Goal: Task Accomplishment & Management: Manage account settings

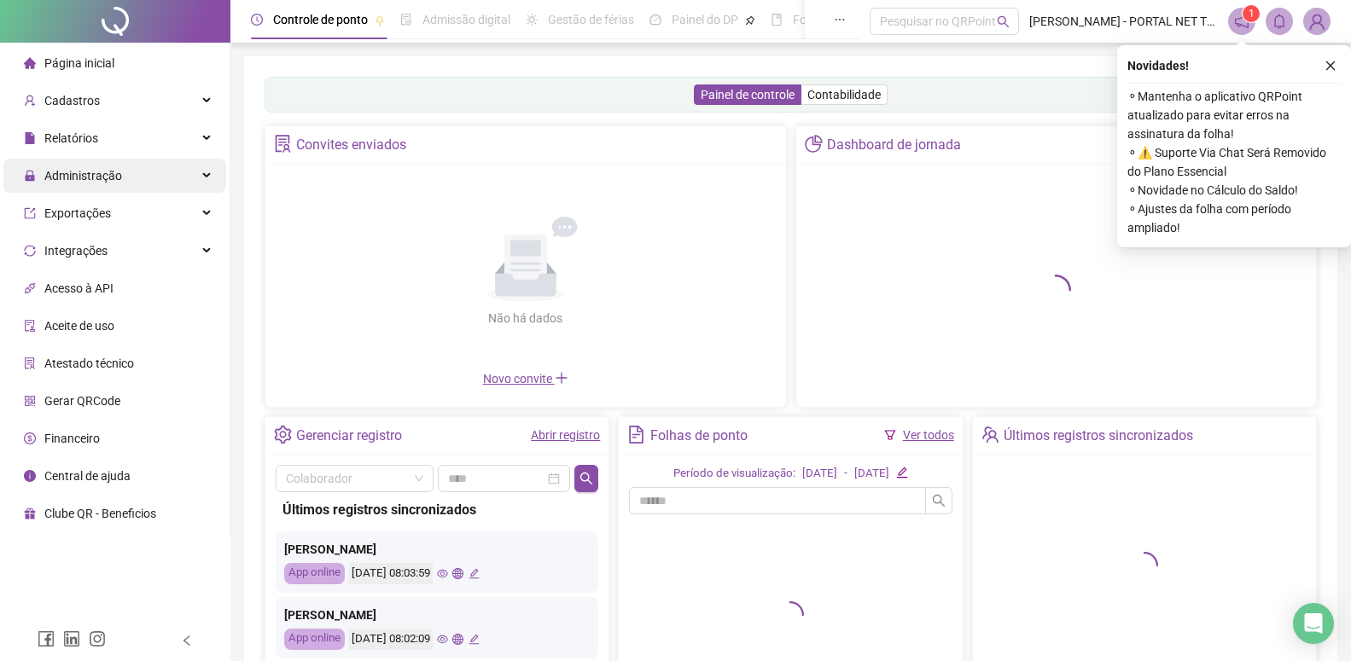
click at [94, 171] on span "Administração" at bounding box center [83, 176] width 78 height 14
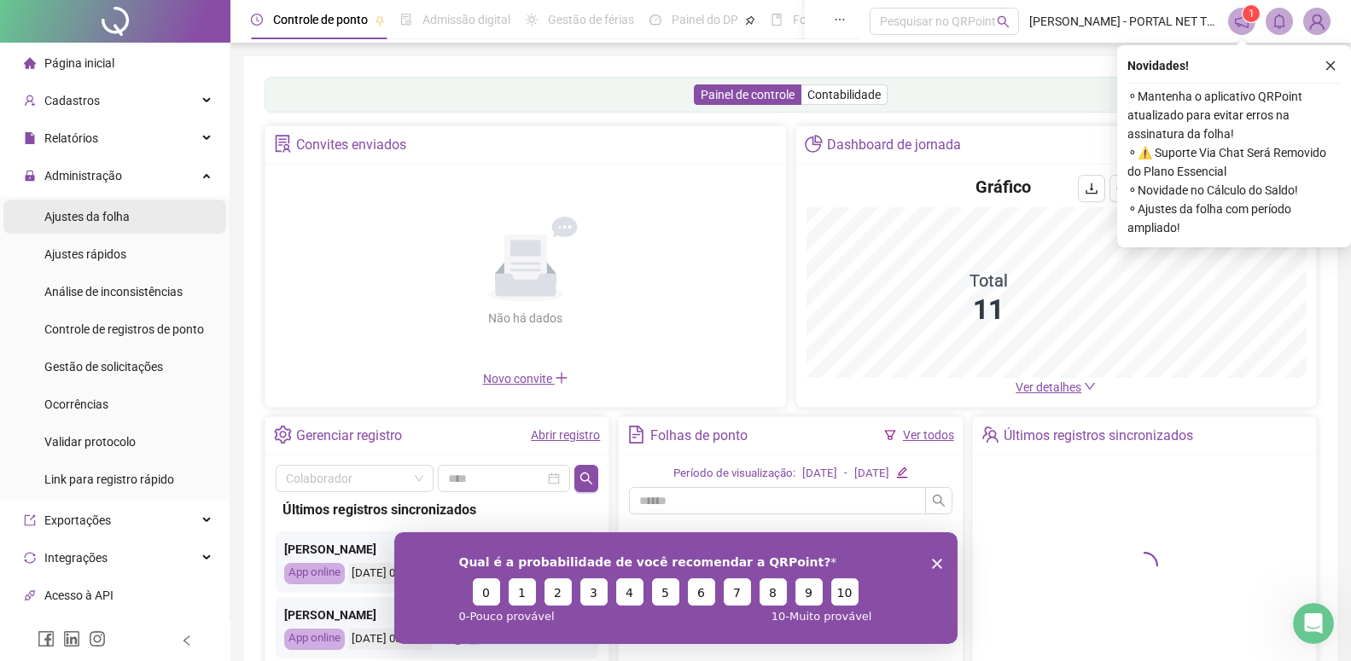
click at [94, 218] on span "Ajustes da folha" at bounding box center [86, 217] width 85 height 14
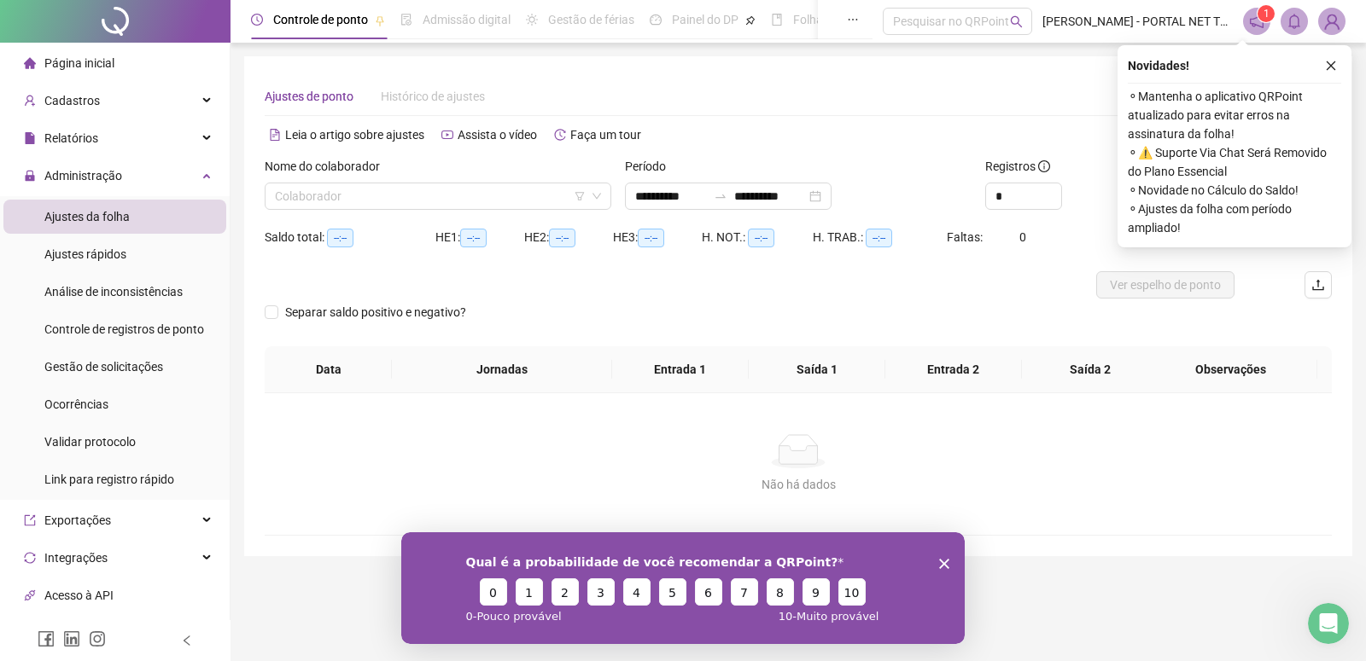
type input "**********"
click at [297, 206] on input "search" at bounding box center [430, 197] width 311 height 26
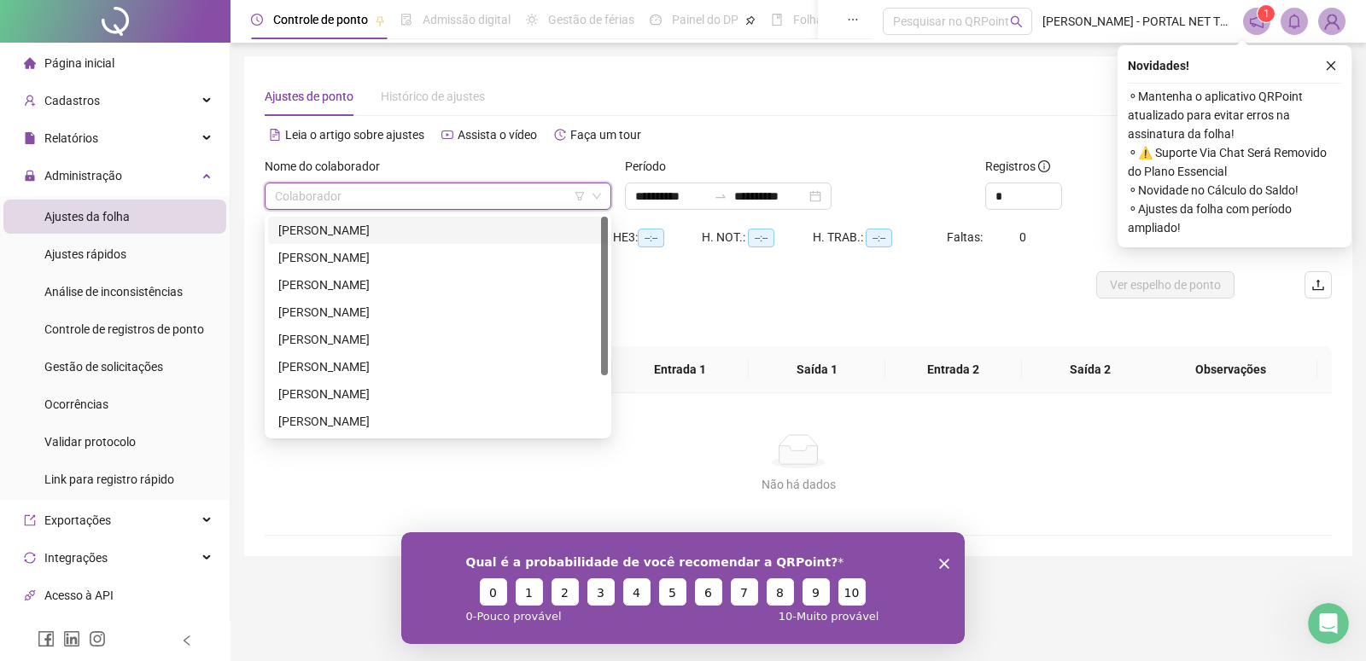
click at [303, 224] on div "[PERSON_NAME]" at bounding box center [437, 230] width 319 height 19
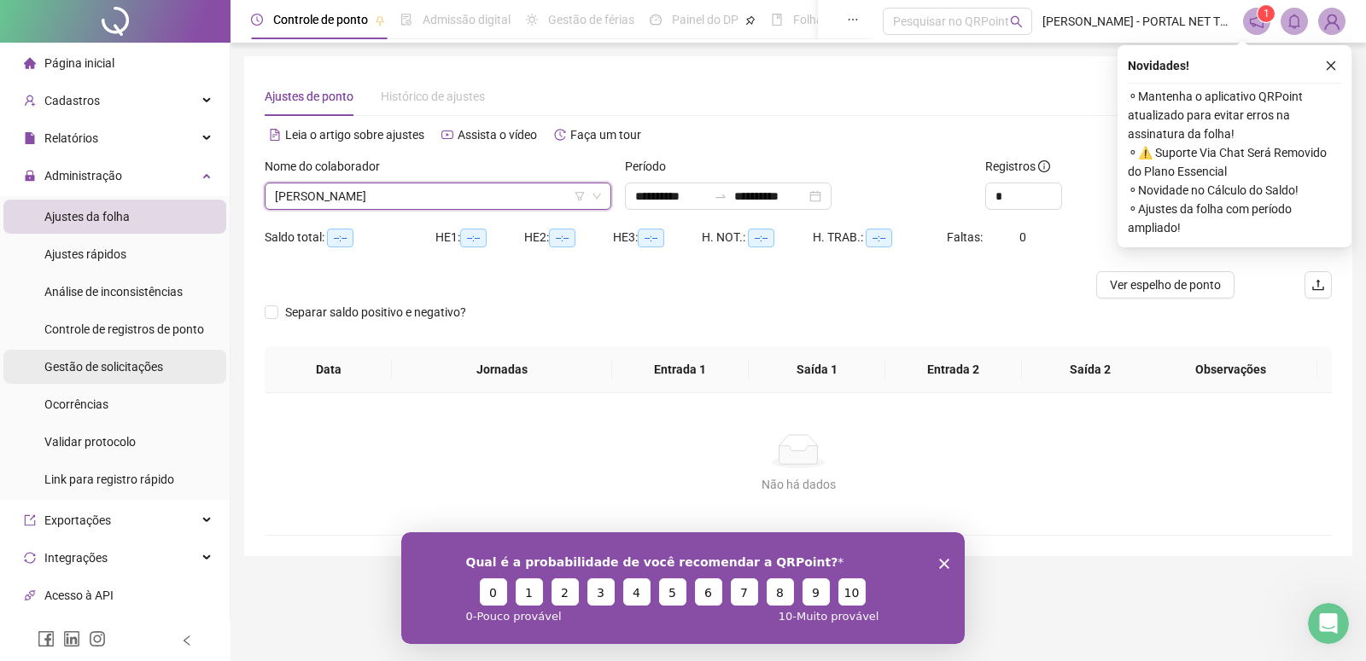
click at [105, 374] on span "Gestão de solicitações" at bounding box center [103, 367] width 119 height 14
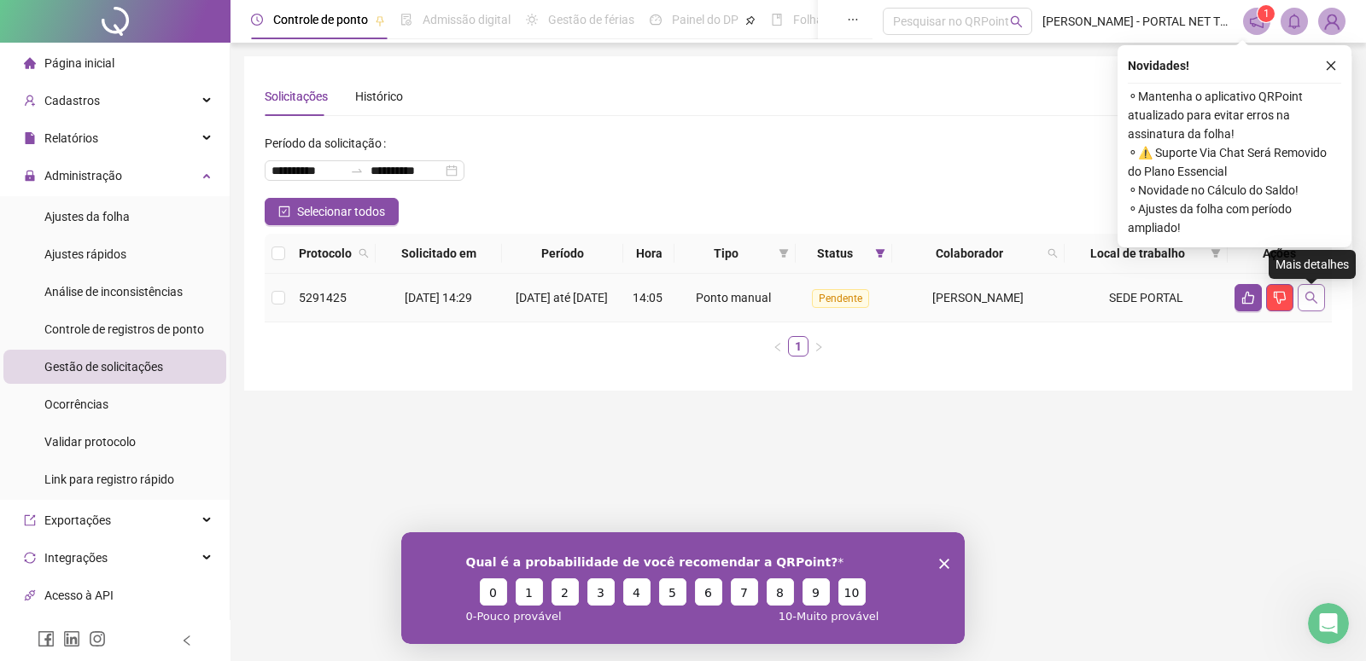
click at [1308, 305] on icon "search" at bounding box center [1311, 298] width 14 height 14
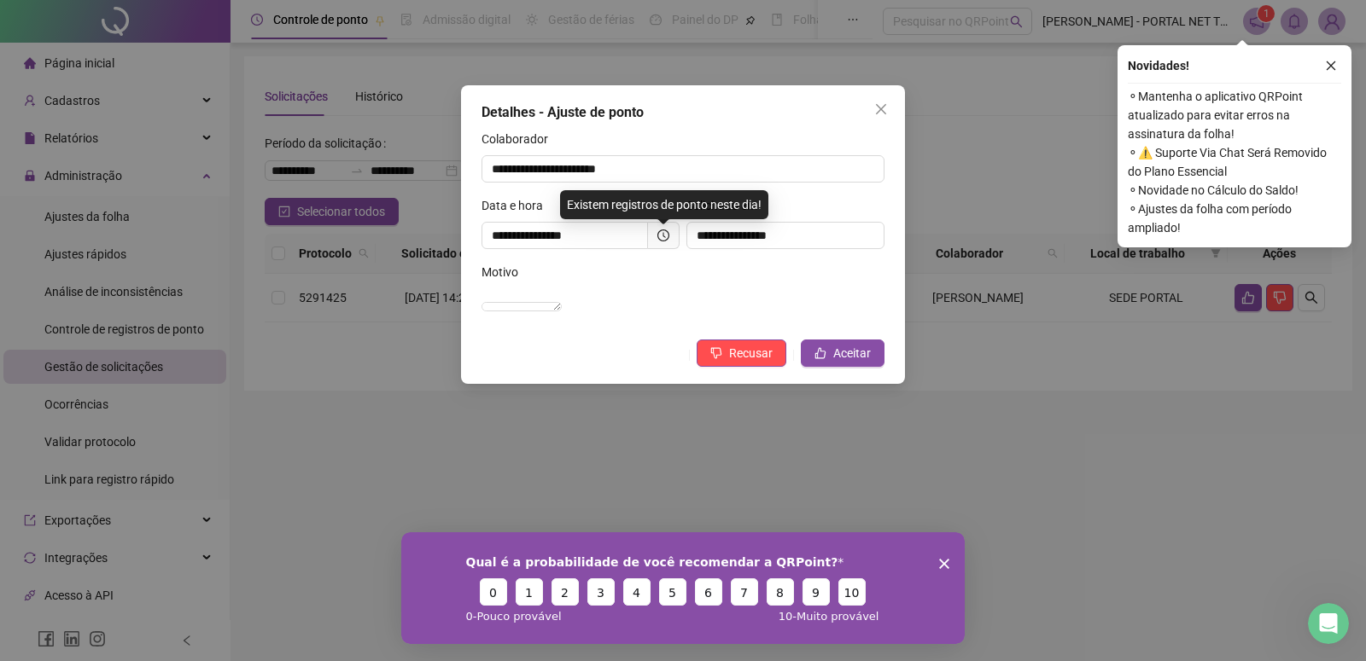
click at [1015, 477] on div "**********" at bounding box center [683, 330] width 1366 height 661
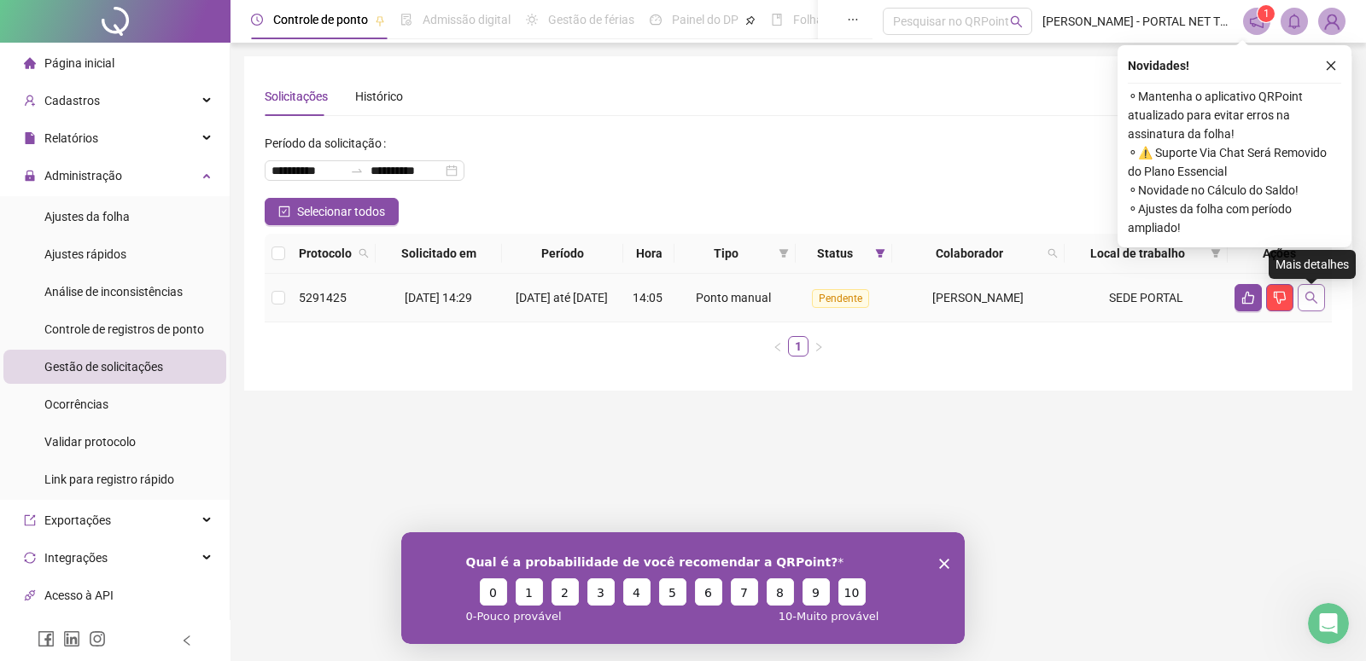
click at [1320, 296] on button "button" at bounding box center [1310, 297] width 27 height 27
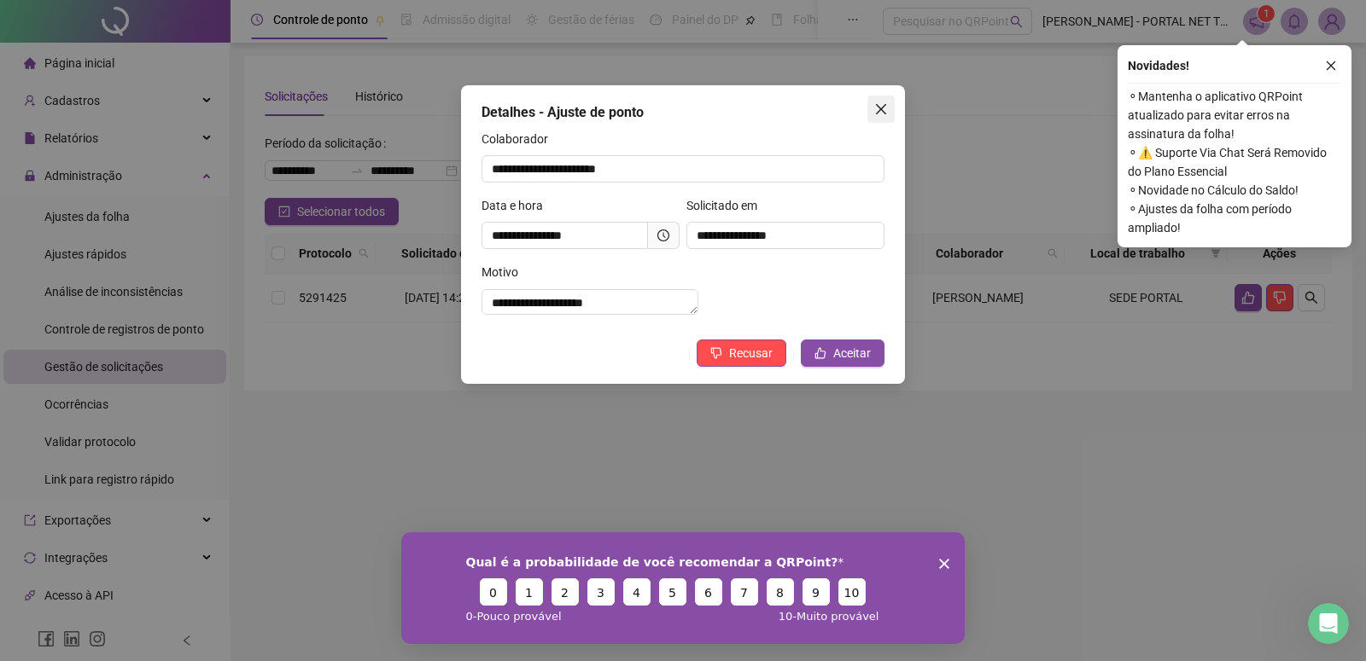
click at [881, 108] on icon "close" at bounding box center [881, 109] width 14 height 14
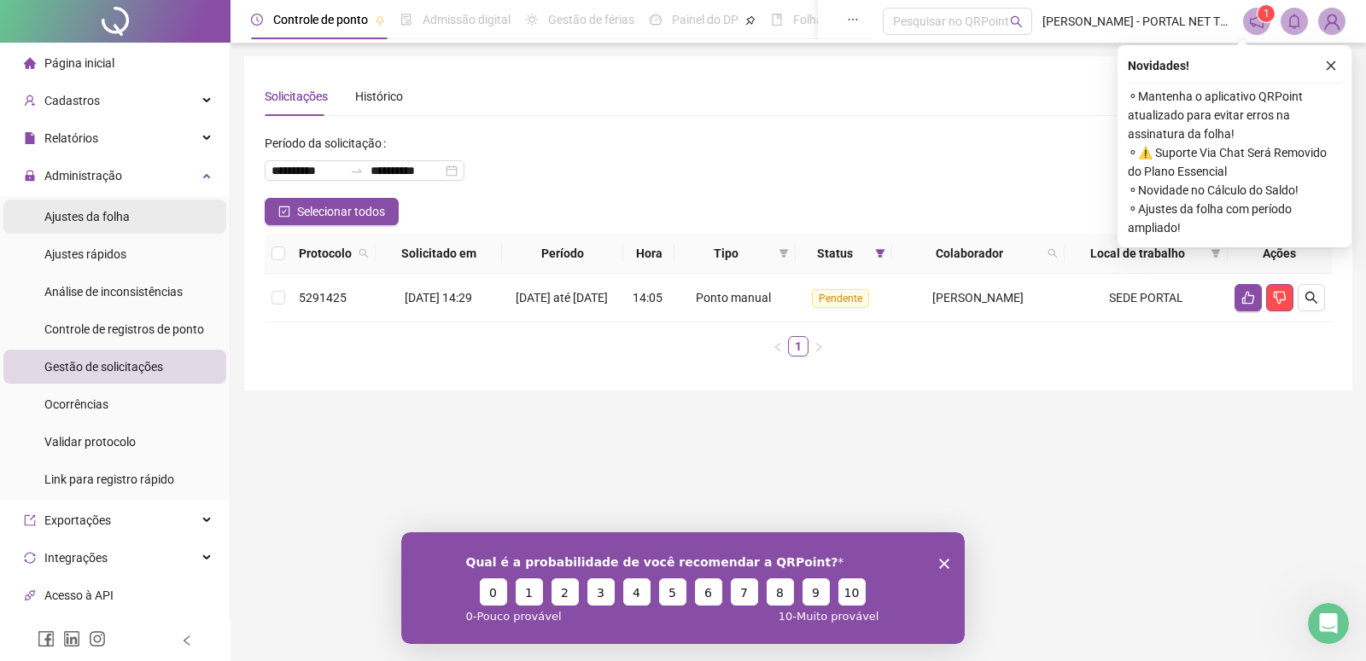
click at [73, 216] on span "Ajustes da folha" at bounding box center [86, 217] width 85 height 14
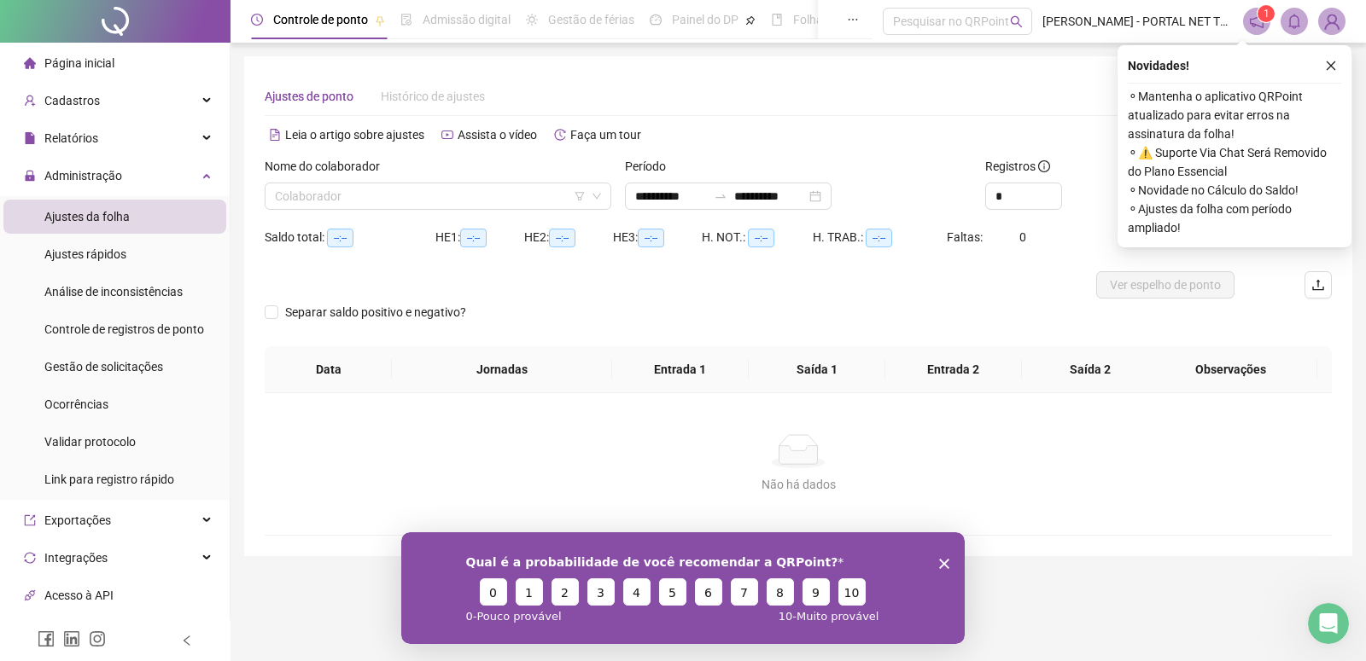
type input "**********"
click at [317, 198] on input "search" at bounding box center [430, 197] width 311 height 26
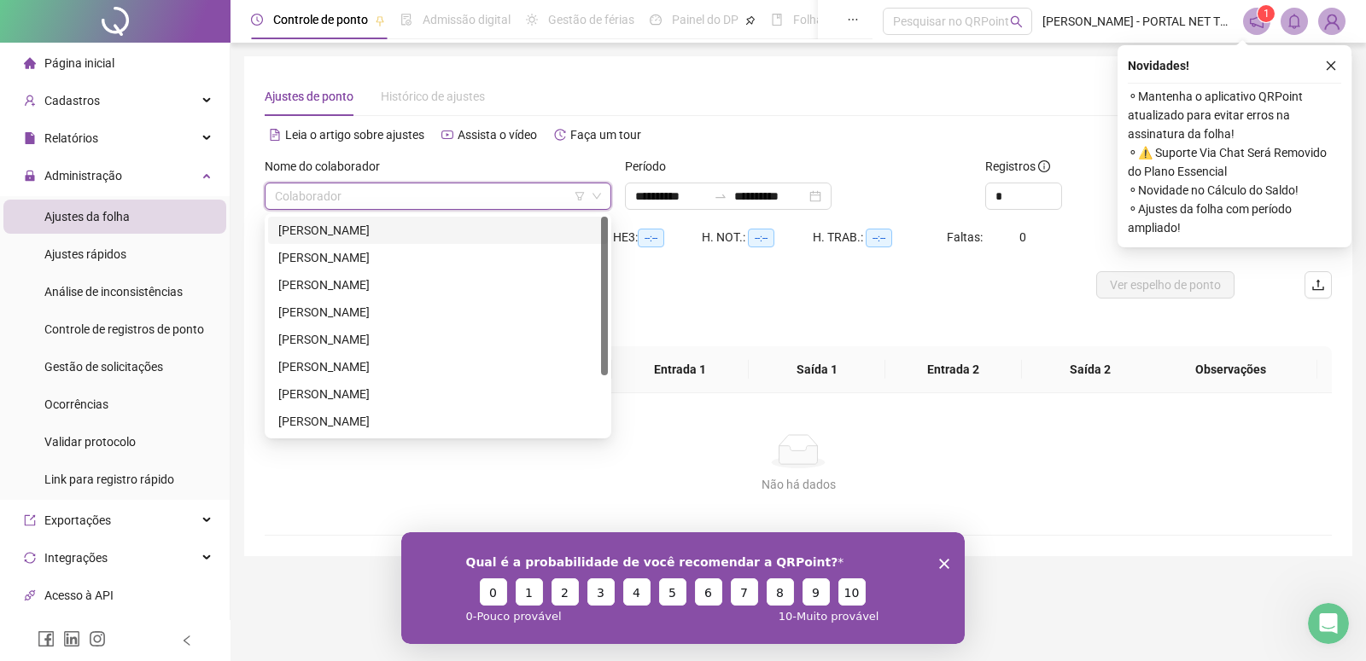
click at [312, 227] on div "[PERSON_NAME]" at bounding box center [437, 230] width 319 height 19
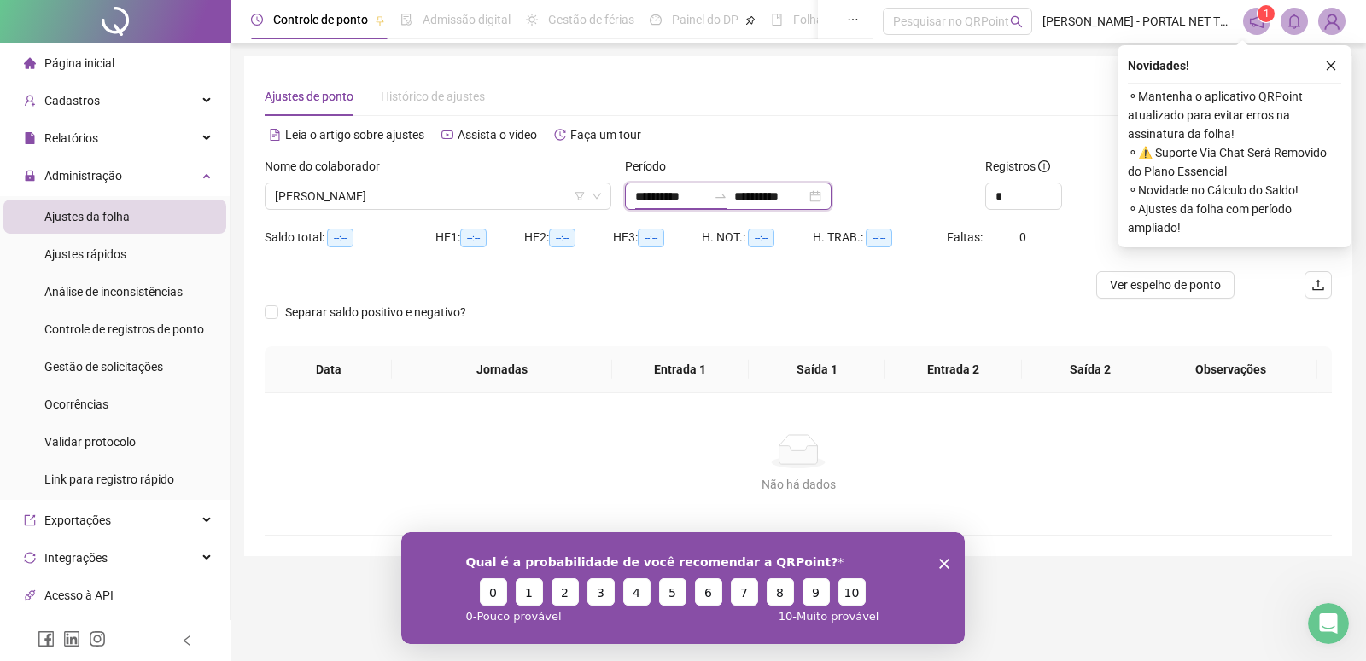
click at [653, 203] on input "**********" at bounding box center [671, 196] width 72 height 19
type input "**********"
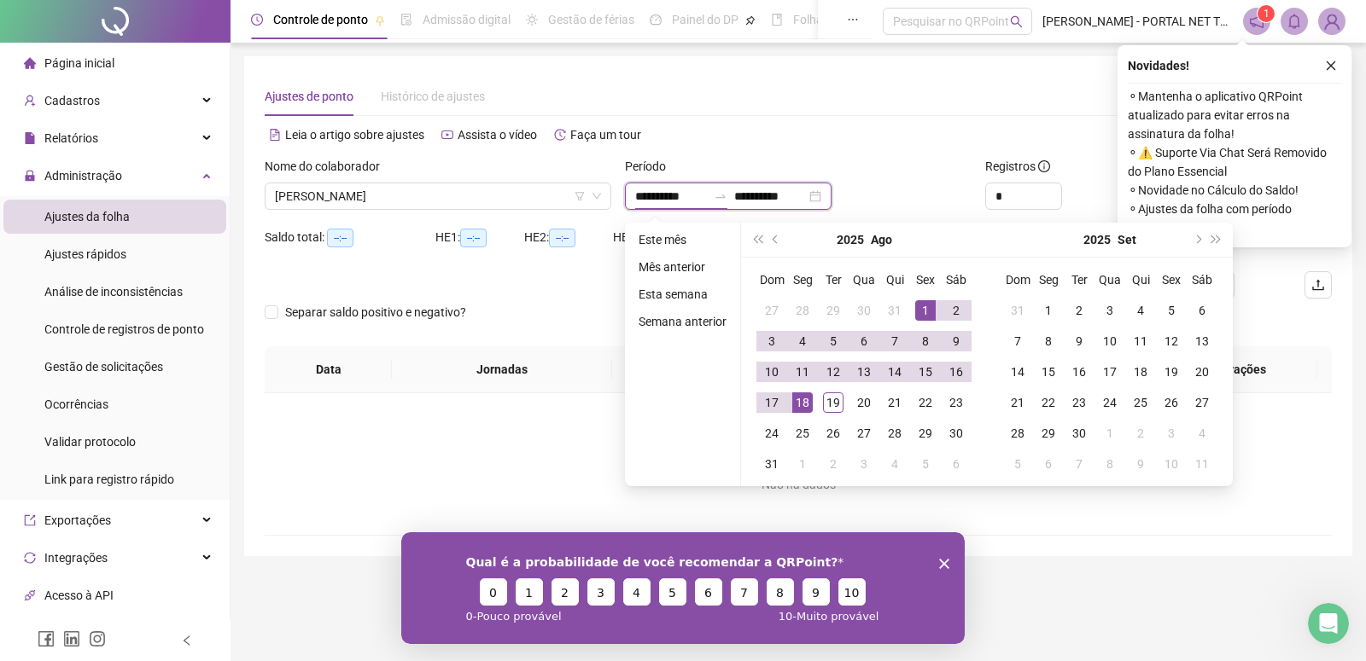
type input "**********"
click at [774, 234] on button "prev-year" at bounding box center [775, 240] width 19 height 34
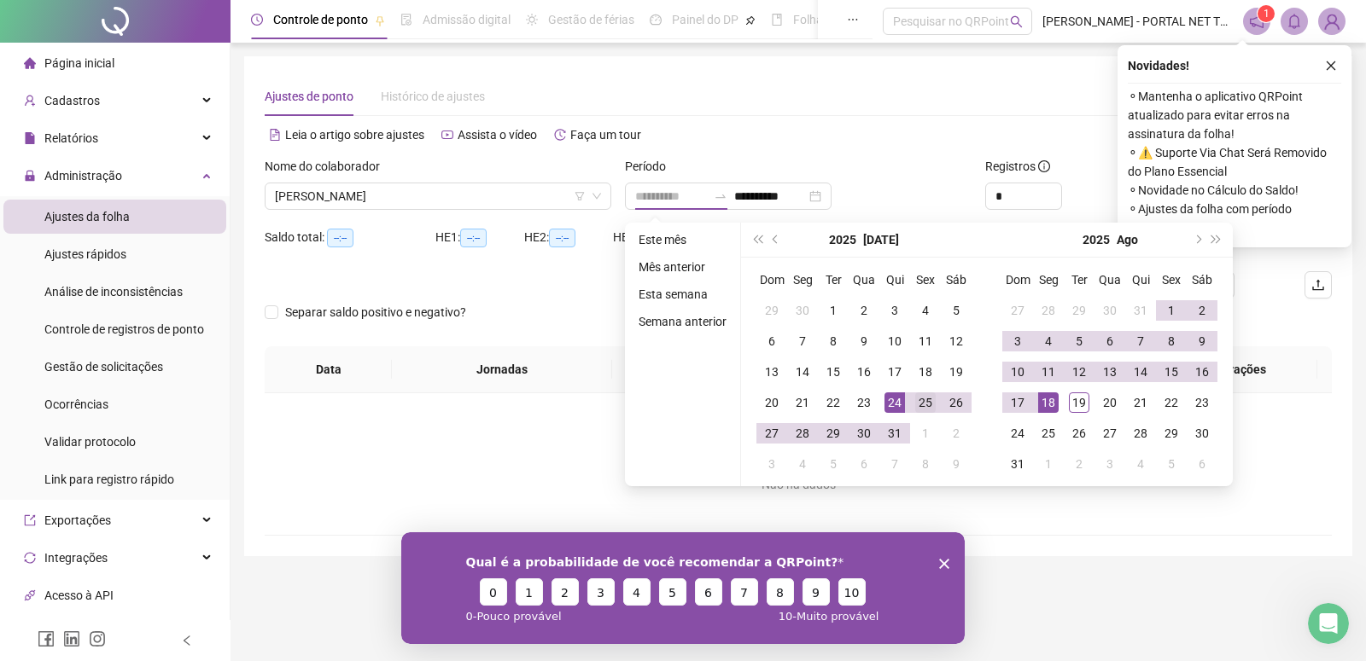
type input "**********"
click at [926, 407] on div "25" at bounding box center [925, 403] width 20 height 20
type input "**********"
click at [1073, 404] on div "19" at bounding box center [1079, 403] width 20 height 20
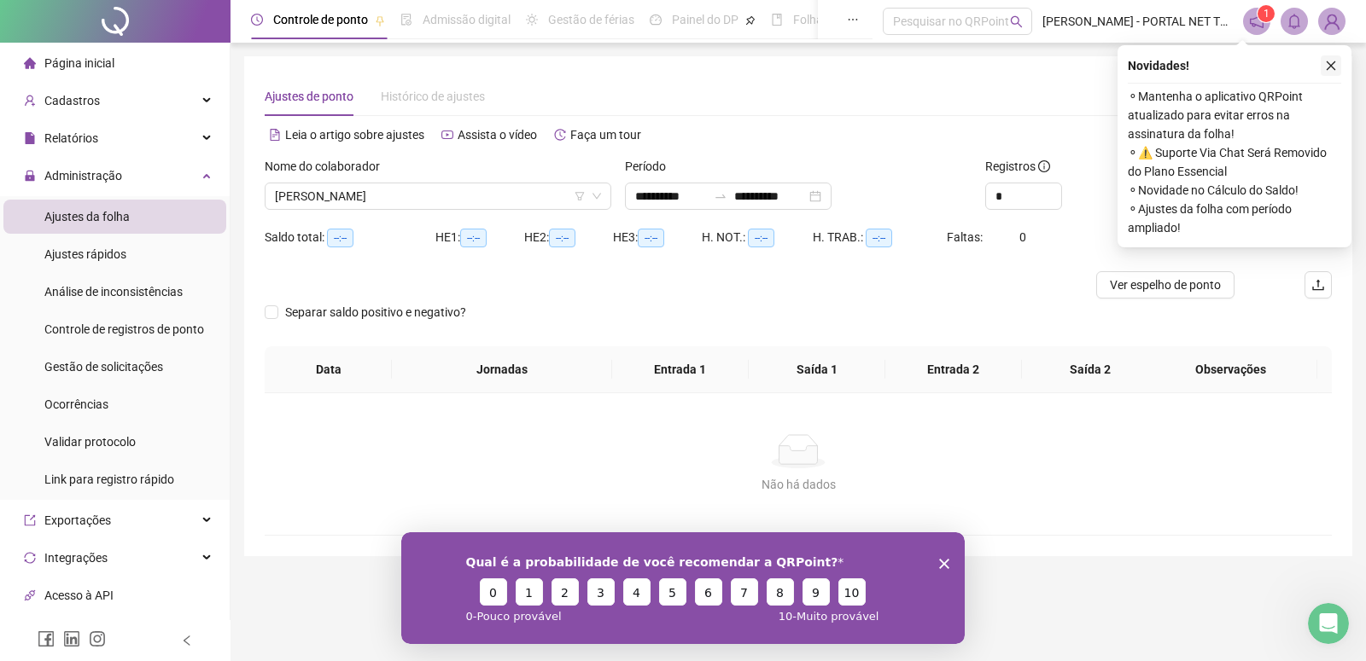
click at [1329, 68] on icon "close" at bounding box center [1331, 66] width 12 height 12
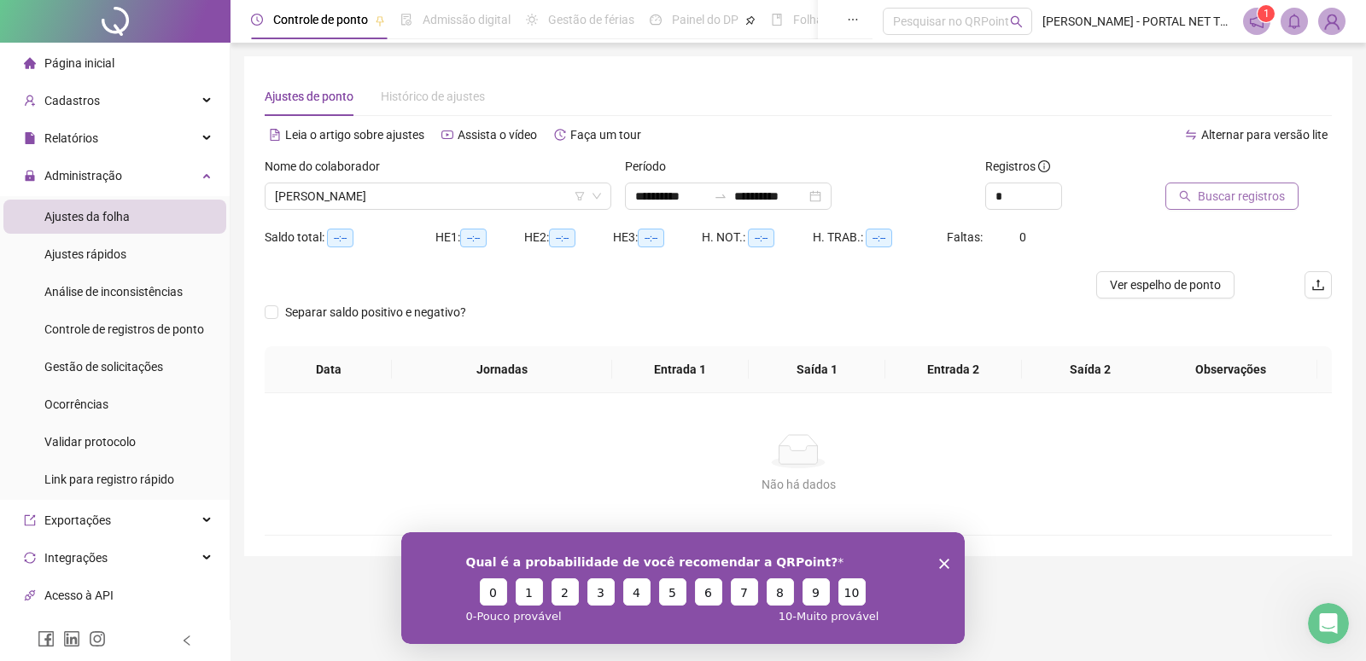
click at [1255, 195] on span "Buscar registros" at bounding box center [1240, 196] width 87 height 19
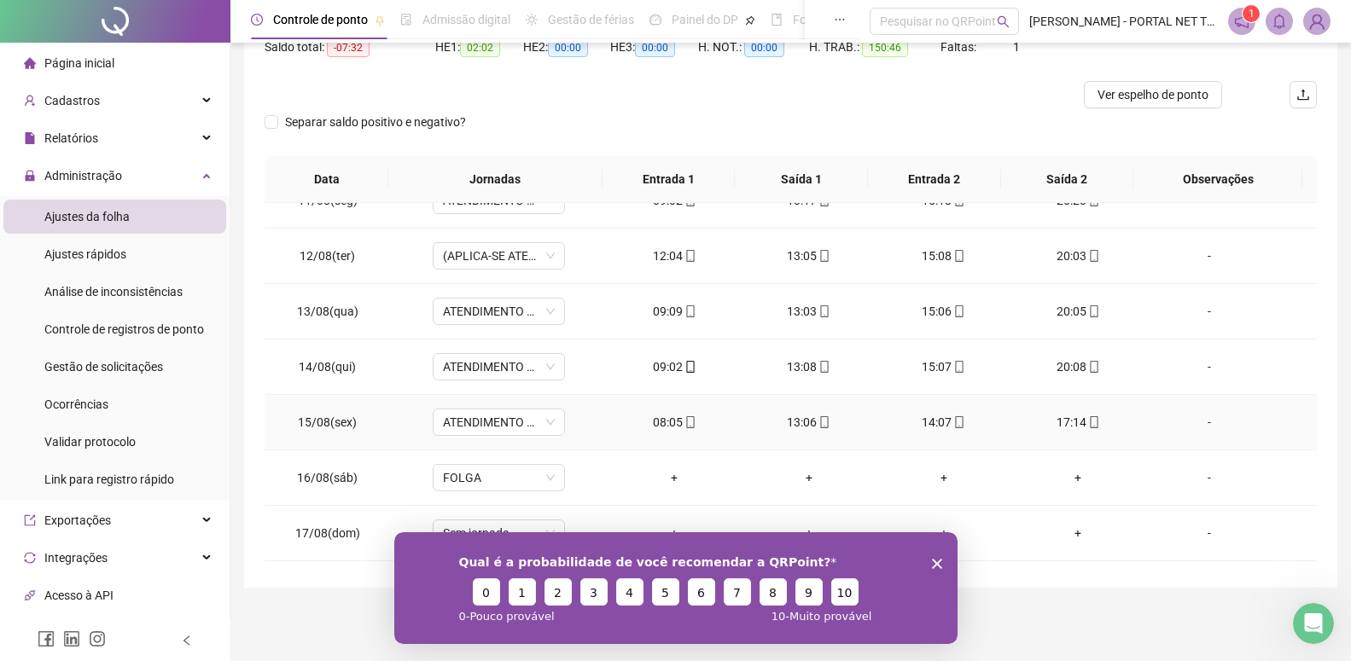
scroll to position [1078, 0]
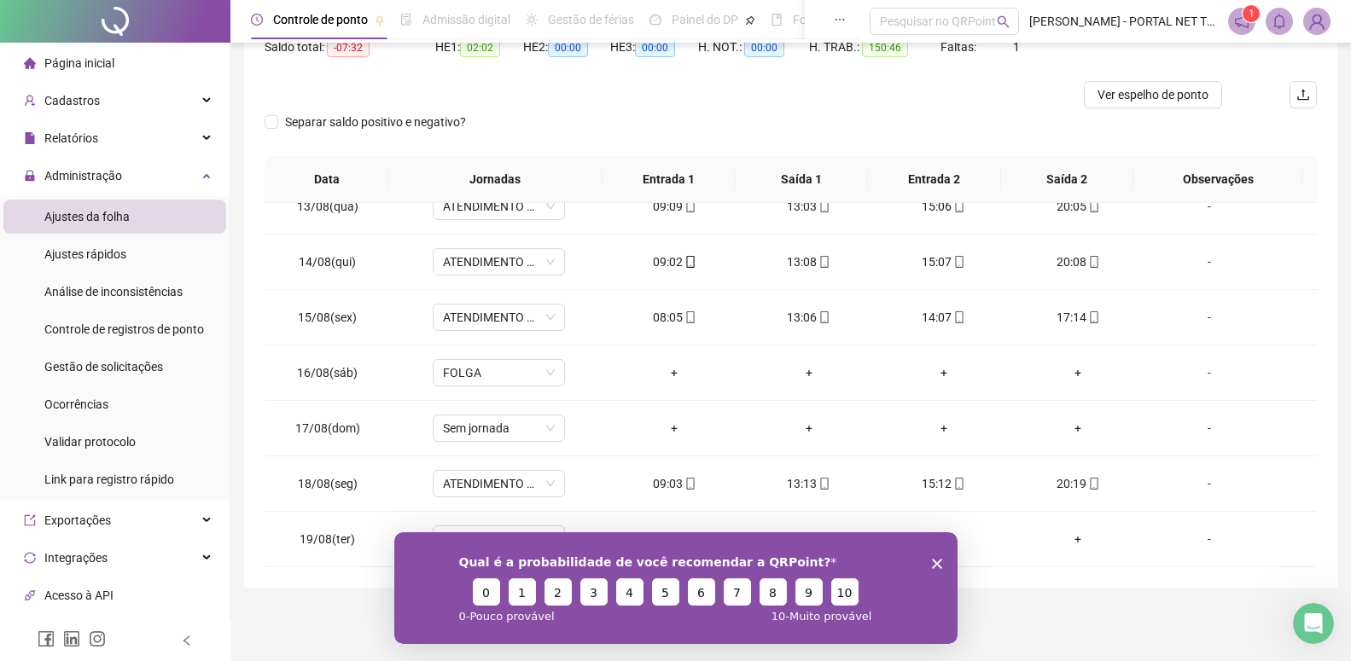
click at [943, 565] on div "Qual é a probabilidade de você recomendar a QRPoint? 0 1 2 3 4 5 6 7 8 9 10 0 -…" at bounding box center [674, 588] width 563 height 112
click at [934, 566] on icon "Encerrar pesquisa" at bounding box center [936, 563] width 10 height 10
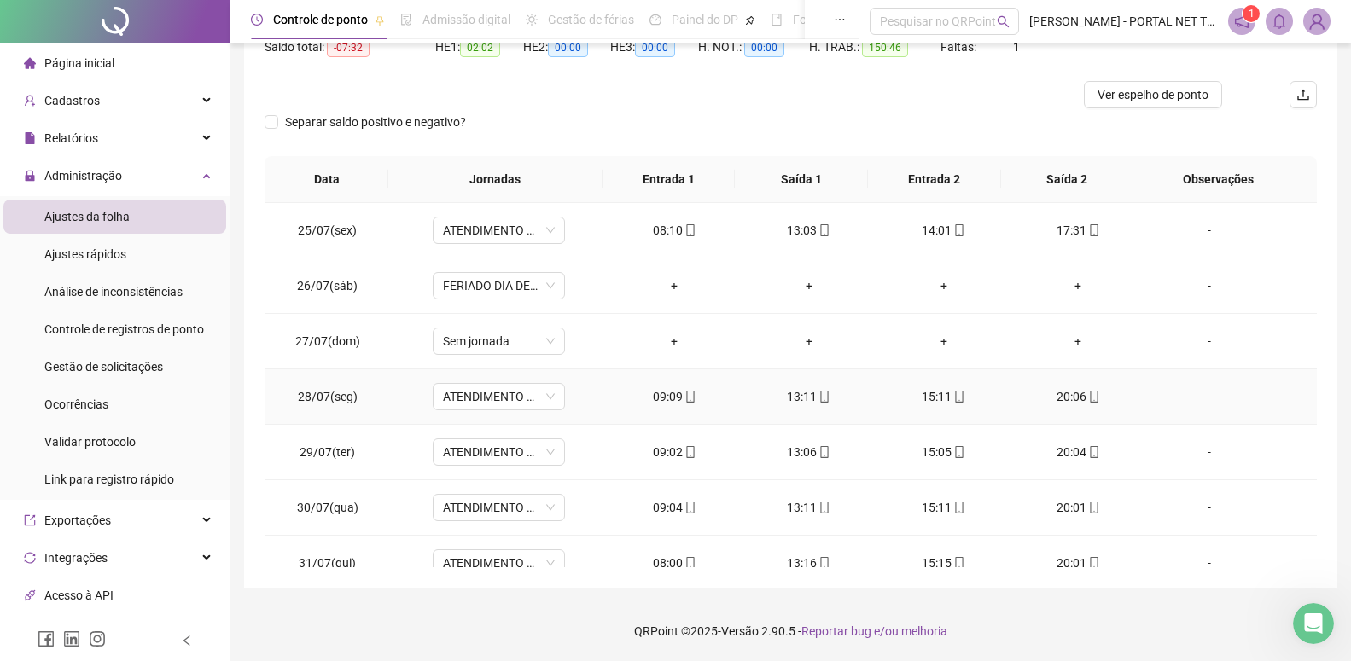
scroll to position [0, 0]
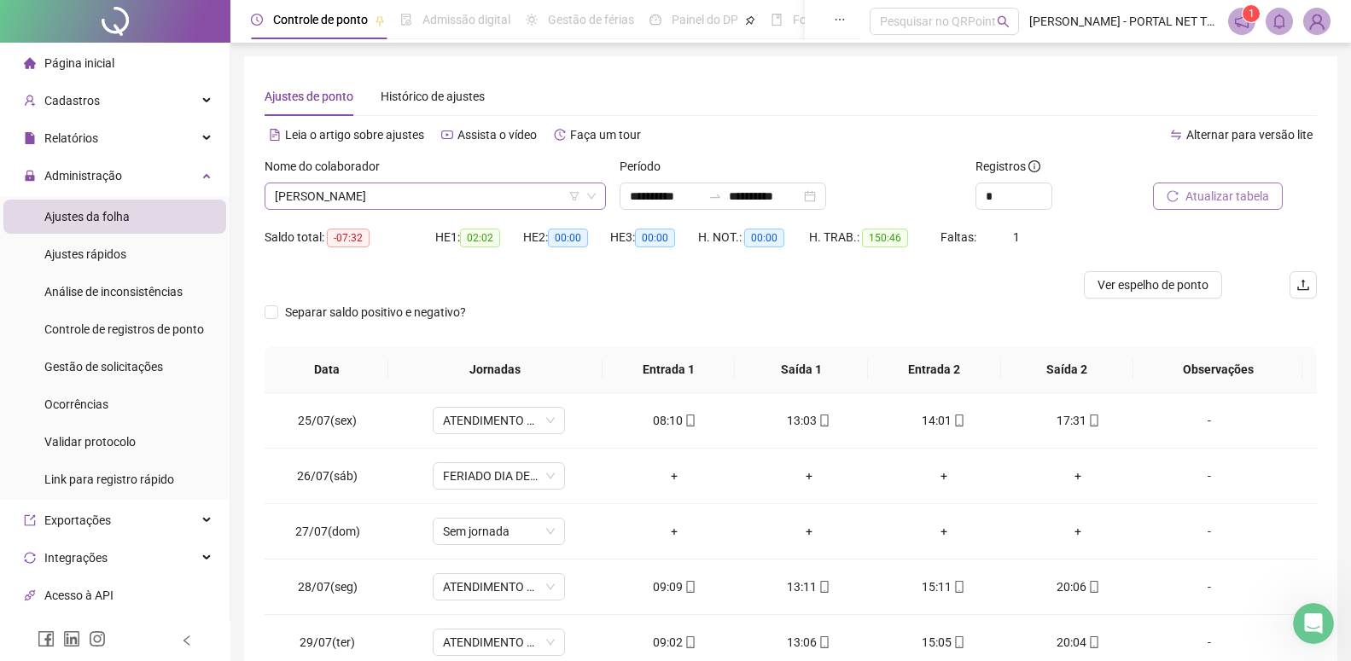
click at [581, 197] on span "[PERSON_NAME]" at bounding box center [435, 197] width 321 height 26
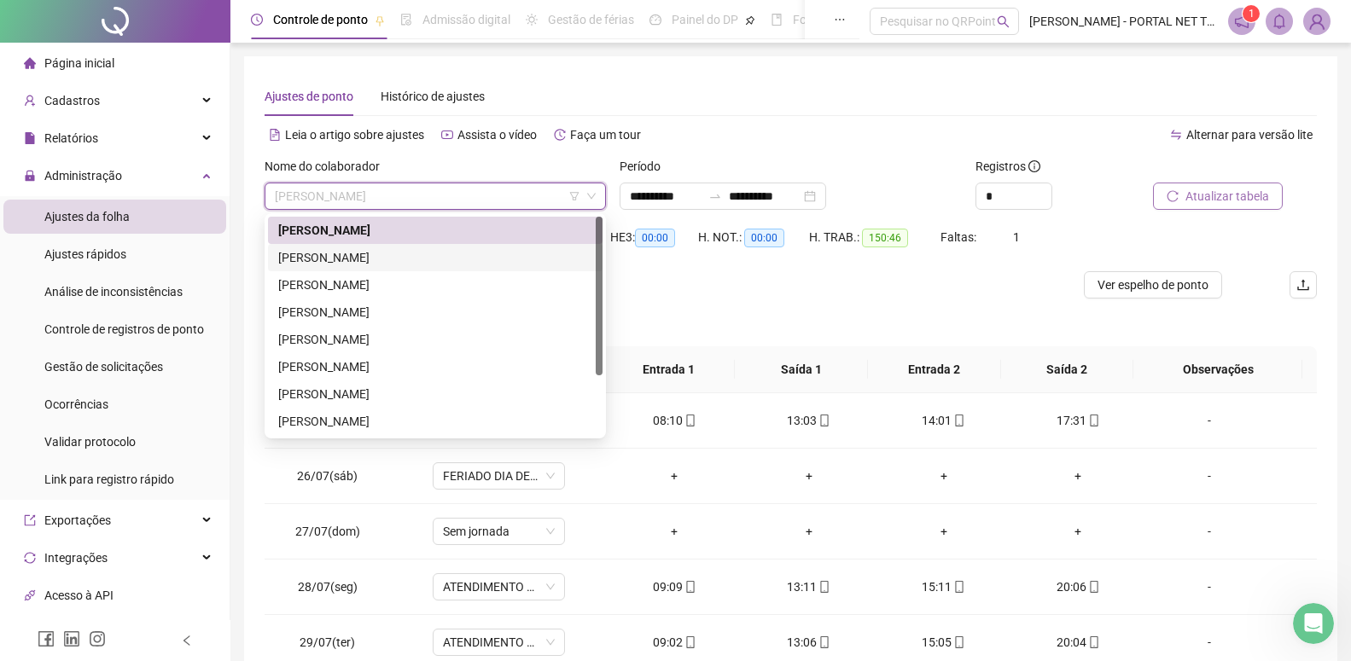
click at [361, 250] on div "[PERSON_NAME]" at bounding box center [435, 257] width 314 height 19
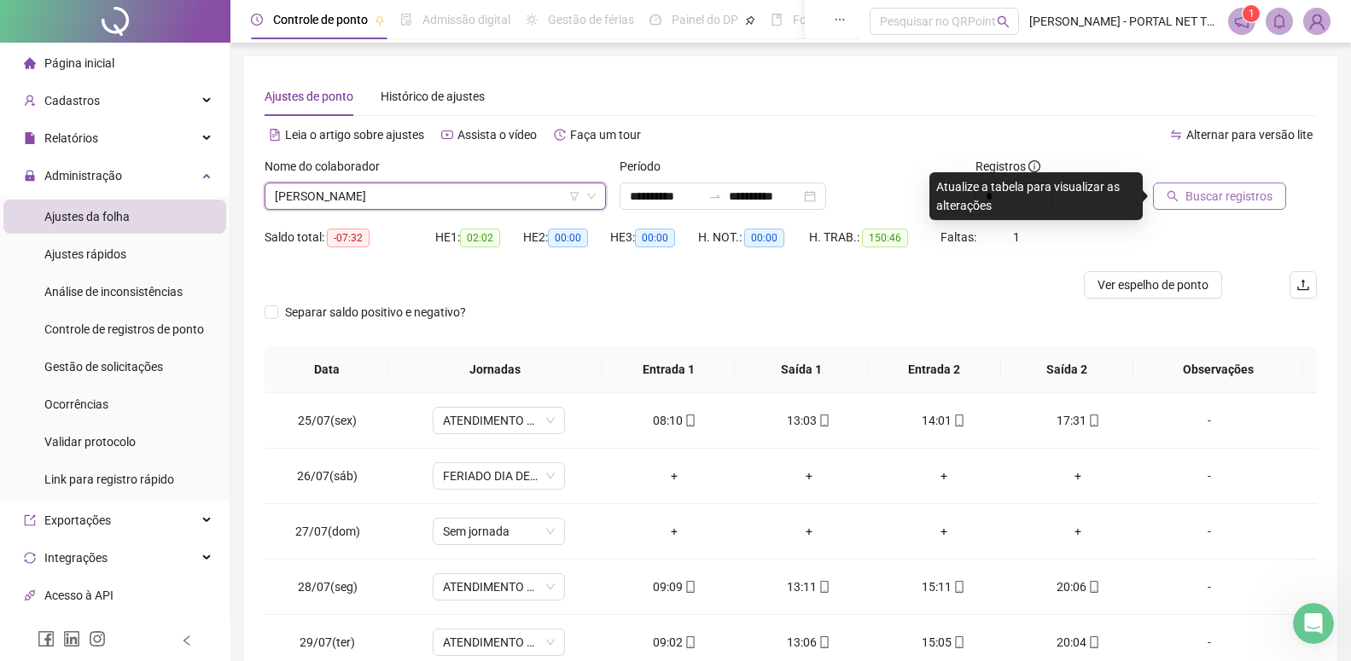
click at [1196, 199] on span "Buscar registros" at bounding box center [1228, 196] width 87 height 19
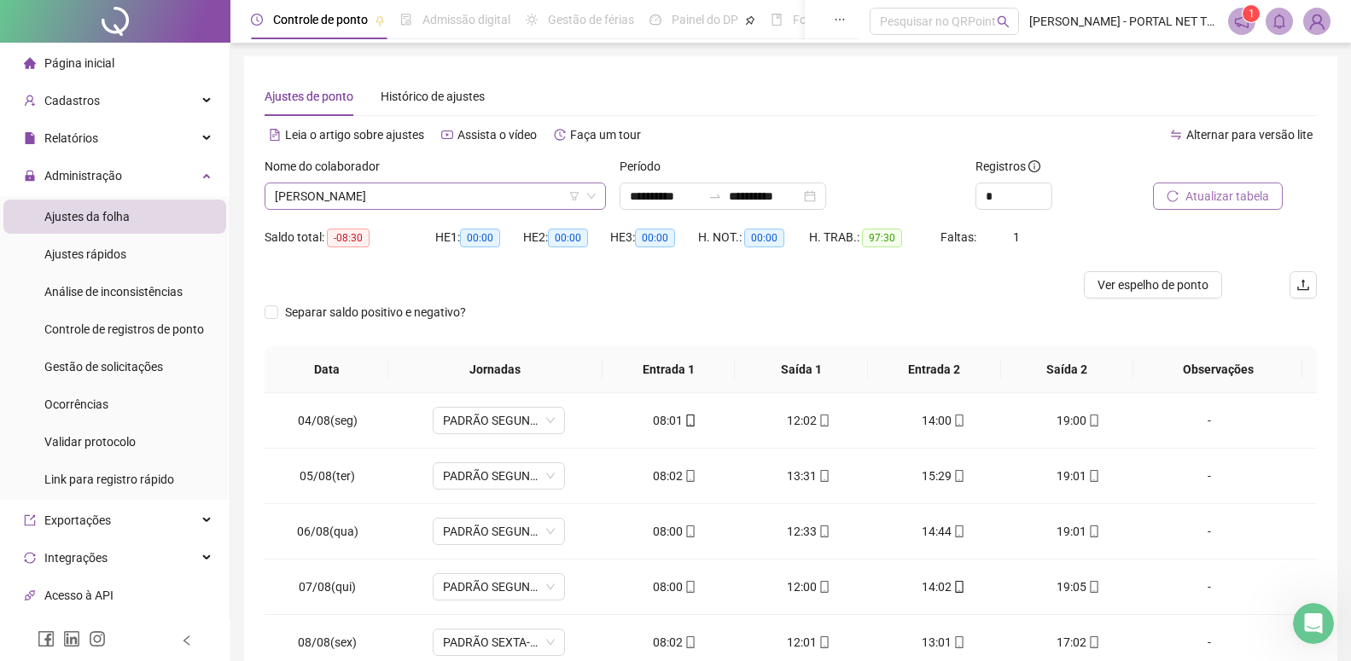
click at [329, 184] on span "[PERSON_NAME]" at bounding box center [435, 197] width 321 height 26
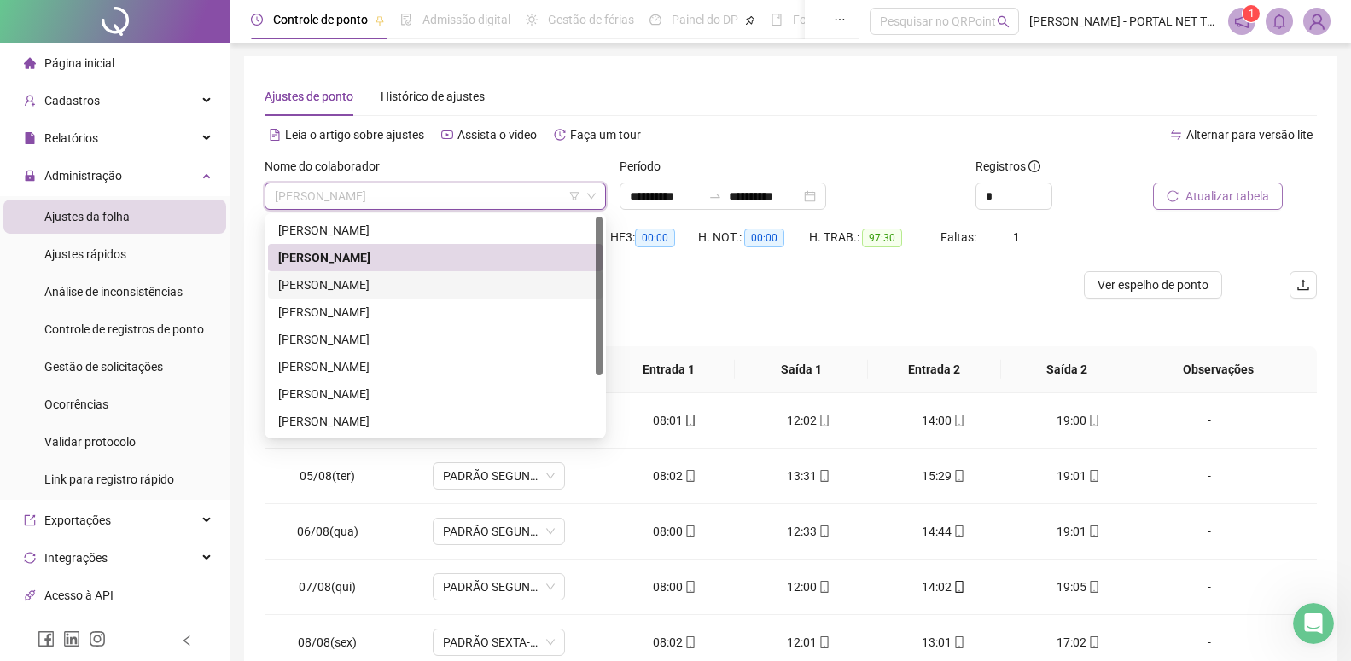
click at [328, 283] on div "[PERSON_NAME]" at bounding box center [435, 285] width 314 height 19
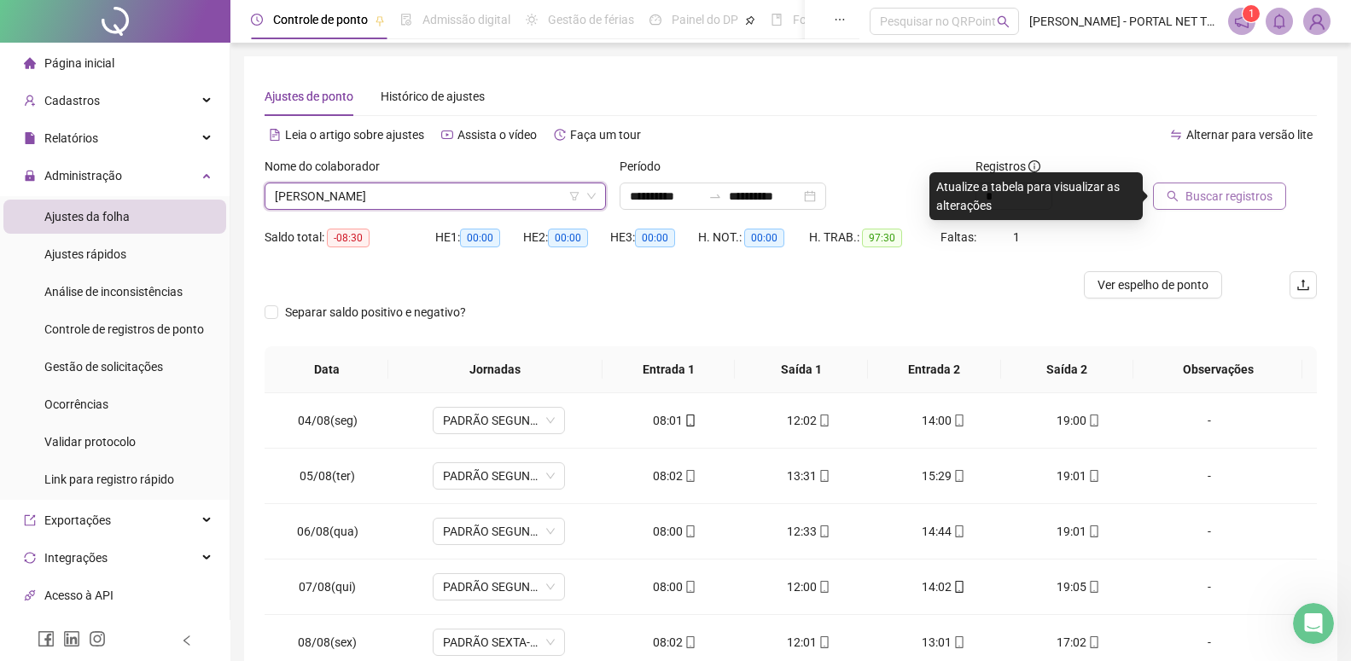
click at [1258, 203] on span "Buscar registros" at bounding box center [1228, 196] width 87 height 19
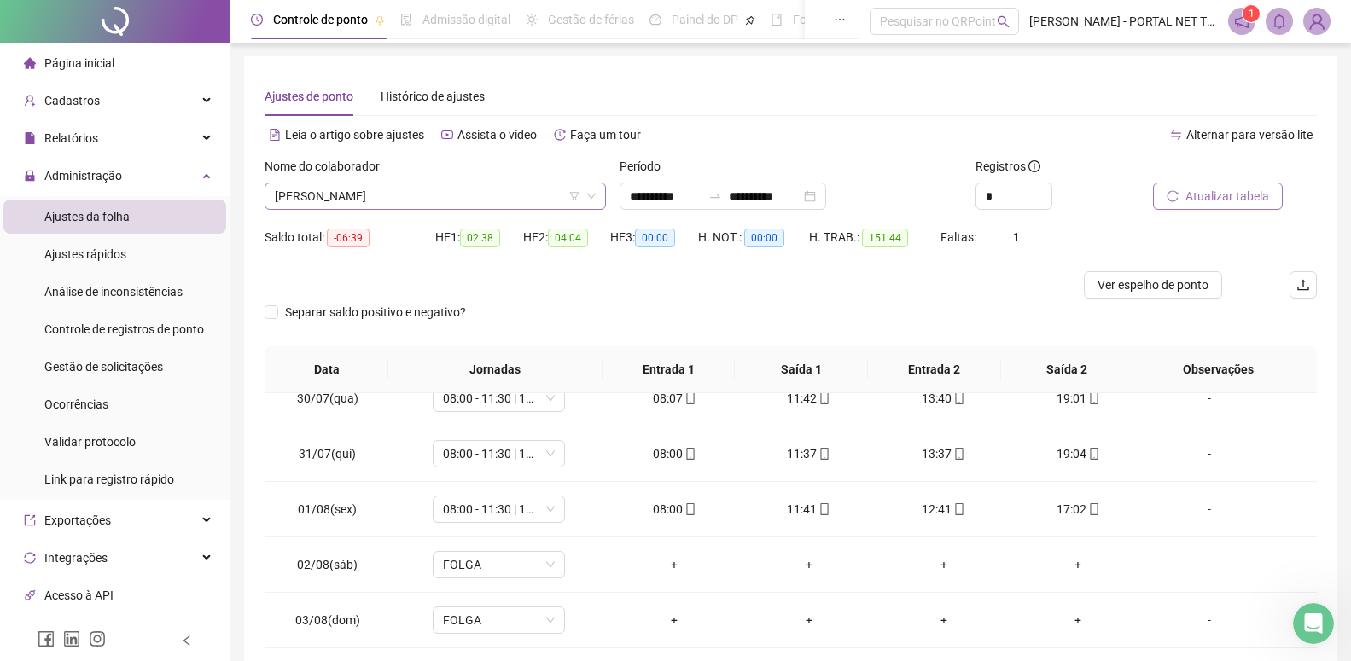
click at [317, 191] on span "[PERSON_NAME]" at bounding box center [435, 197] width 321 height 26
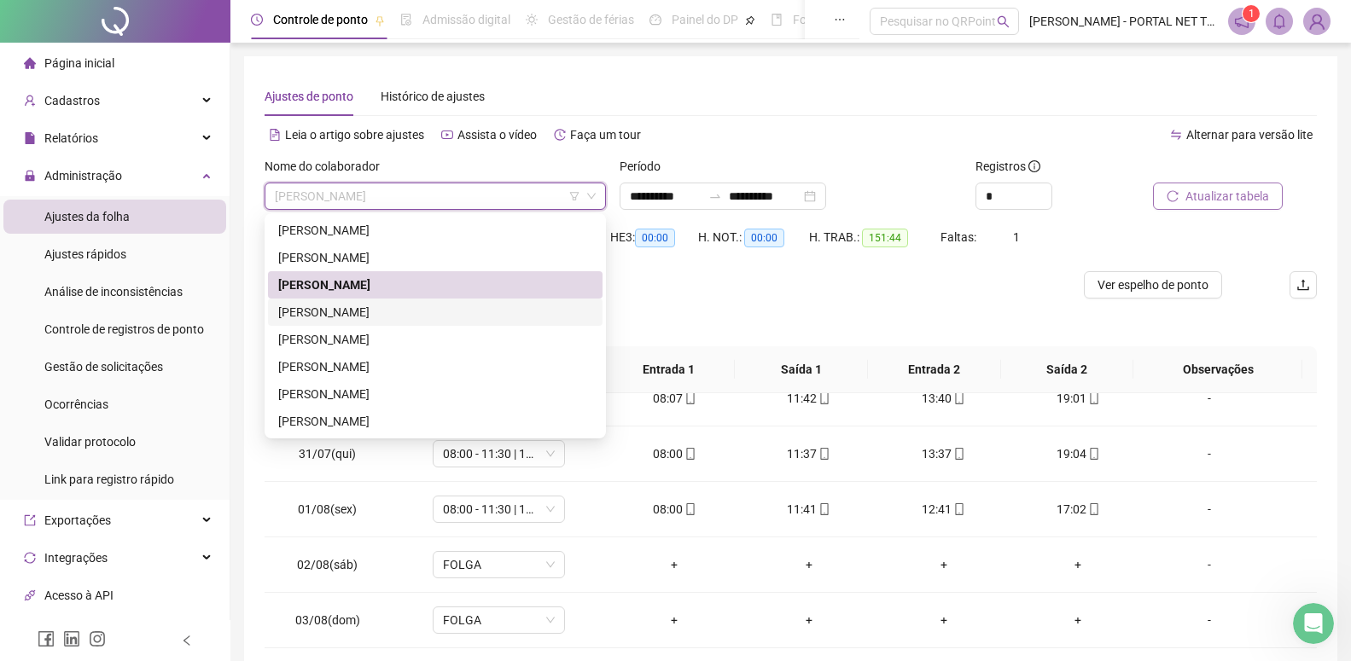
click at [315, 313] on div "[PERSON_NAME]" at bounding box center [435, 312] width 314 height 19
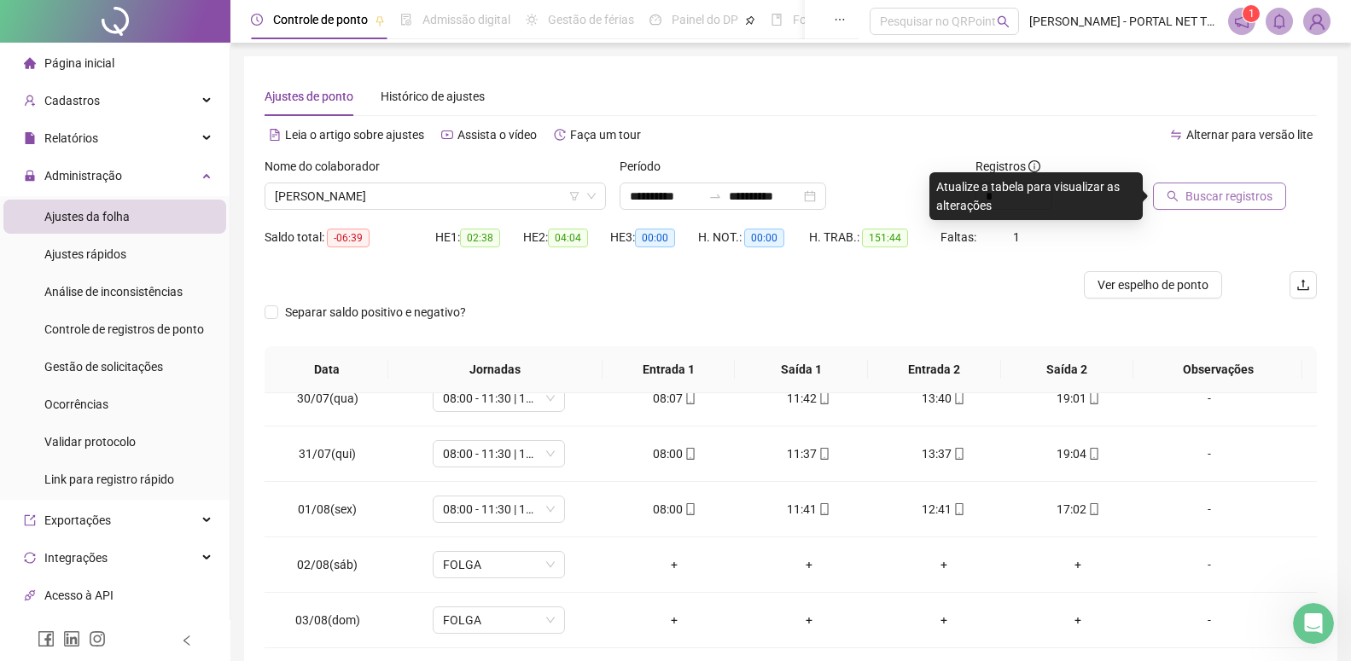
click at [1238, 188] on span "Buscar registros" at bounding box center [1228, 196] width 87 height 19
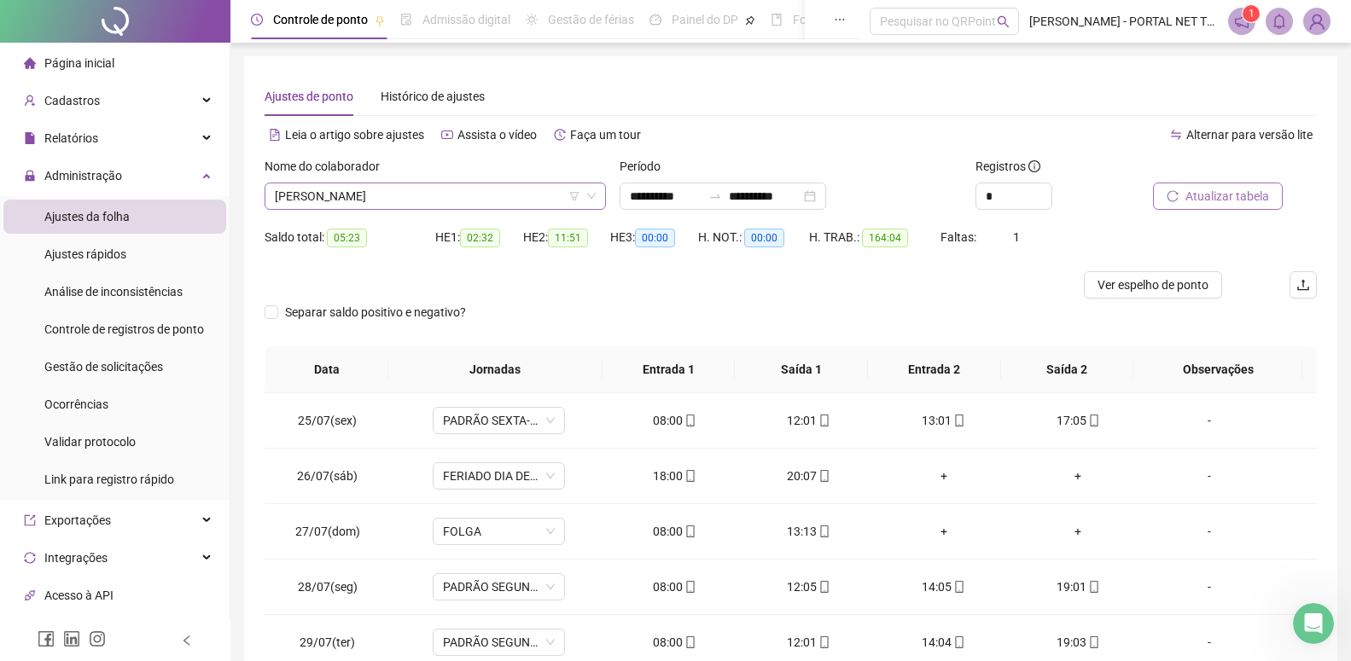
click at [321, 188] on span "[PERSON_NAME]" at bounding box center [435, 197] width 321 height 26
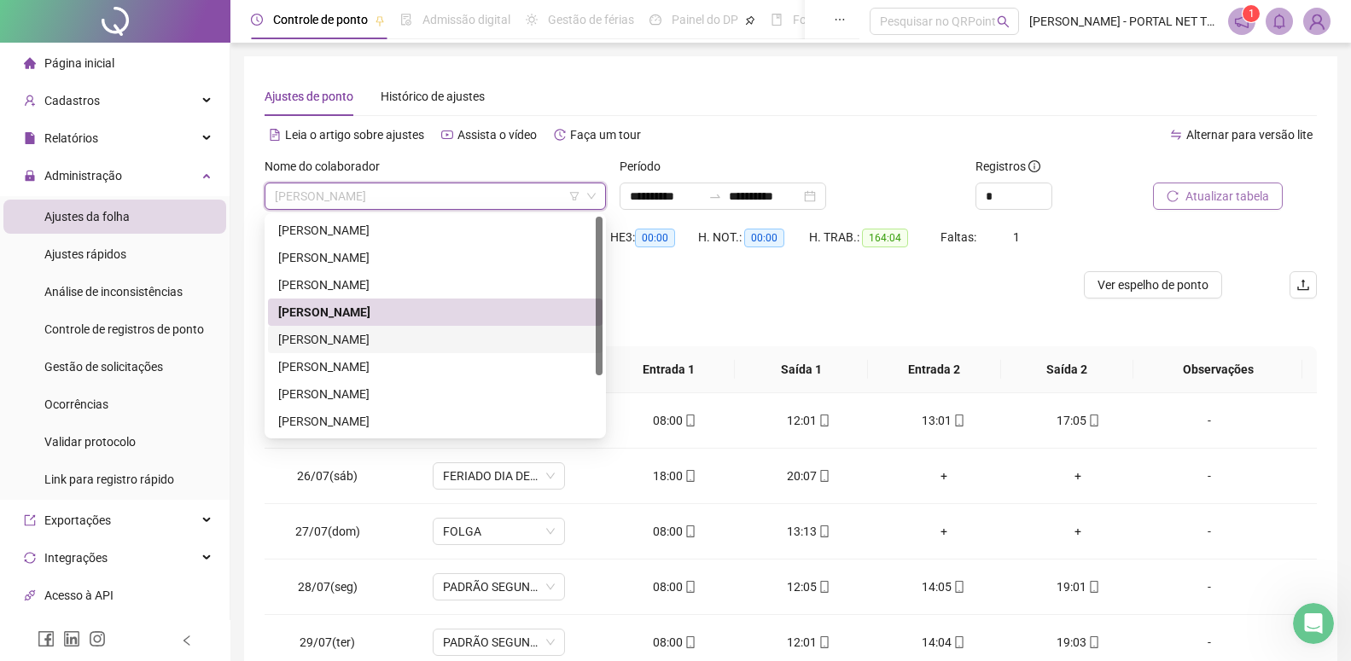
click at [321, 341] on div "[PERSON_NAME]" at bounding box center [435, 339] width 314 height 19
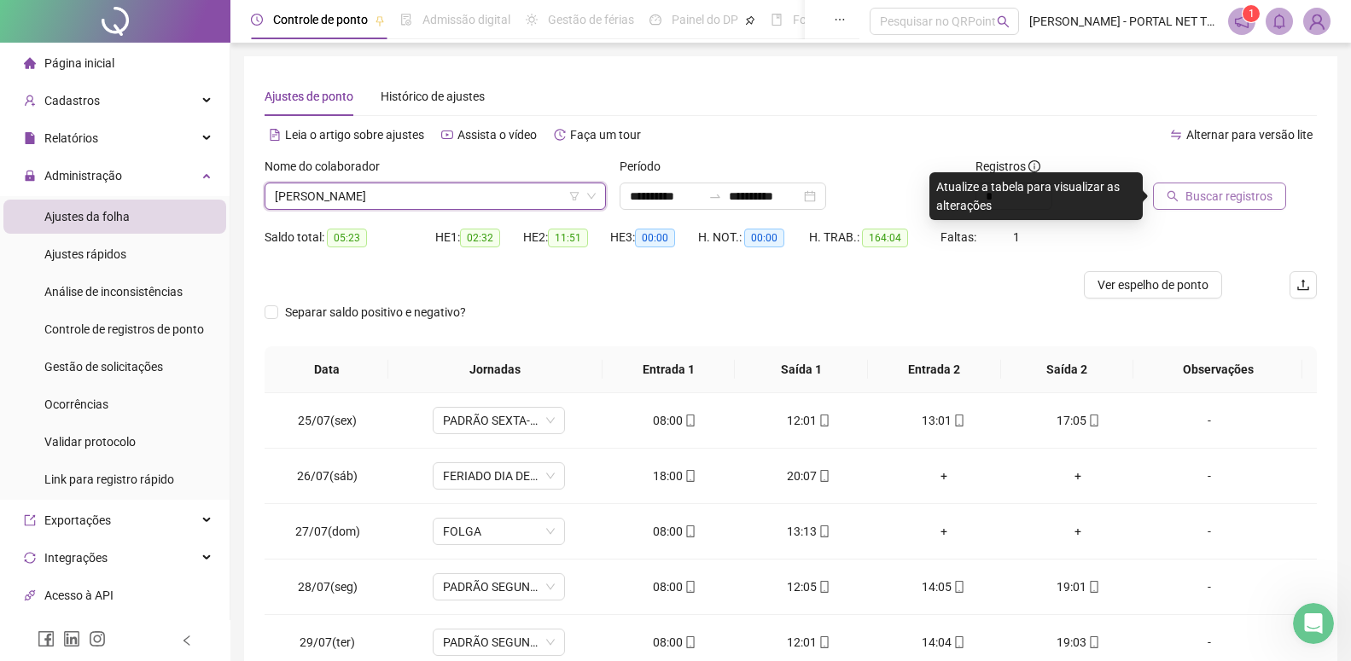
click at [1244, 204] on span "Buscar registros" at bounding box center [1228, 196] width 87 height 19
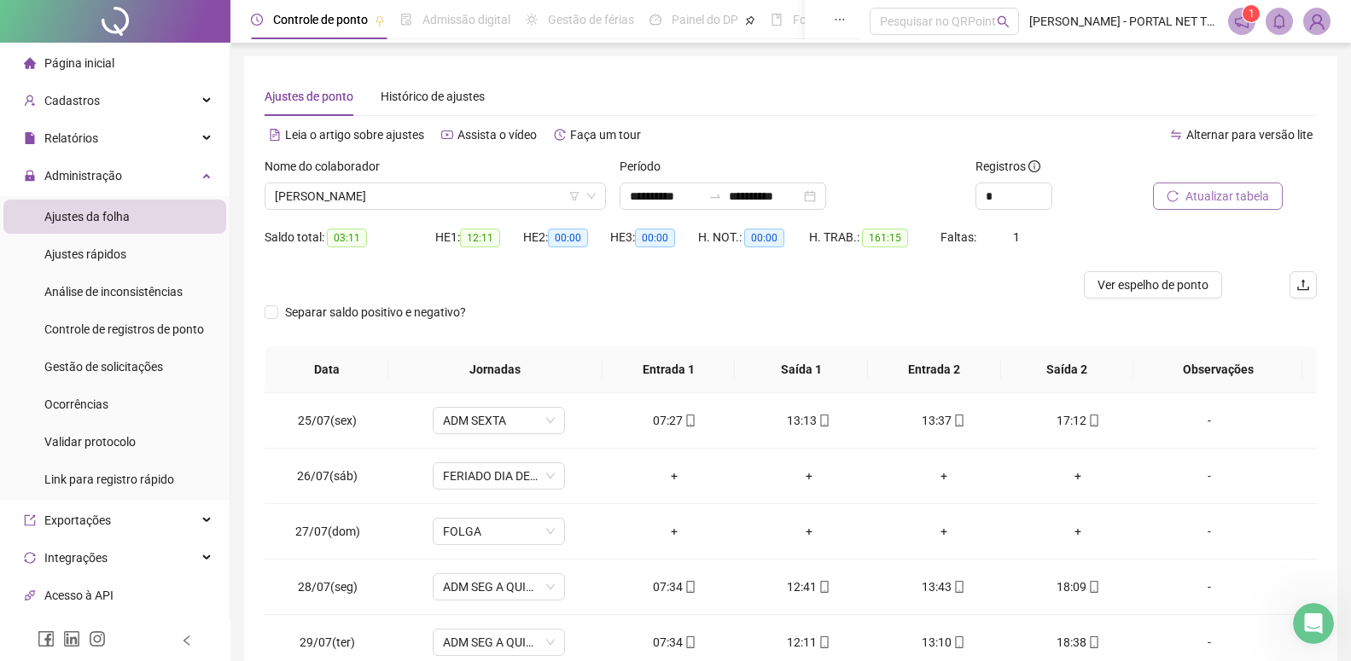
click at [1237, 204] on span "Atualizar tabela" at bounding box center [1227, 196] width 84 height 19
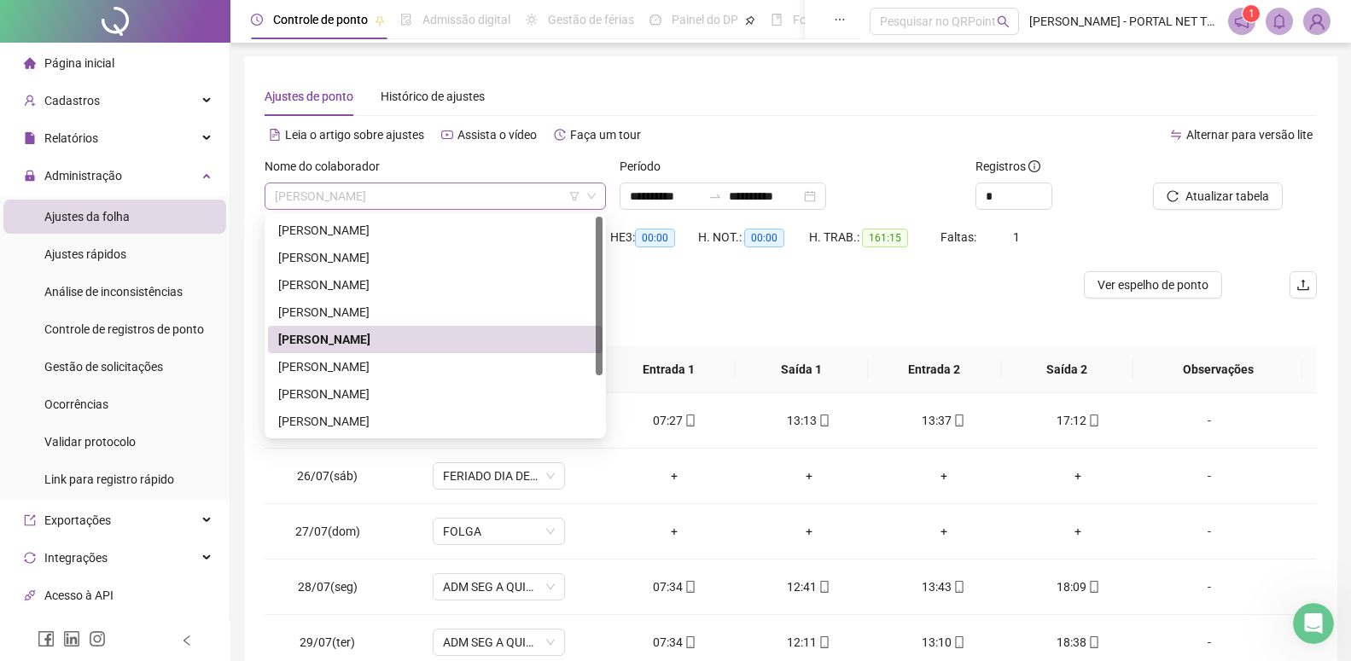
click at [358, 190] on span "[PERSON_NAME]" at bounding box center [435, 197] width 321 height 26
click at [324, 365] on div "[PERSON_NAME]" at bounding box center [435, 367] width 314 height 19
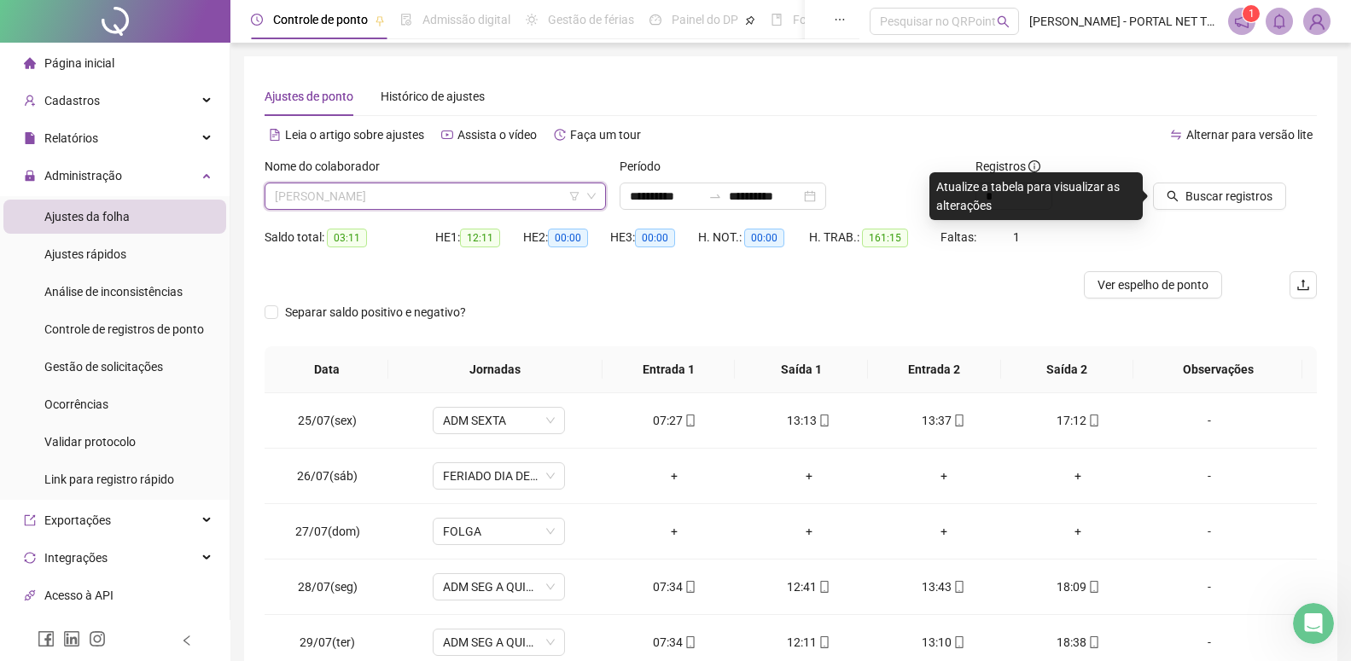
click at [477, 190] on span "[PERSON_NAME]" at bounding box center [435, 197] width 321 height 26
click at [723, 297] on div at bounding box center [659, 284] width 789 height 27
click at [1226, 206] on button "Buscar registros" at bounding box center [1219, 196] width 133 height 27
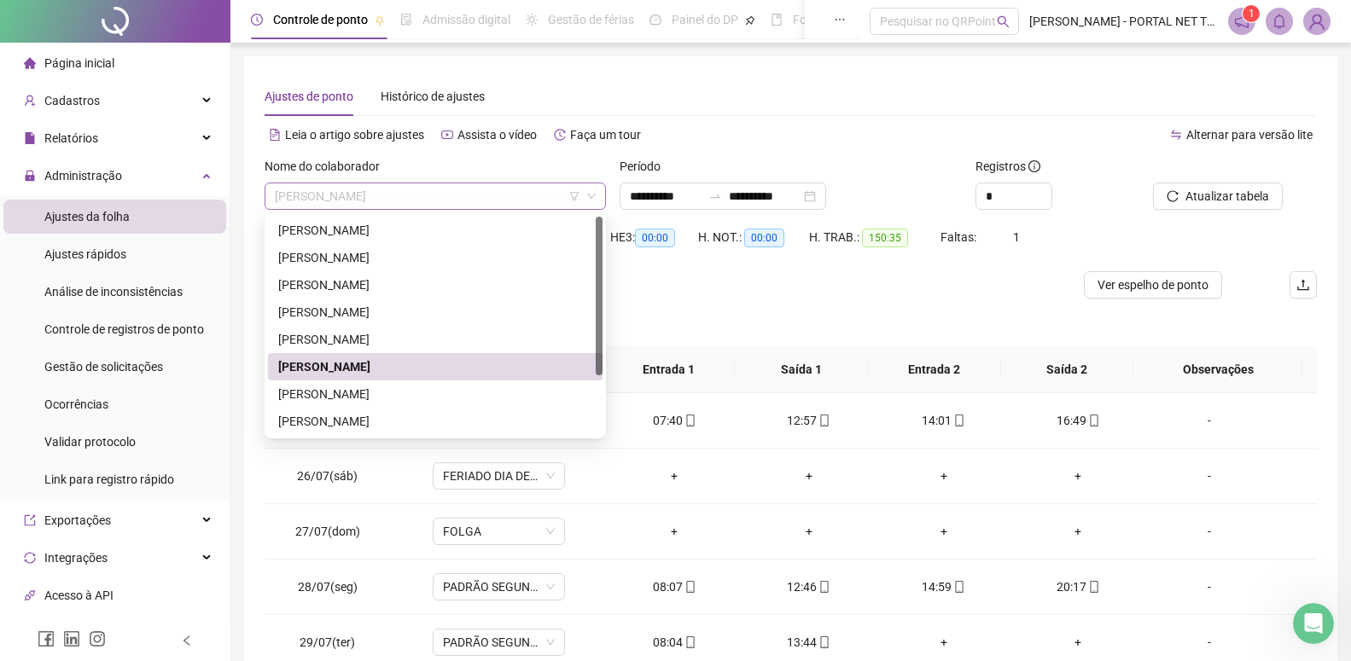
click at [328, 193] on span "[PERSON_NAME]" at bounding box center [435, 197] width 321 height 26
click at [304, 390] on div "[PERSON_NAME]" at bounding box center [435, 394] width 314 height 19
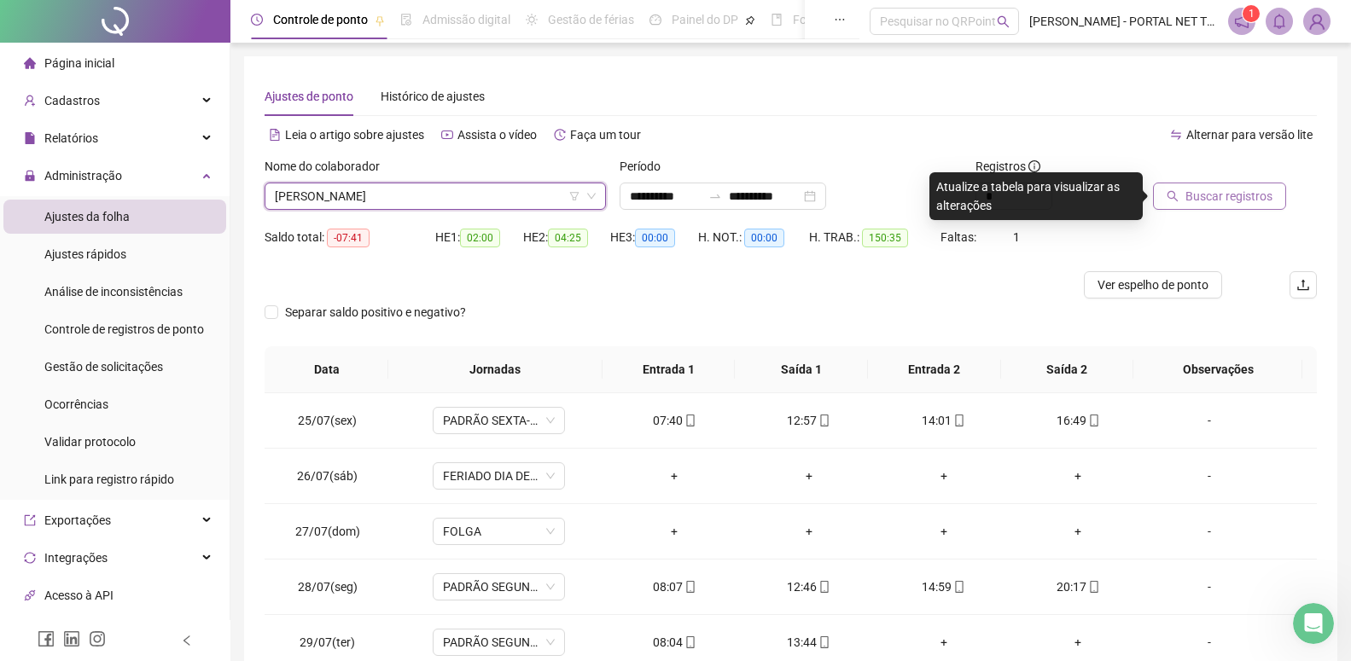
click at [1222, 196] on span "Buscar registros" at bounding box center [1228, 196] width 87 height 19
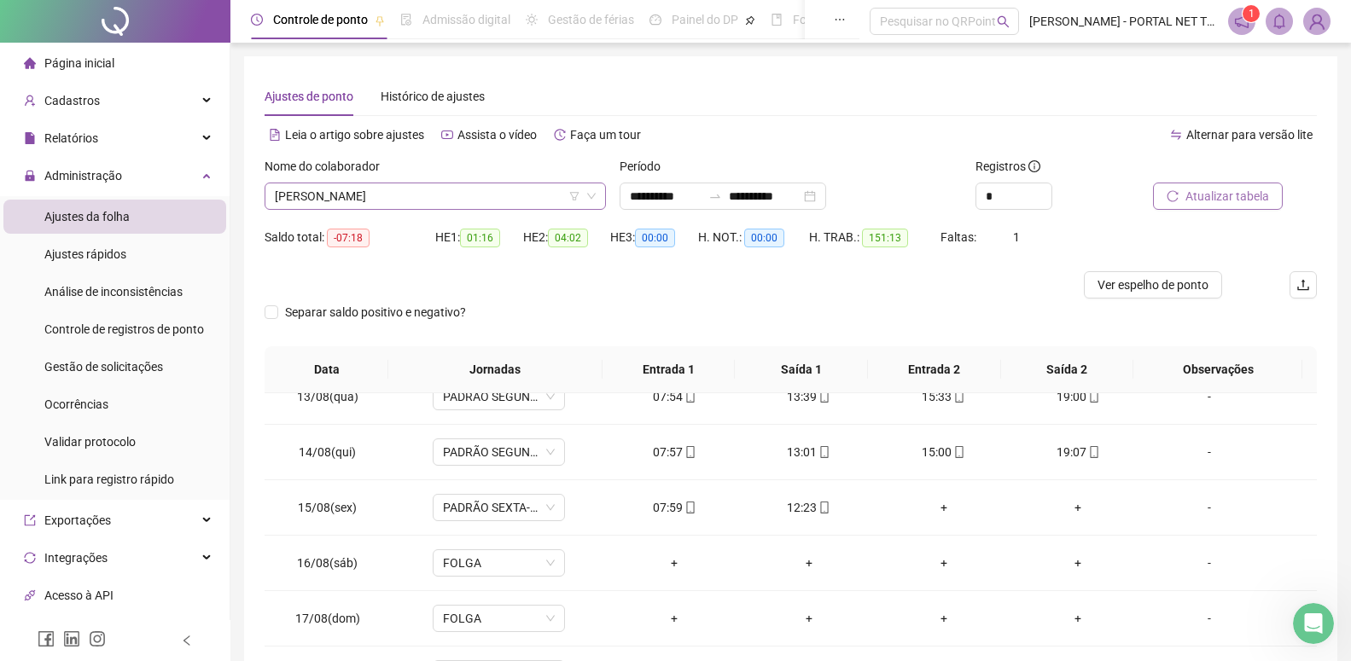
click at [367, 203] on span "[PERSON_NAME]" at bounding box center [435, 197] width 321 height 26
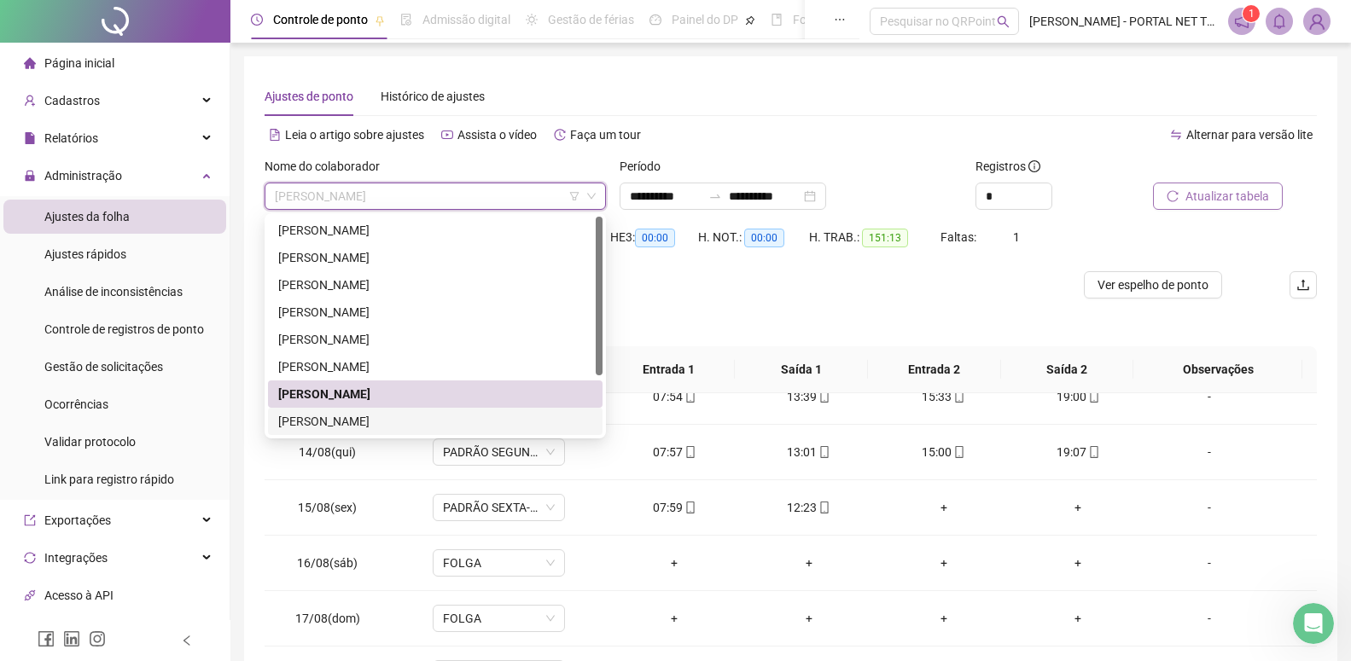
click at [341, 417] on div "[PERSON_NAME]" at bounding box center [435, 421] width 314 height 19
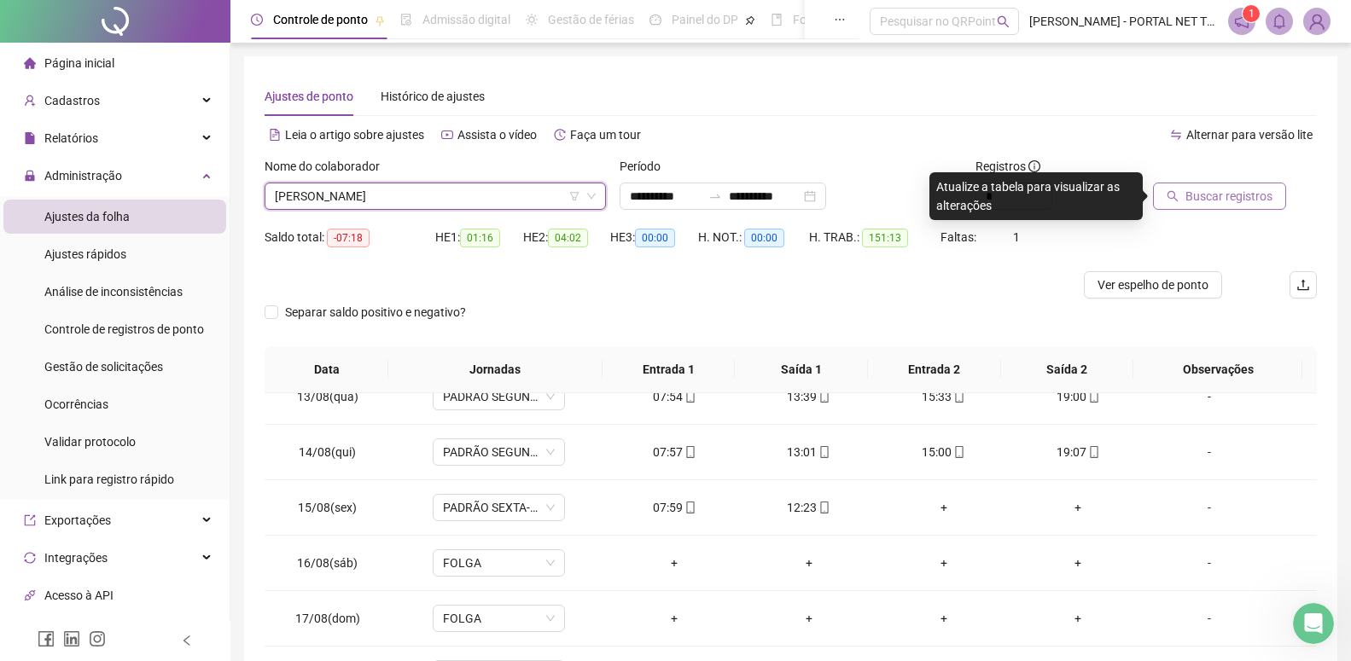
click at [1255, 218] on div "Buscar registros" at bounding box center [1235, 190] width 178 height 67
click at [1254, 211] on div "Buscar registros" at bounding box center [1235, 190] width 178 height 67
click at [1258, 195] on span "Buscar registros" at bounding box center [1228, 196] width 87 height 19
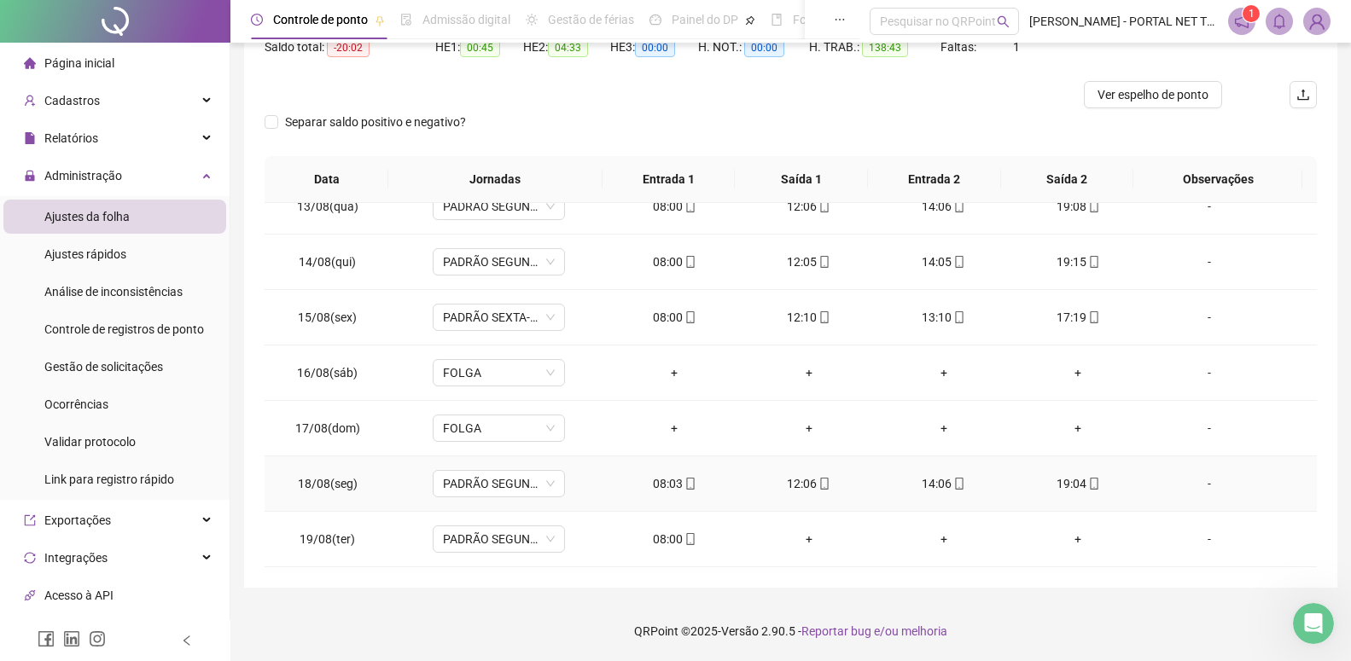
scroll to position [883, 0]
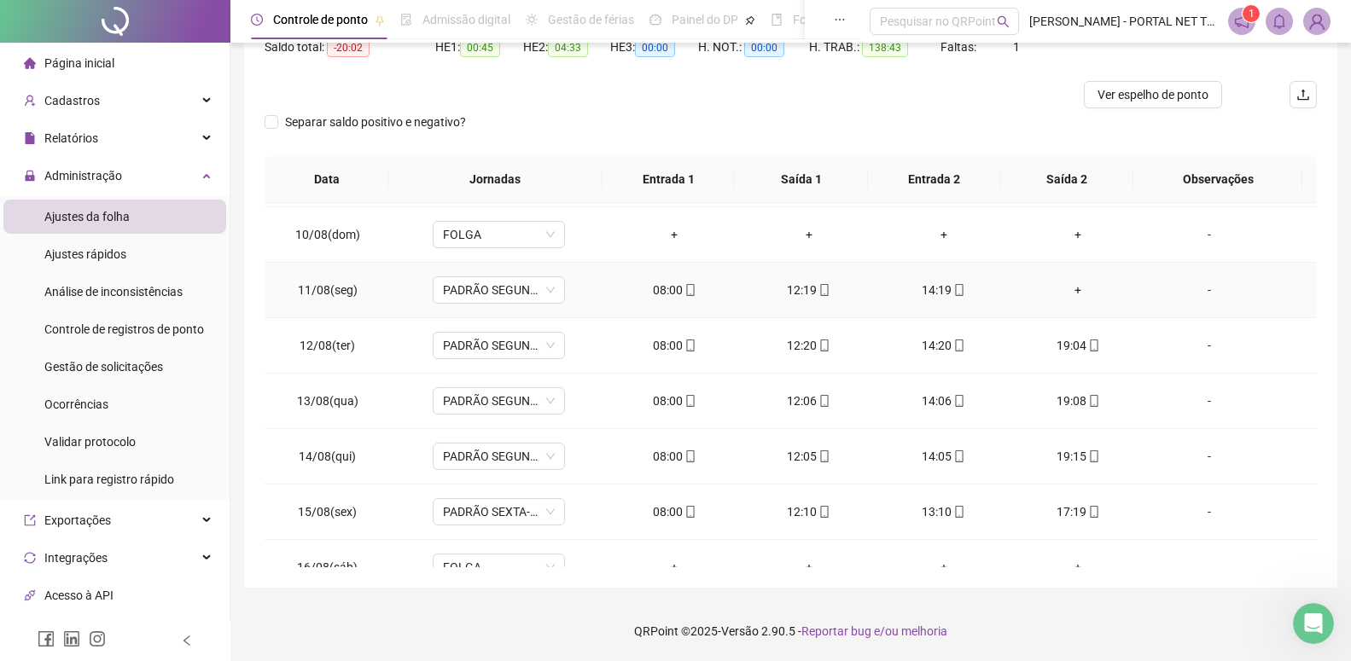
click at [1069, 291] on div "+" at bounding box center [1079, 290] width 108 height 19
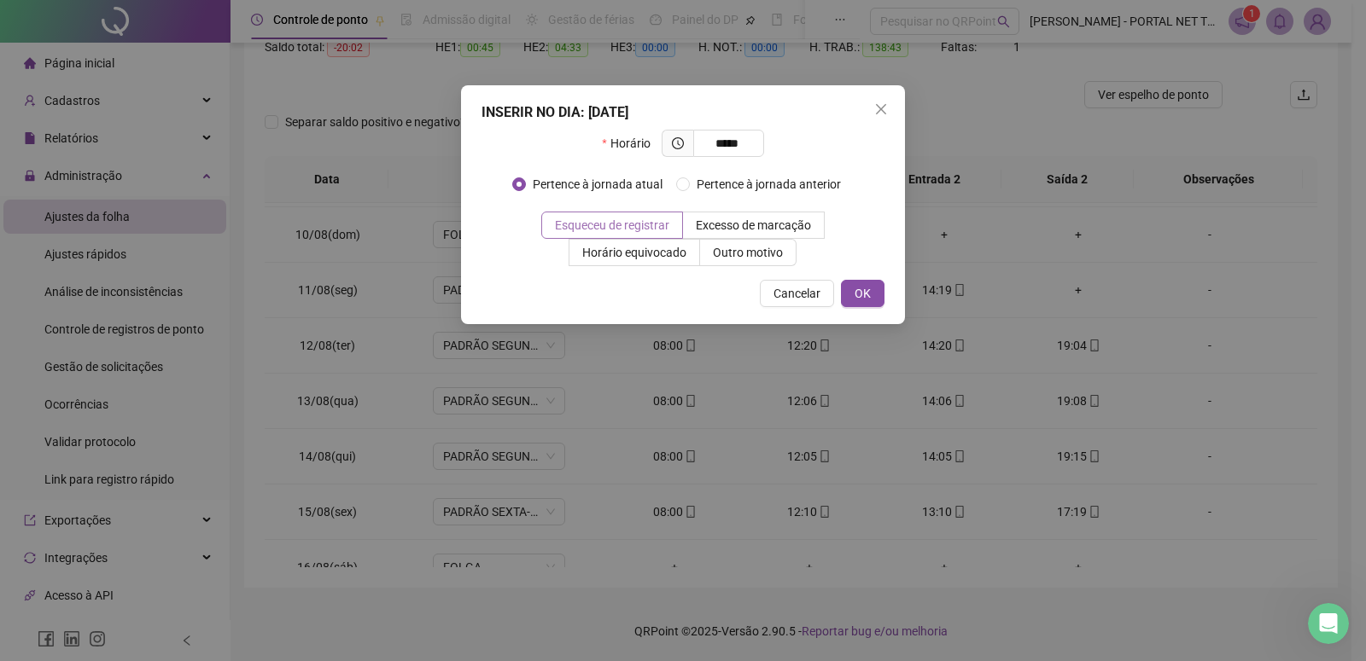
type input "*****"
click at [555, 232] on span "Esqueceu de registrar" at bounding box center [612, 225] width 114 height 14
click at [871, 300] on button "OK" at bounding box center [863, 293] width 44 height 27
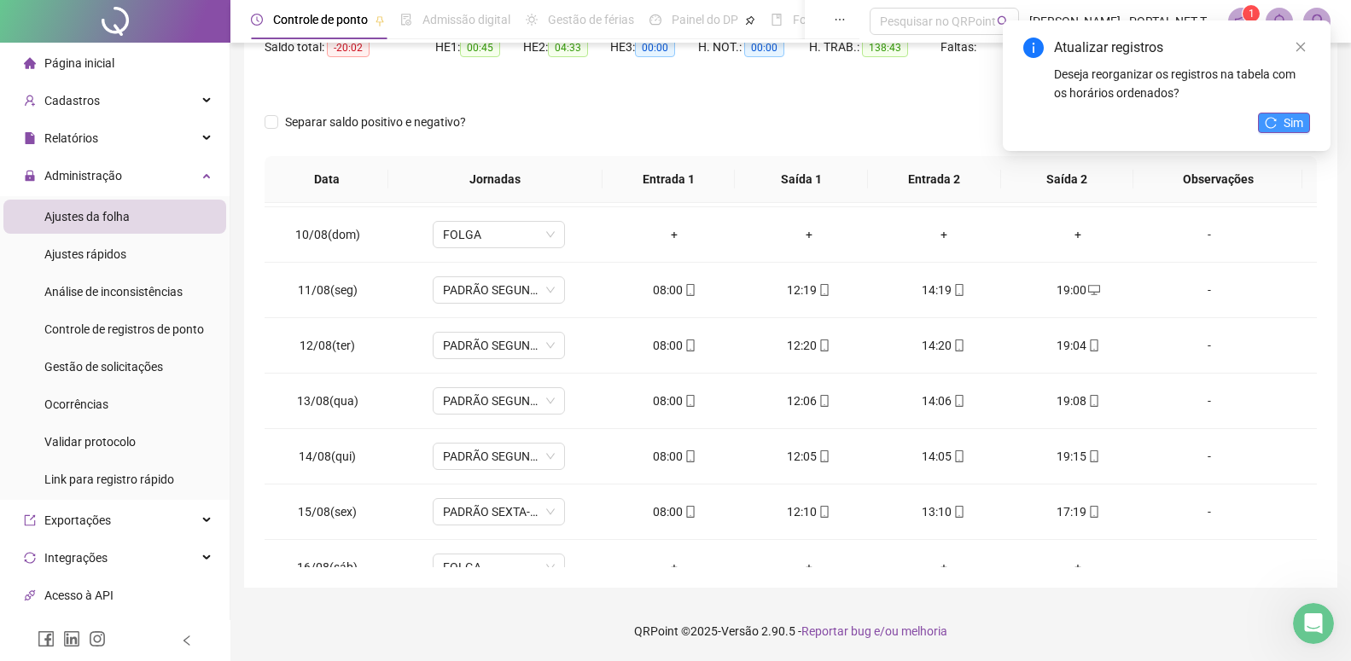
click at [1274, 123] on icon "reload" at bounding box center [1271, 123] width 12 height 12
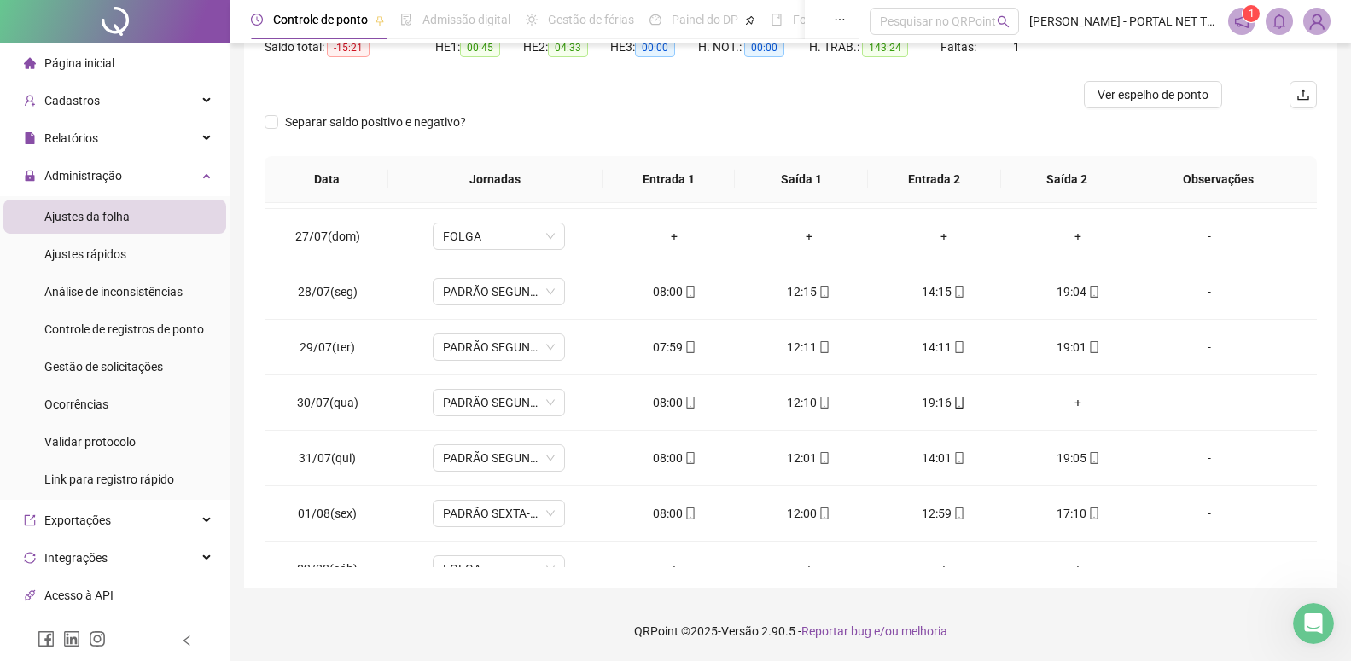
scroll to position [0, 0]
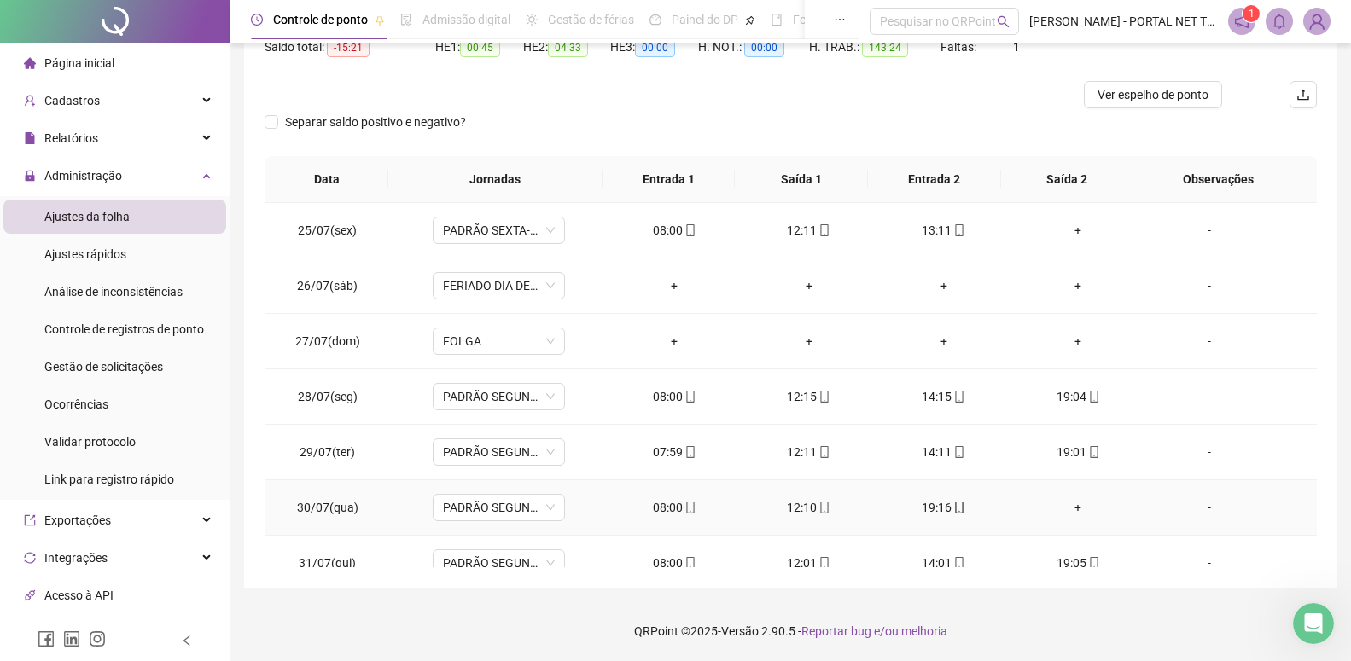
click at [1069, 510] on div "+" at bounding box center [1079, 507] width 108 height 19
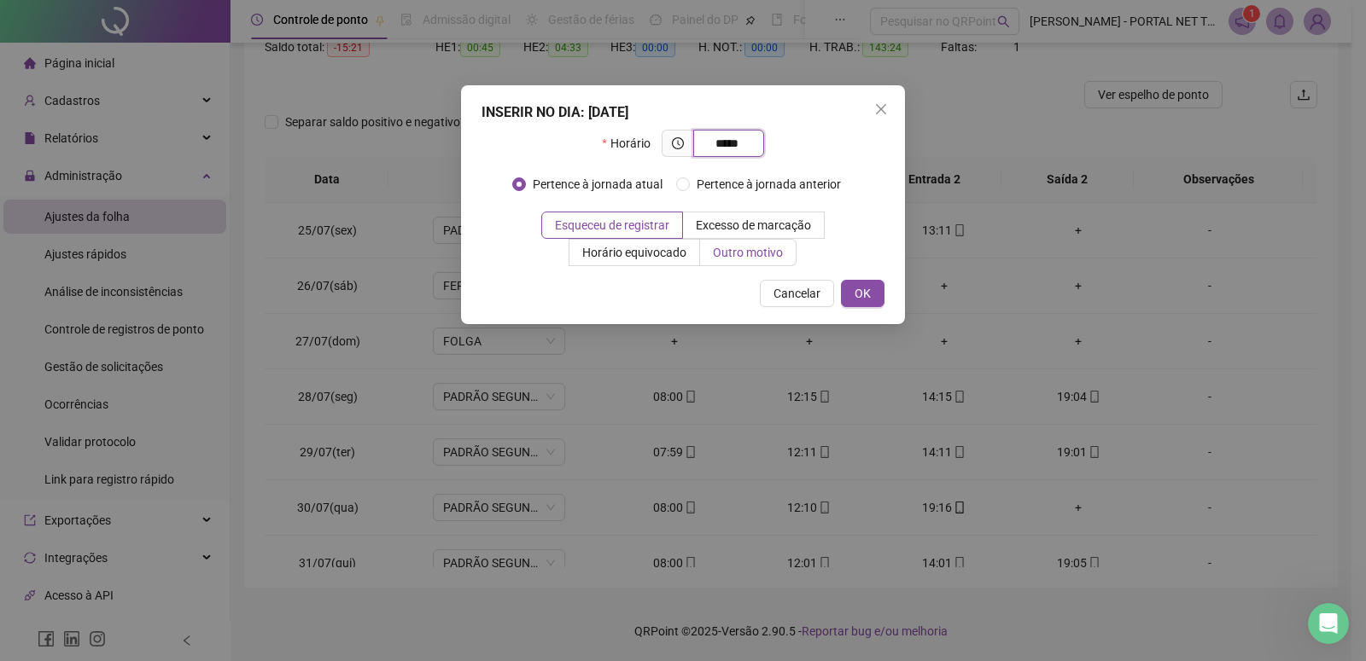
type input "*****"
click at [713, 252] on span "Outro motivo" at bounding box center [748, 253] width 70 height 14
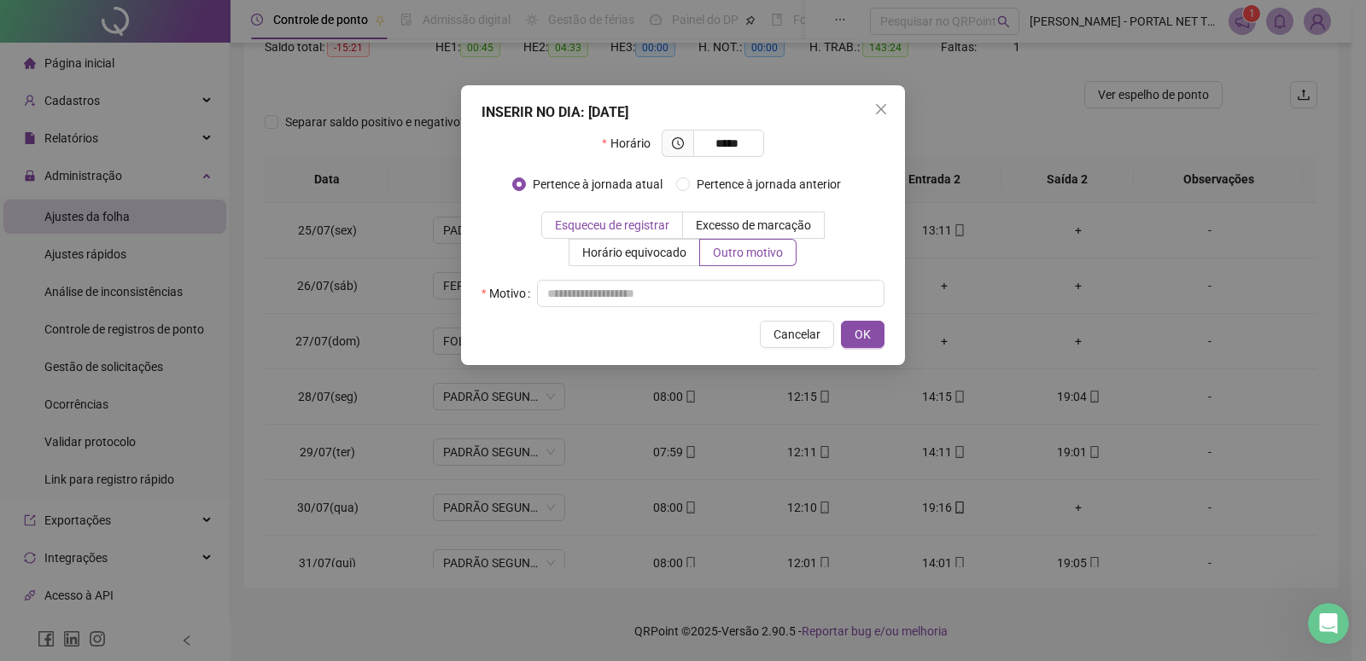
click at [569, 230] on span "Esqueceu de registrar" at bounding box center [612, 225] width 114 height 14
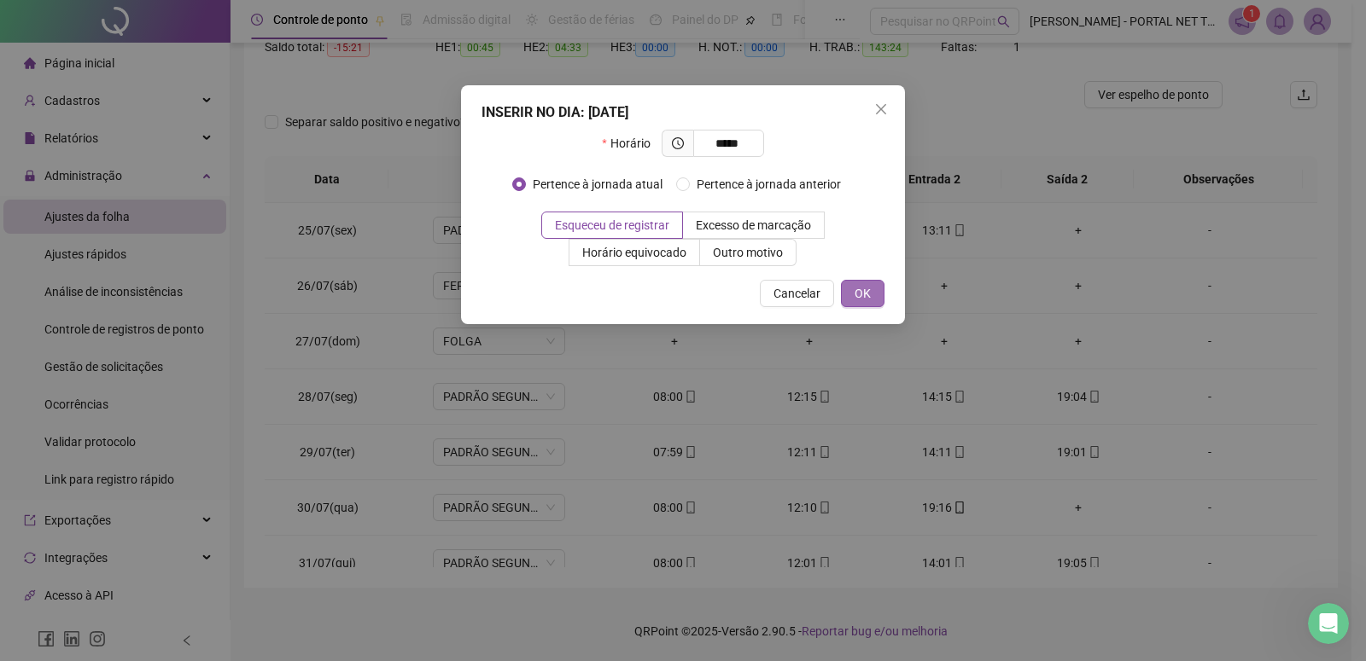
click at [859, 293] on span "OK" at bounding box center [862, 293] width 16 height 19
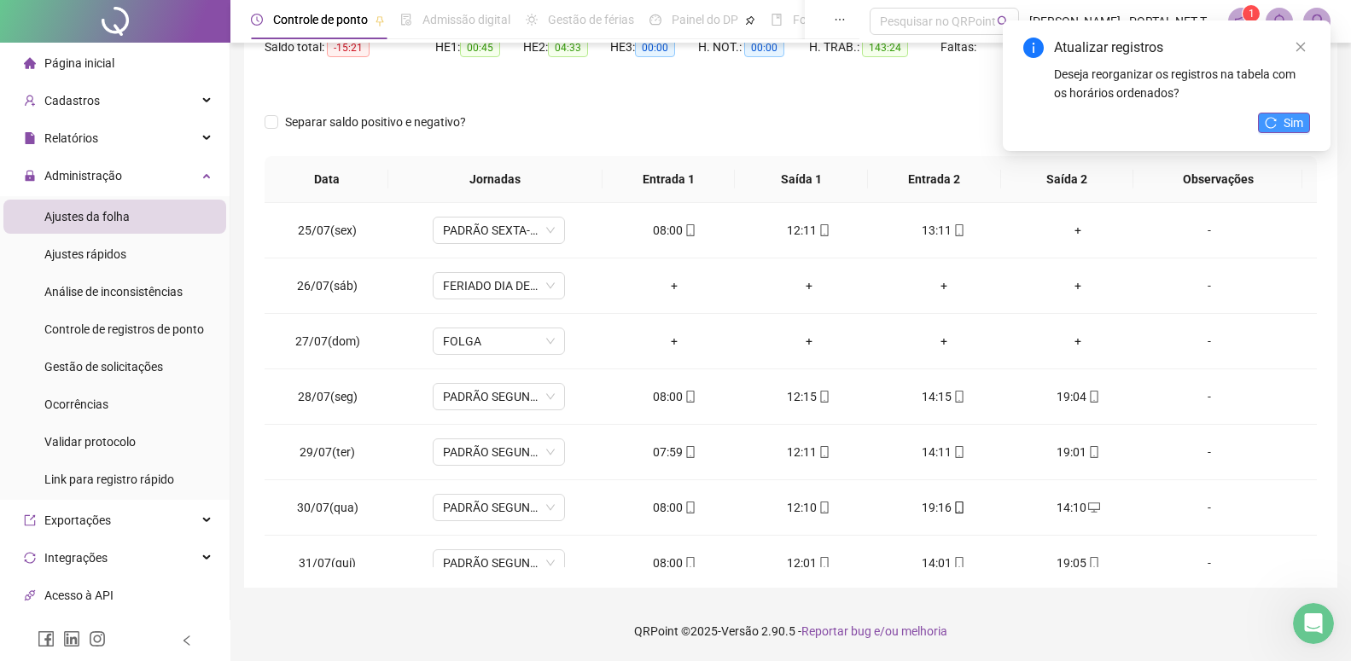
click at [1280, 123] on button "Sim" at bounding box center [1284, 123] width 52 height 20
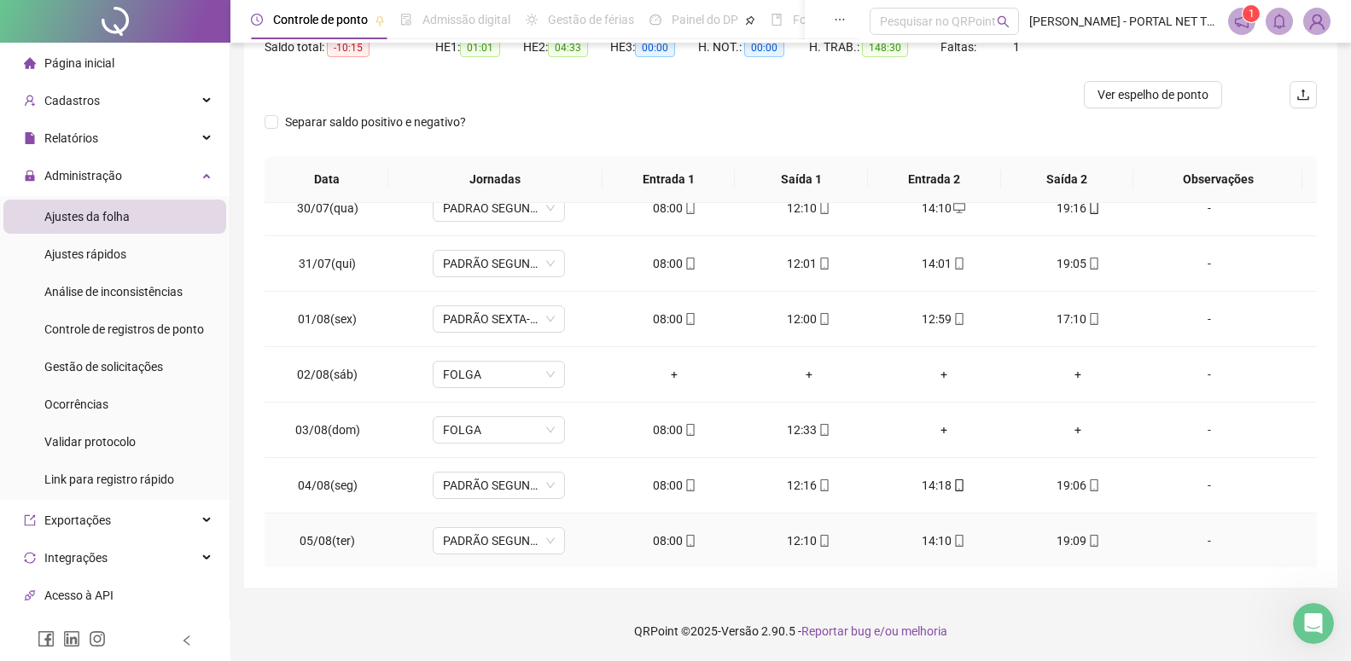
scroll to position [494, 0]
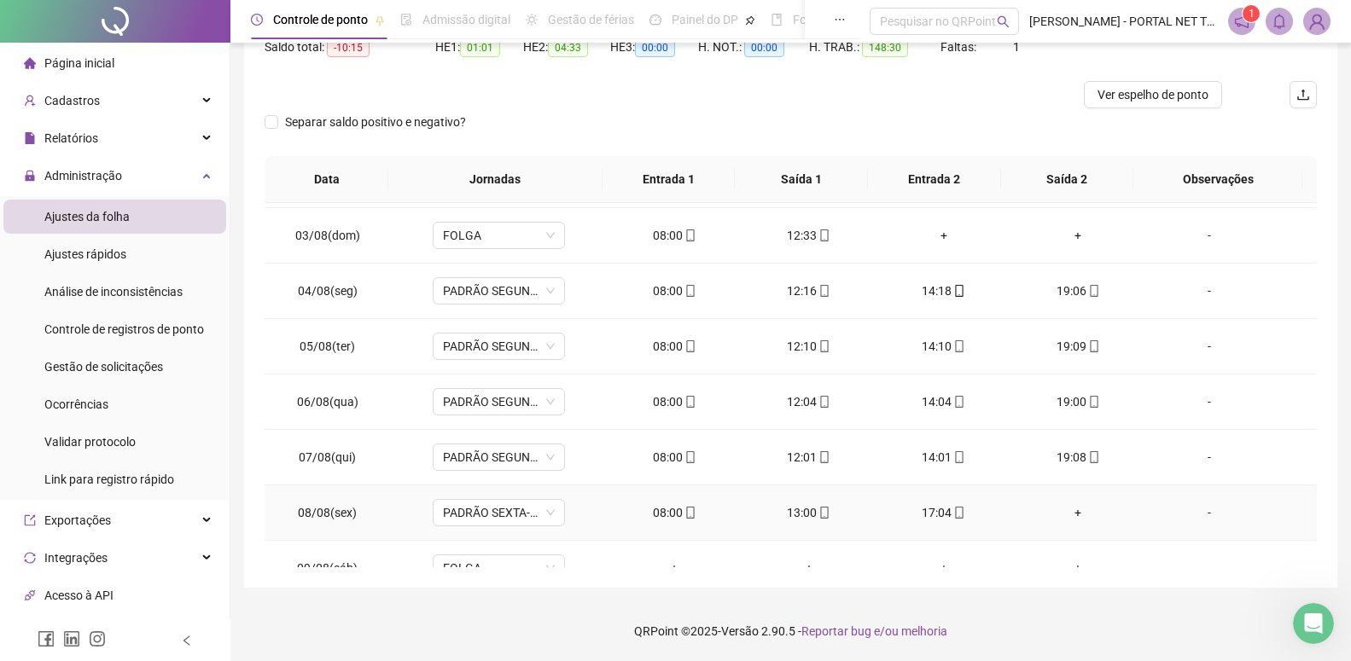
click at [1068, 512] on div "+" at bounding box center [1079, 513] width 108 height 19
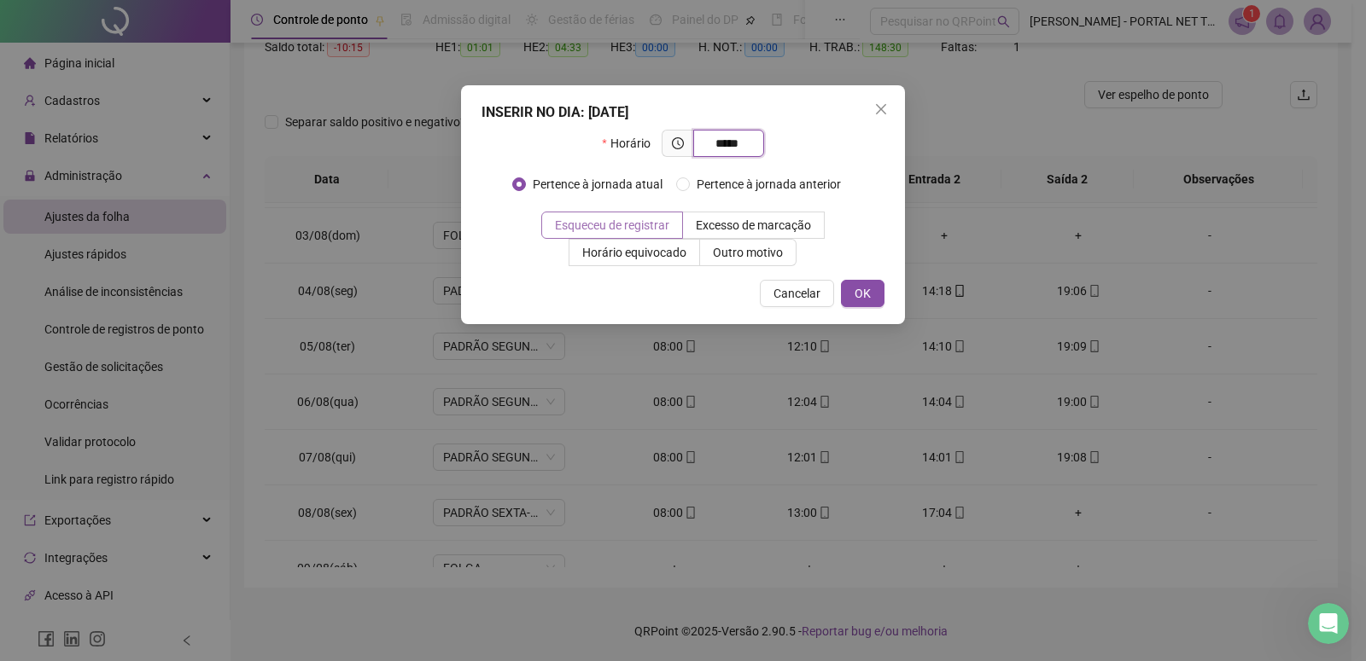
type input "*****"
click at [580, 236] on span at bounding box center [612, 226] width 140 height 26
click at [881, 292] on button "OK" at bounding box center [863, 293] width 44 height 27
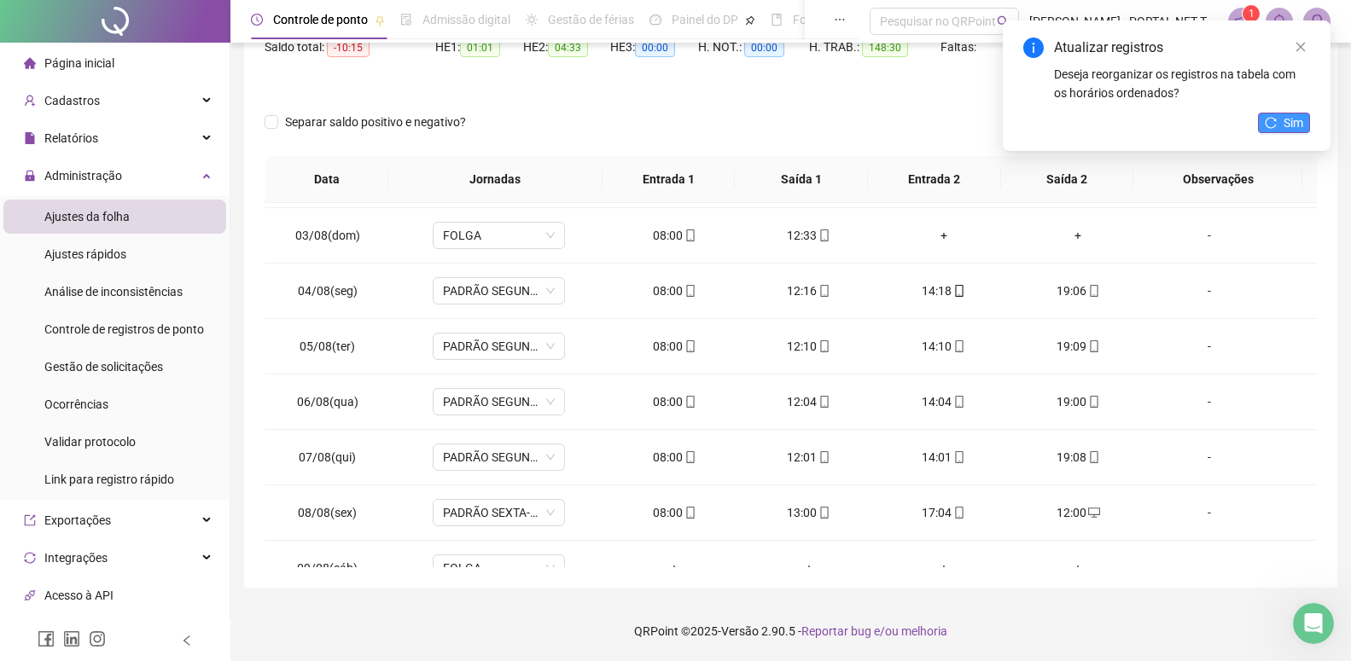
click at [1273, 128] on icon "reload" at bounding box center [1271, 122] width 11 height 11
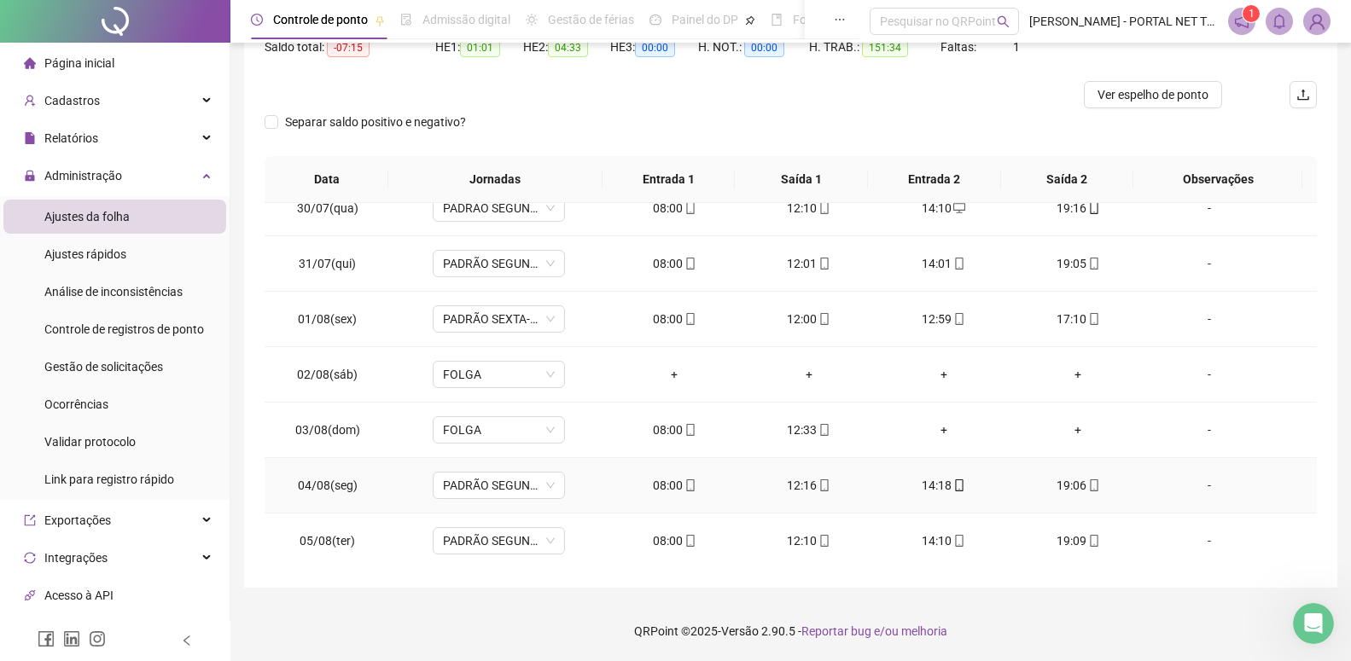
scroll to position [0, 0]
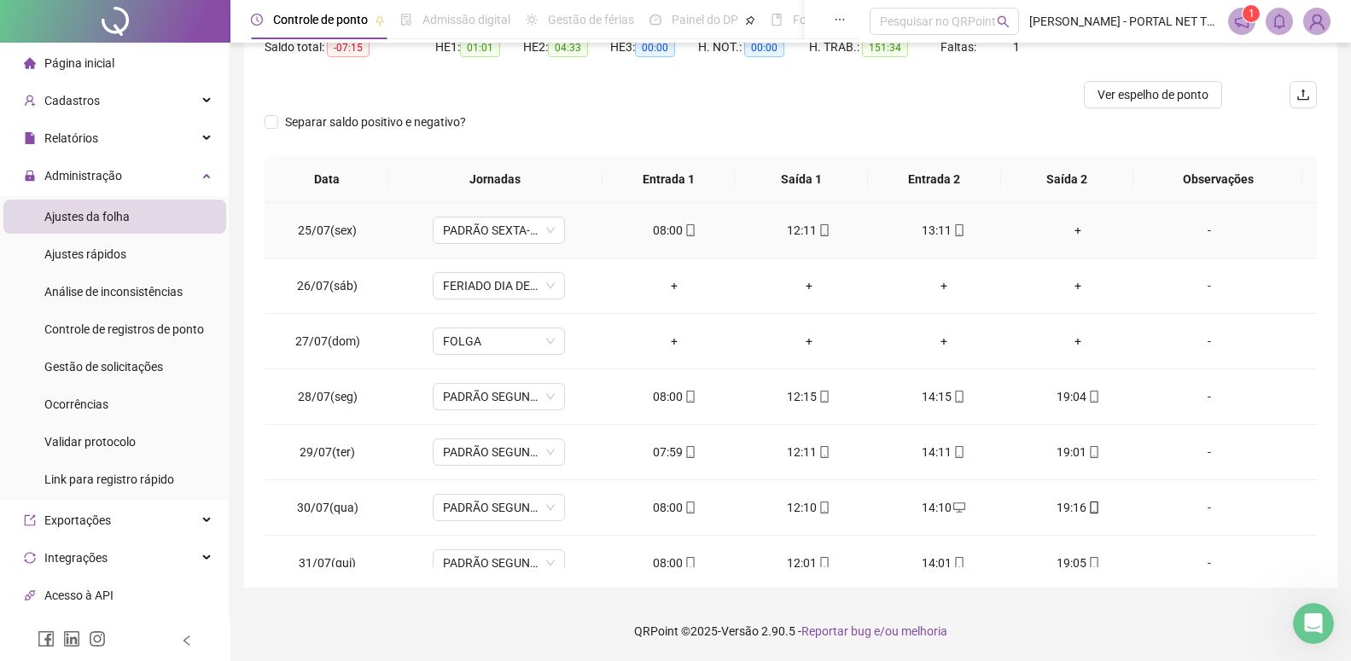
click at [1065, 230] on div "+" at bounding box center [1079, 230] width 108 height 19
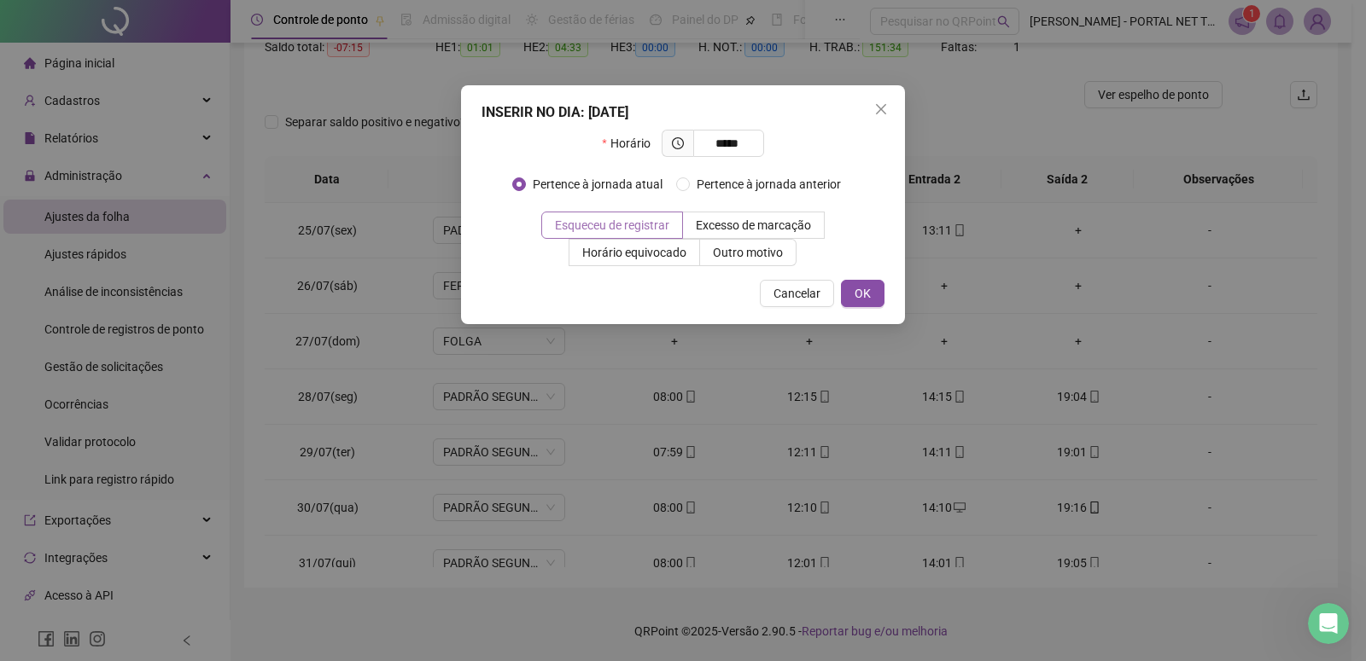
type input "*****"
click at [557, 232] on span "Esqueceu de registrar" at bounding box center [612, 225] width 114 height 14
click at [853, 285] on button "OK" at bounding box center [863, 293] width 44 height 27
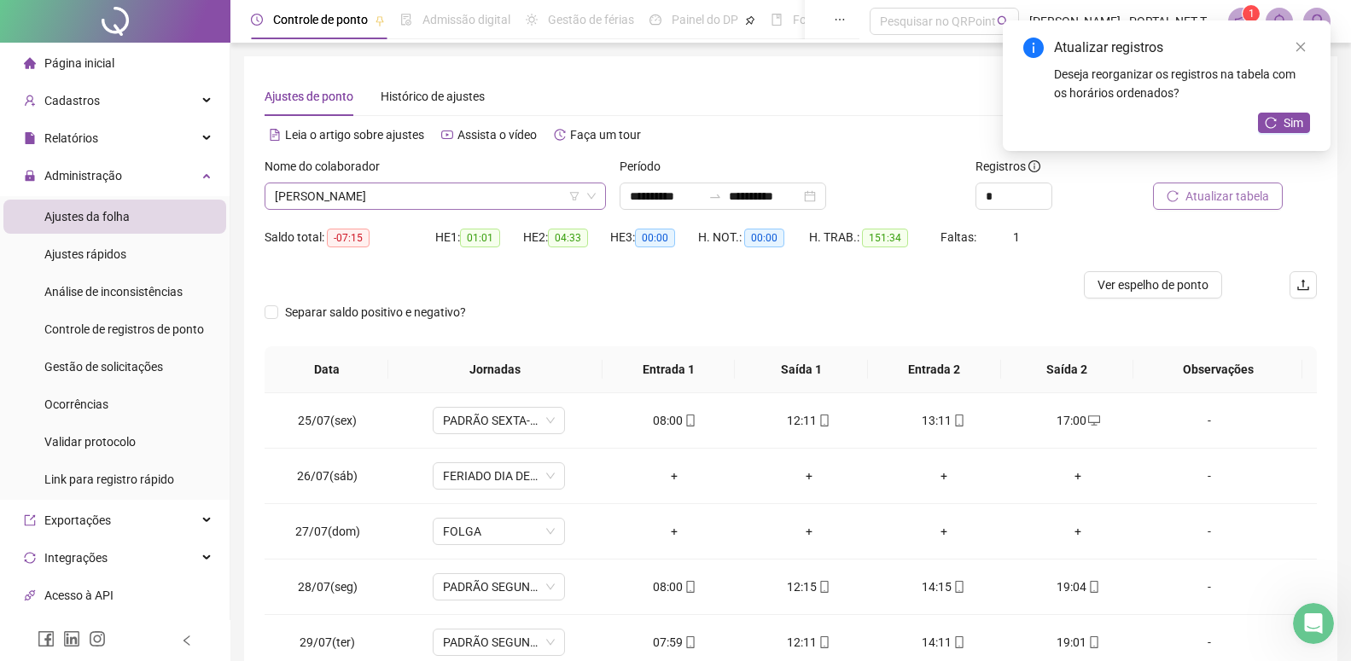
click at [324, 212] on div "Nome do colaborador LEIA [PERSON_NAME]" at bounding box center [435, 190] width 355 height 67
click at [324, 205] on span "[PERSON_NAME]" at bounding box center [435, 197] width 321 height 26
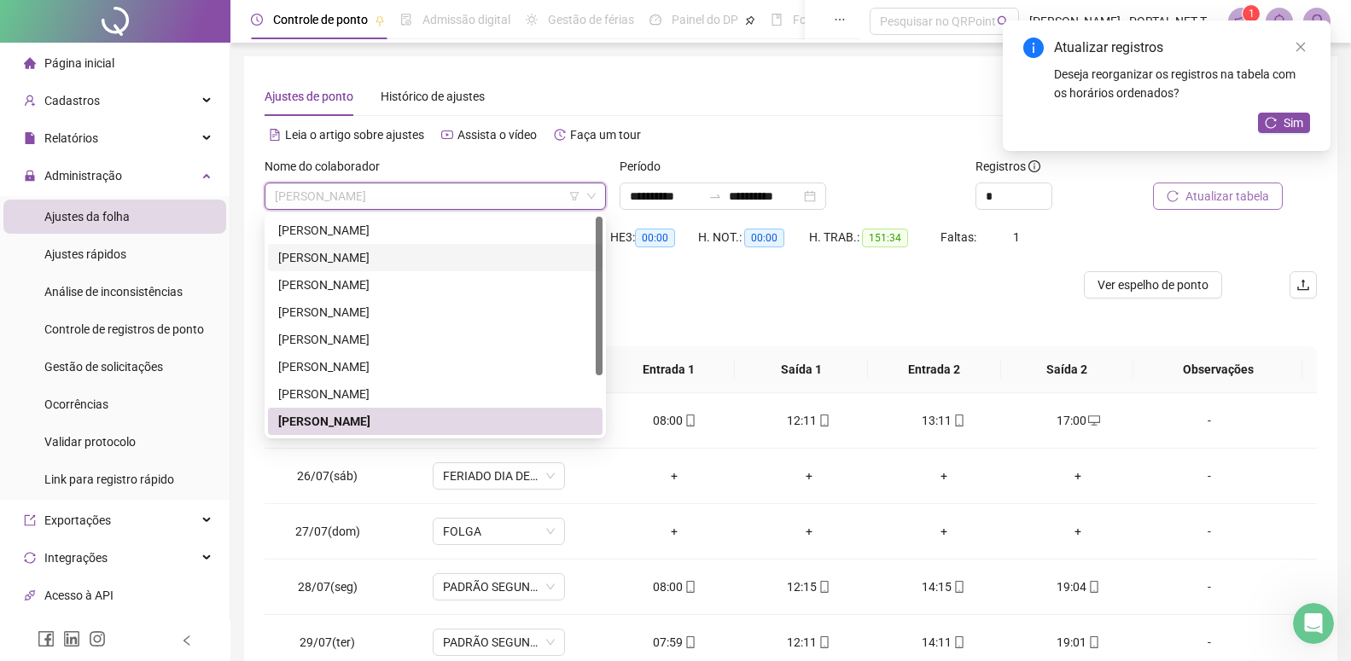
click at [296, 262] on div "[PERSON_NAME]" at bounding box center [435, 257] width 314 height 19
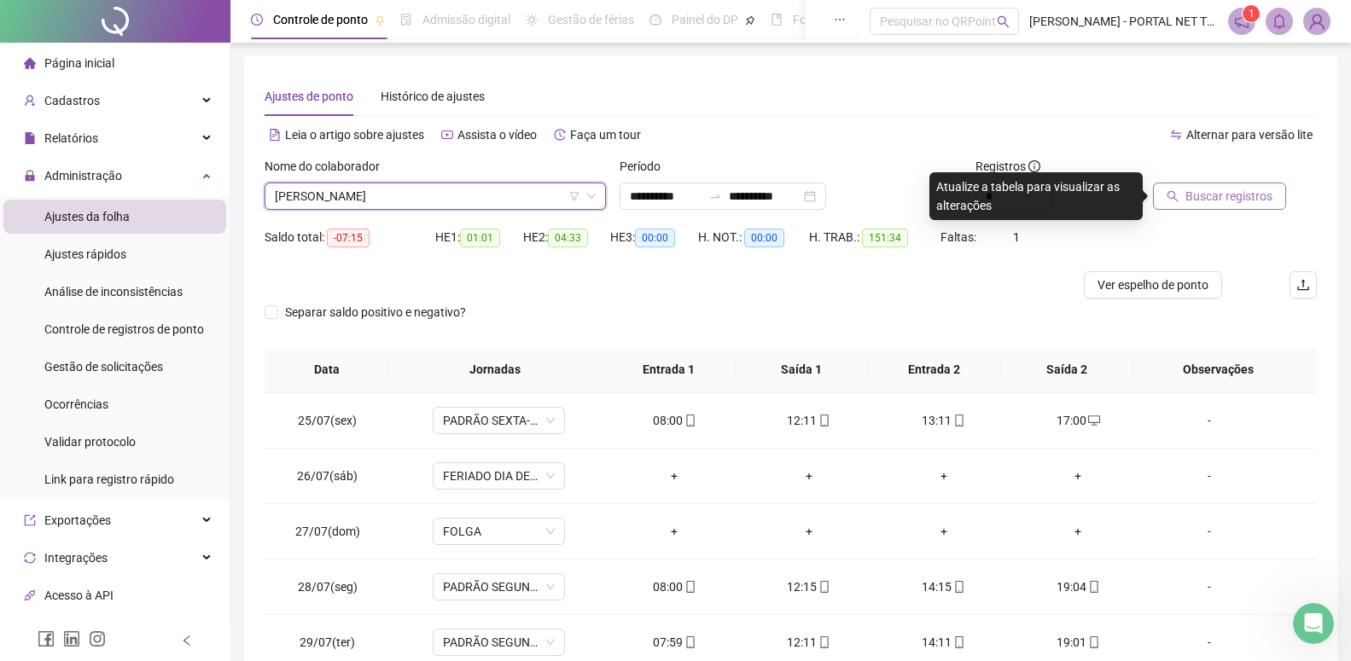
click at [1198, 201] on span "Buscar registros" at bounding box center [1228, 196] width 87 height 19
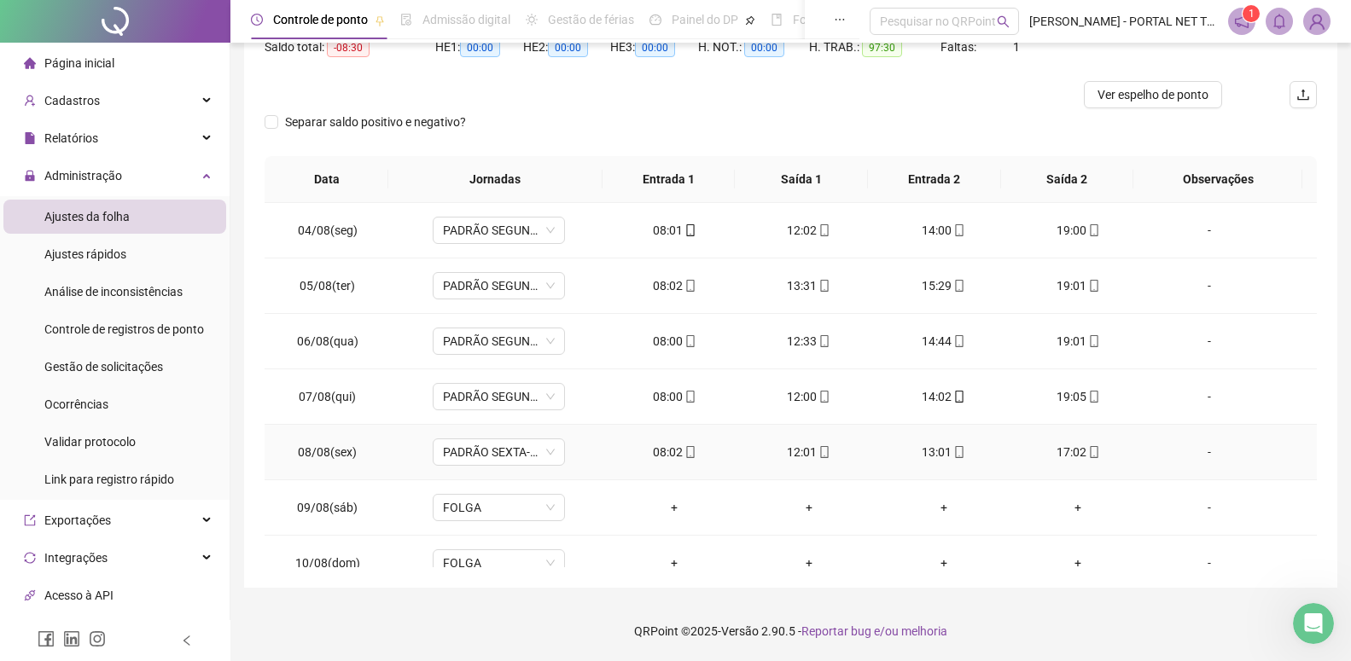
scroll to position [523, 0]
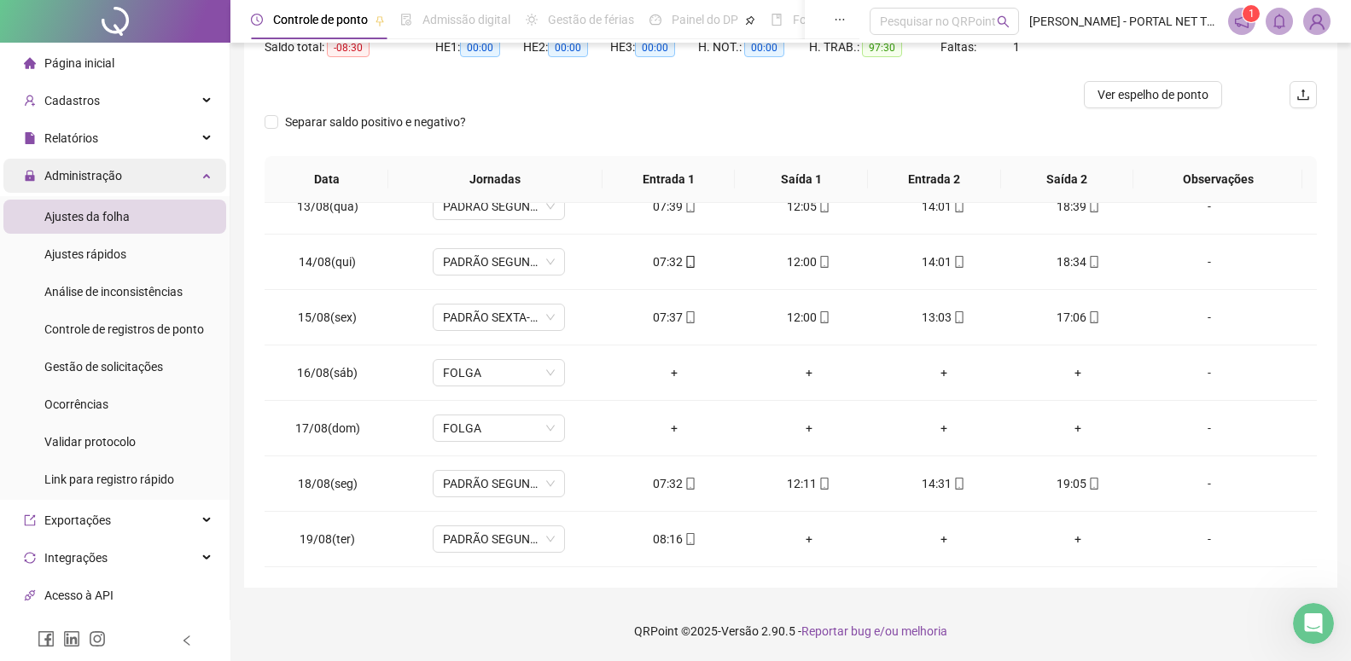
click at [102, 186] on span "Administração" at bounding box center [73, 176] width 98 height 34
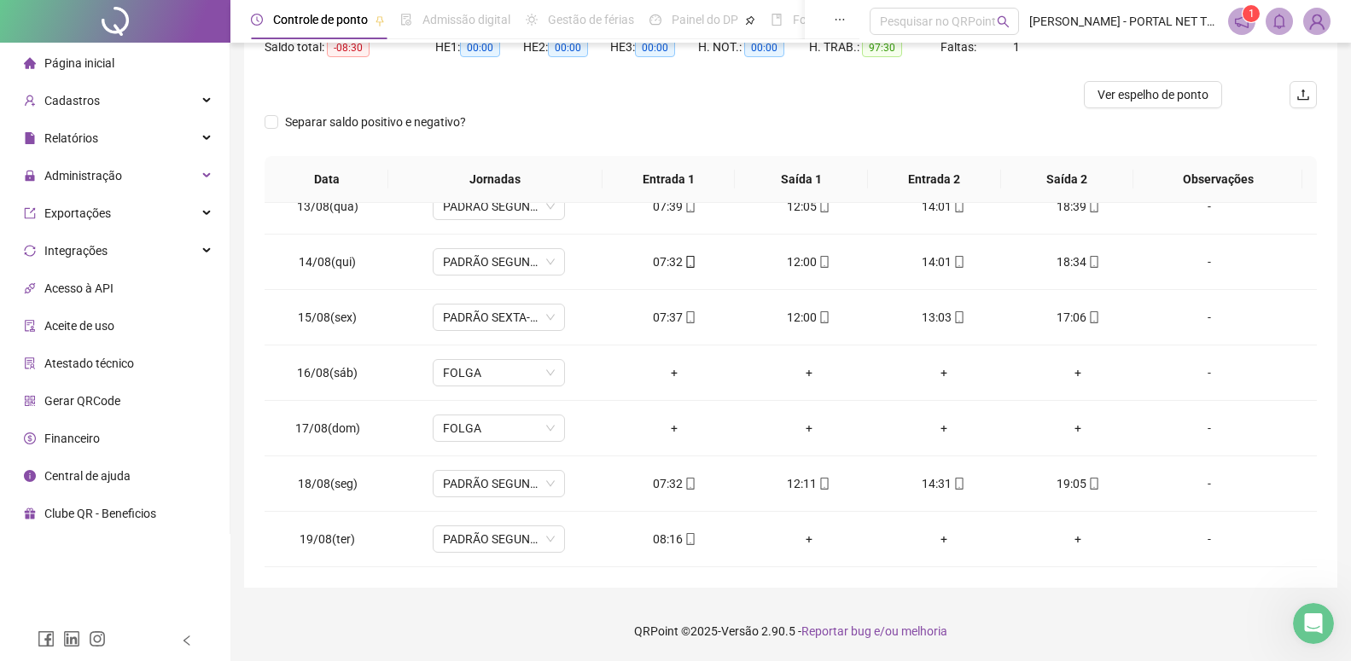
click at [79, 428] on div "Financeiro" at bounding box center [62, 439] width 76 height 34
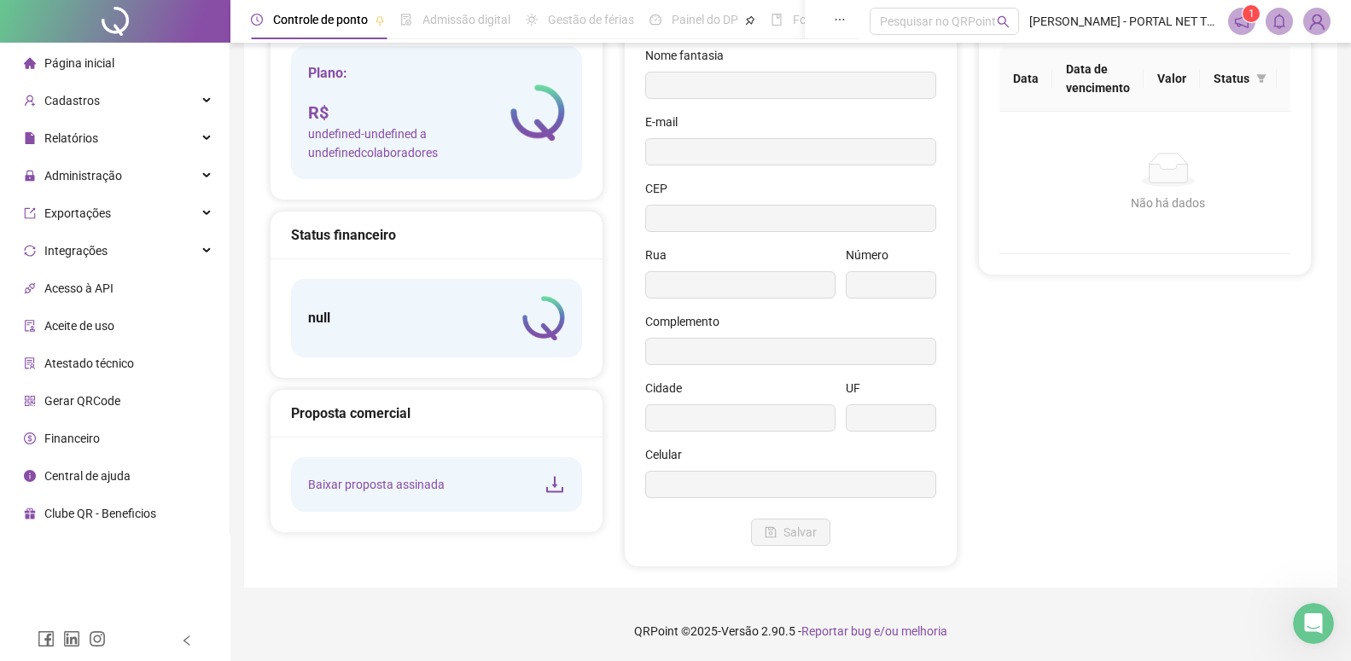
scroll to position [99, 0]
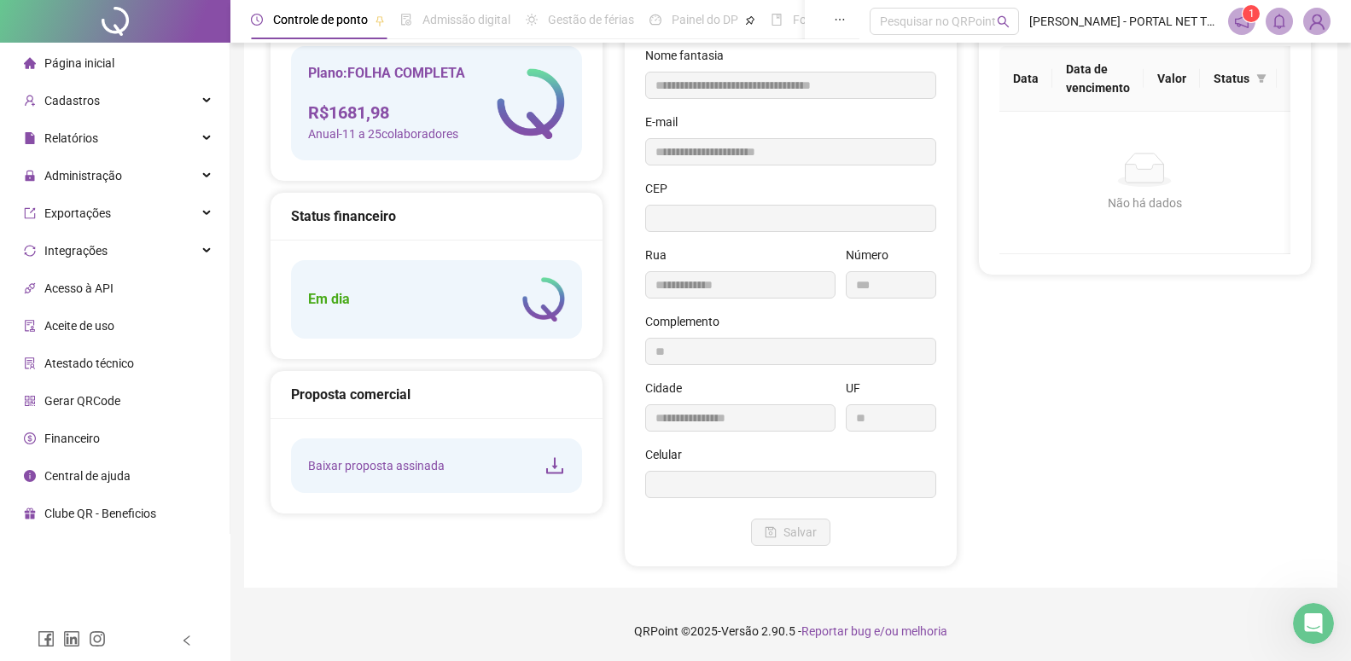
type input "**********"
type input "*********"
type input "**********"
type input "***"
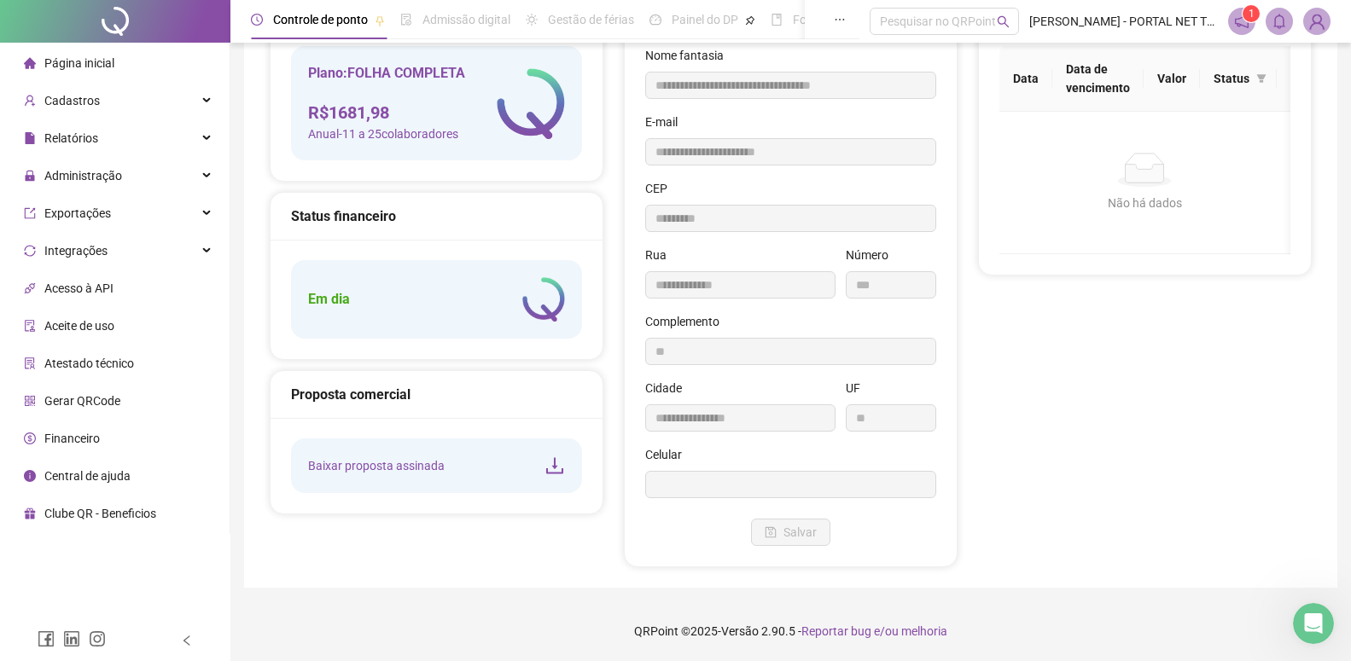
type input "**"
type input "**********"
type input "**"
type input "**********"
click at [379, 465] on span "Baixar proposta assinada" at bounding box center [376, 466] width 137 height 19
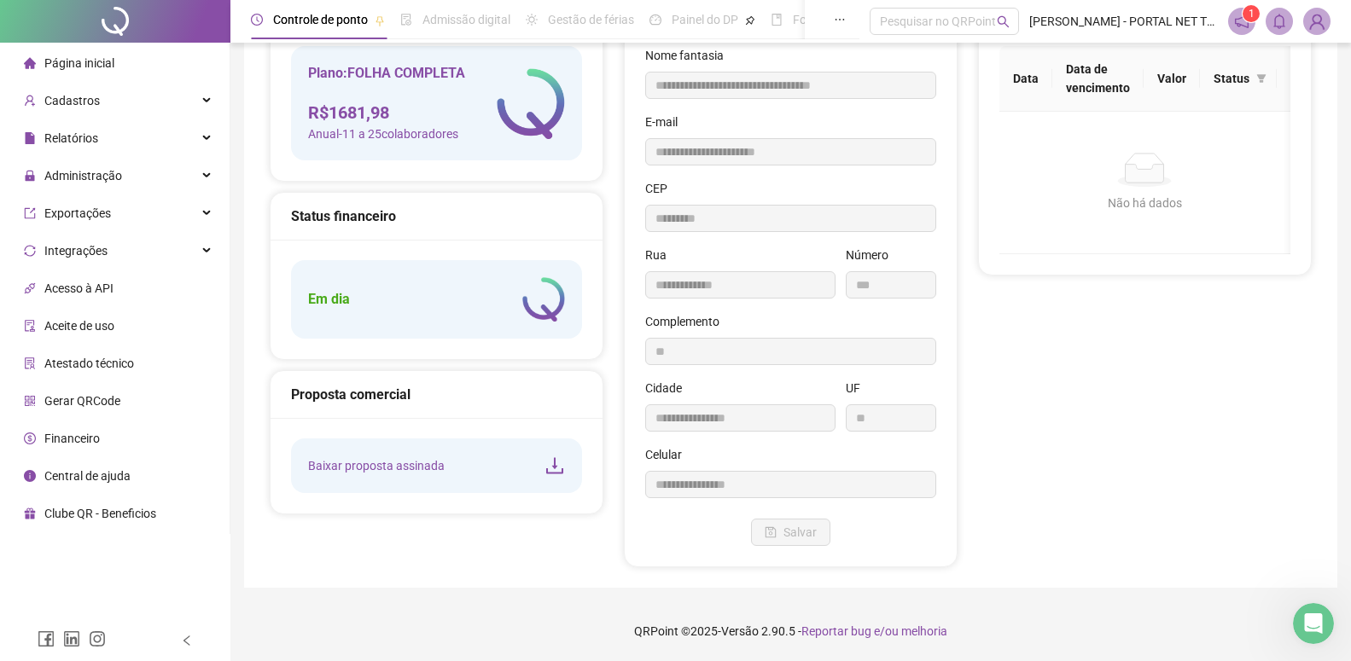
click at [369, 469] on span "Baixar proposta assinada" at bounding box center [376, 466] width 137 height 19
click at [1323, 626] on div "Abertura do Messenger da Intercom" at bounding box center [1311, 621] width 56 height 56
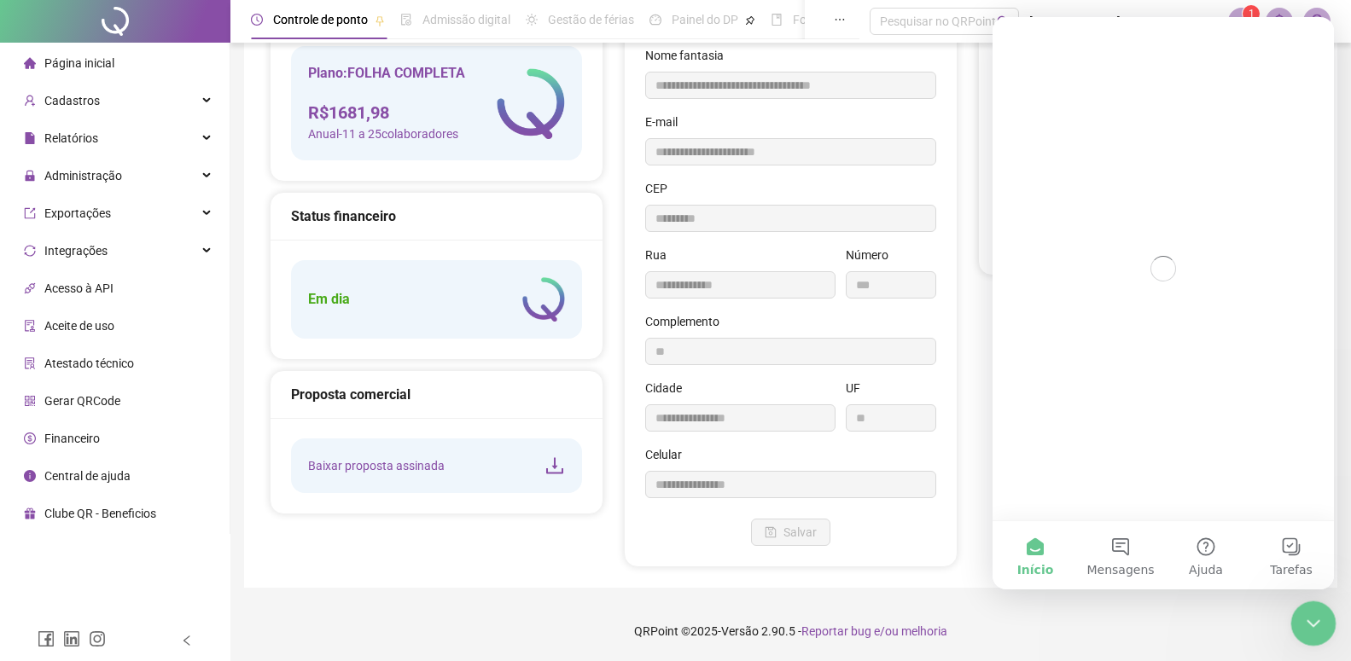
scroll to position [0, 0]
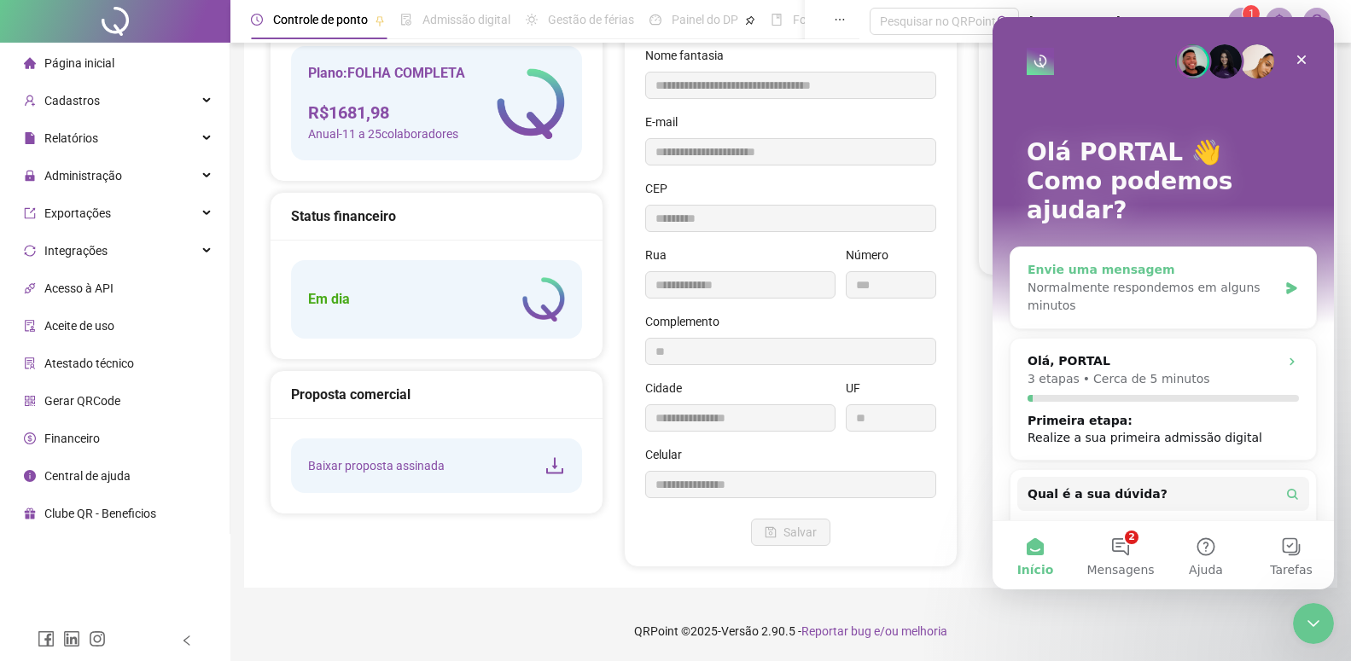
click at [1092, 279] on div "Normalmente respondemos em alguns minutos" at bounding box center [1153, 297] width 250 height 36
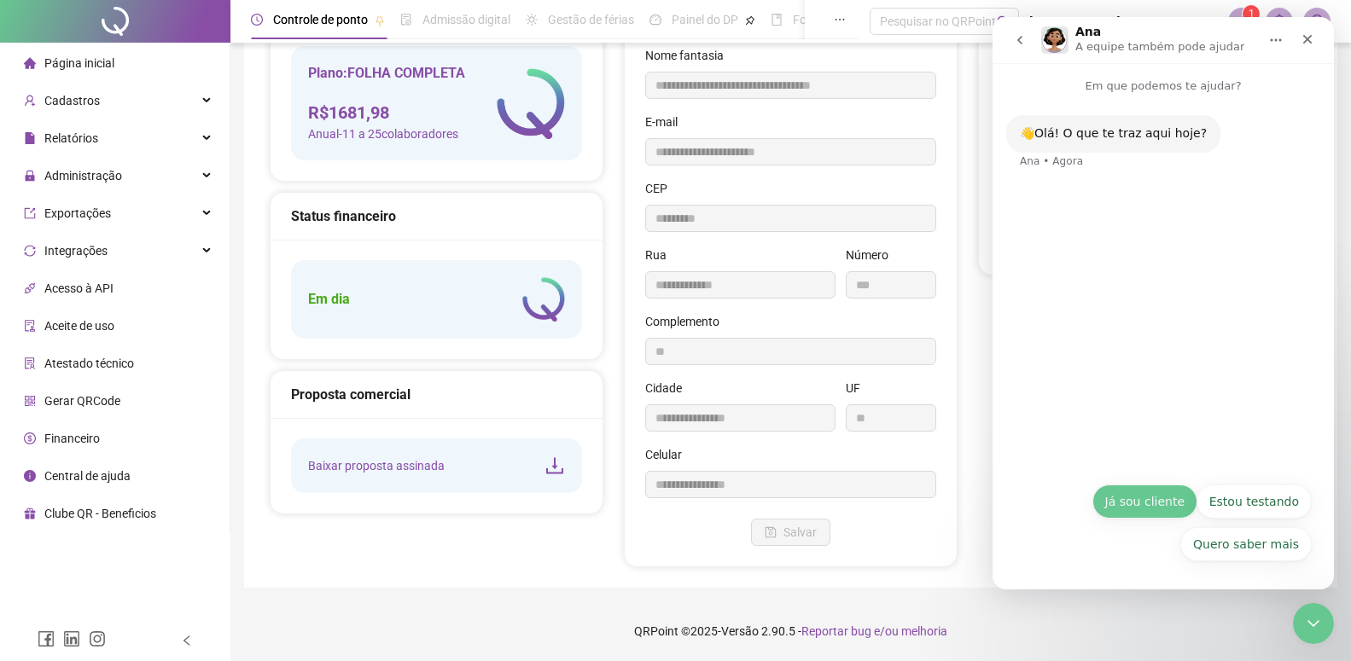
click at [1132, 506] on button "Já sou cliente" at bounding box center [1144, 502] width 105 height 34
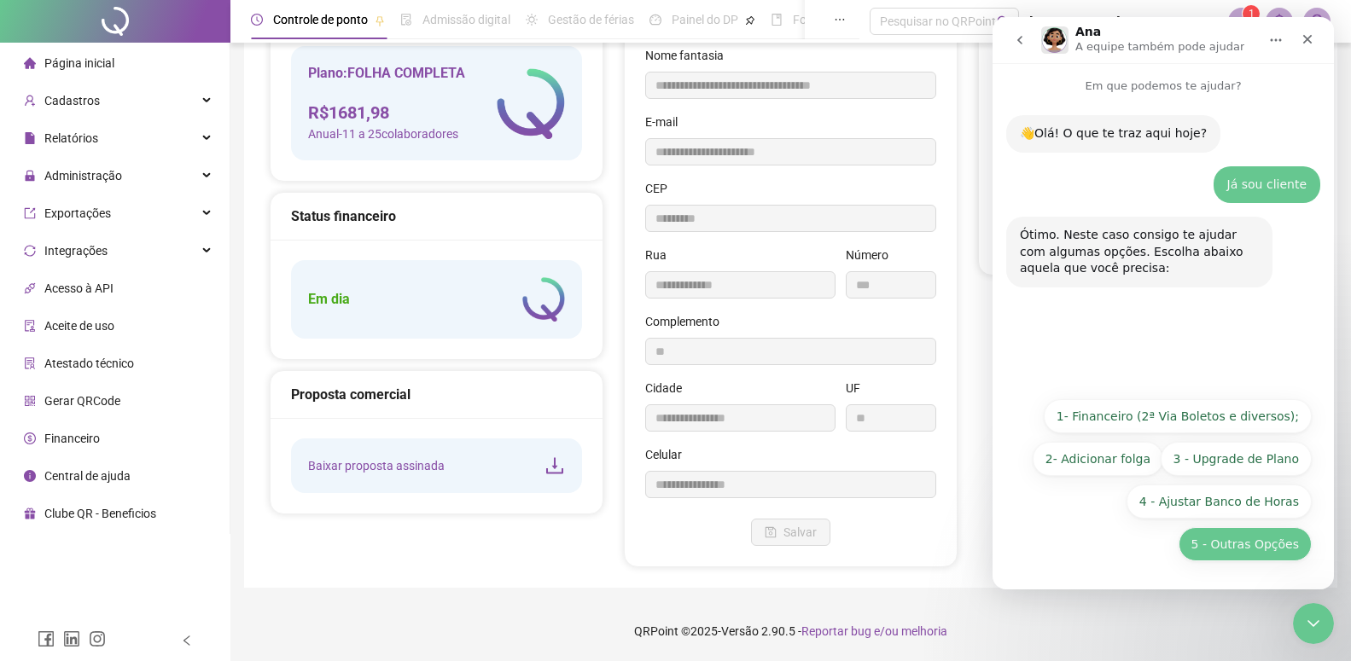
click at [1245, 543] on button "5 - Outras Opções" at bounding box center [1245, 544] width 133 height 34
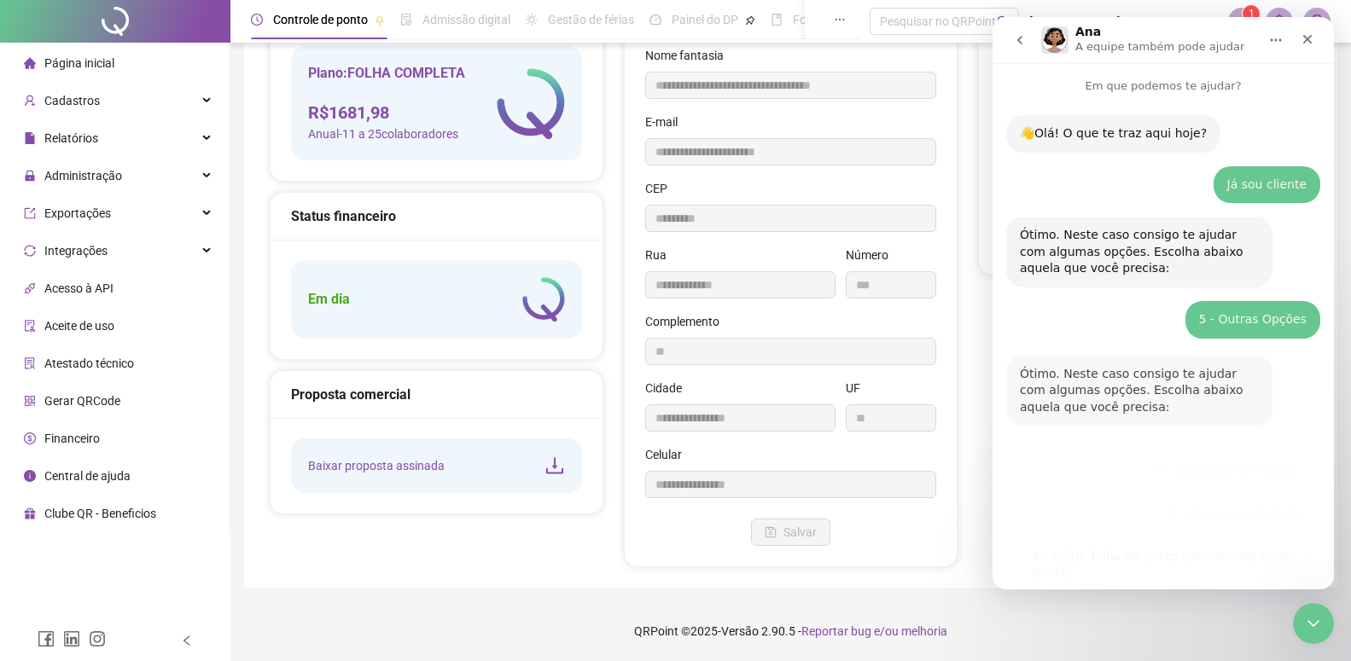
scroll to position [155, 0]
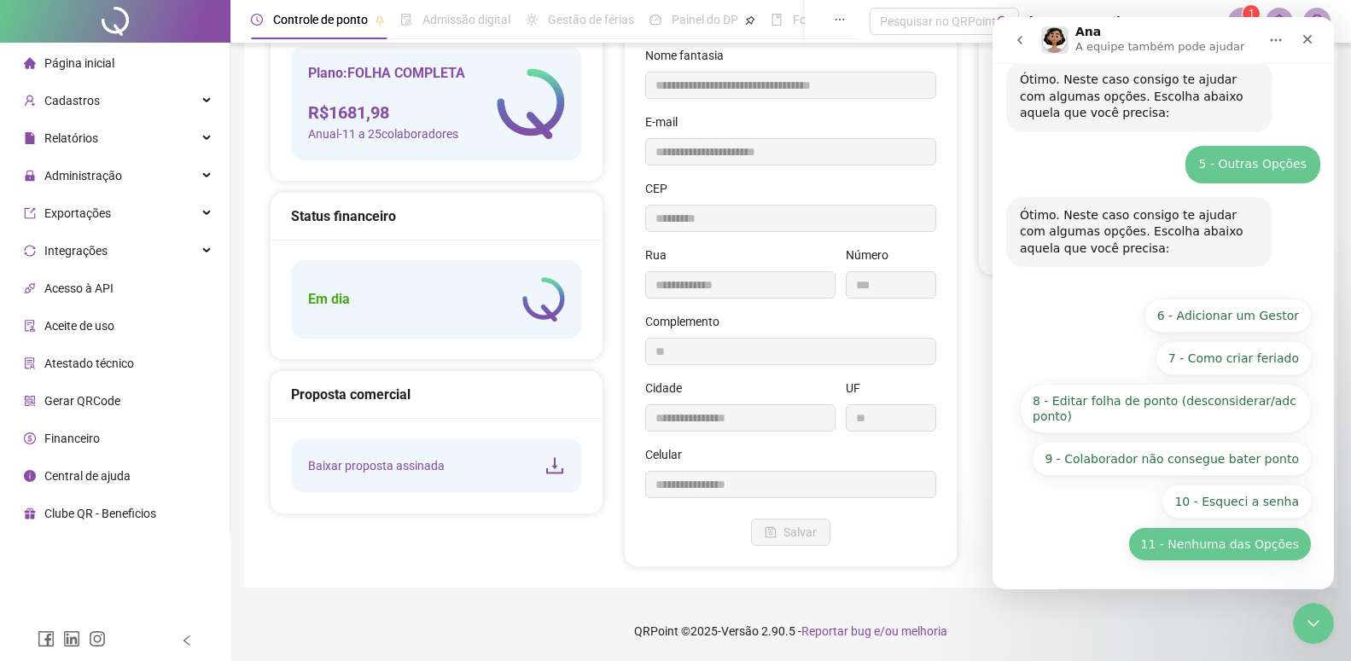
click at [1192, 549] on button "11 - Nenhuma das Opções" at bounding box center [1220, 544] width 184 height 34
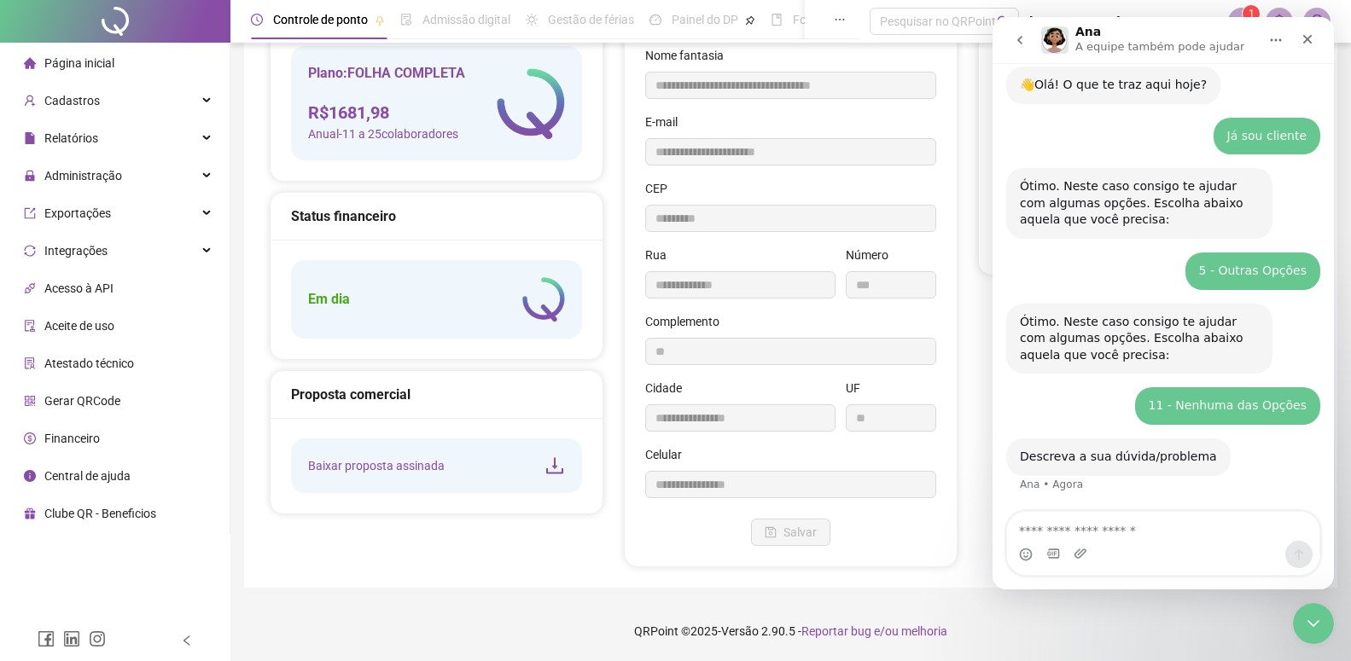
scroll to position [125, 0]
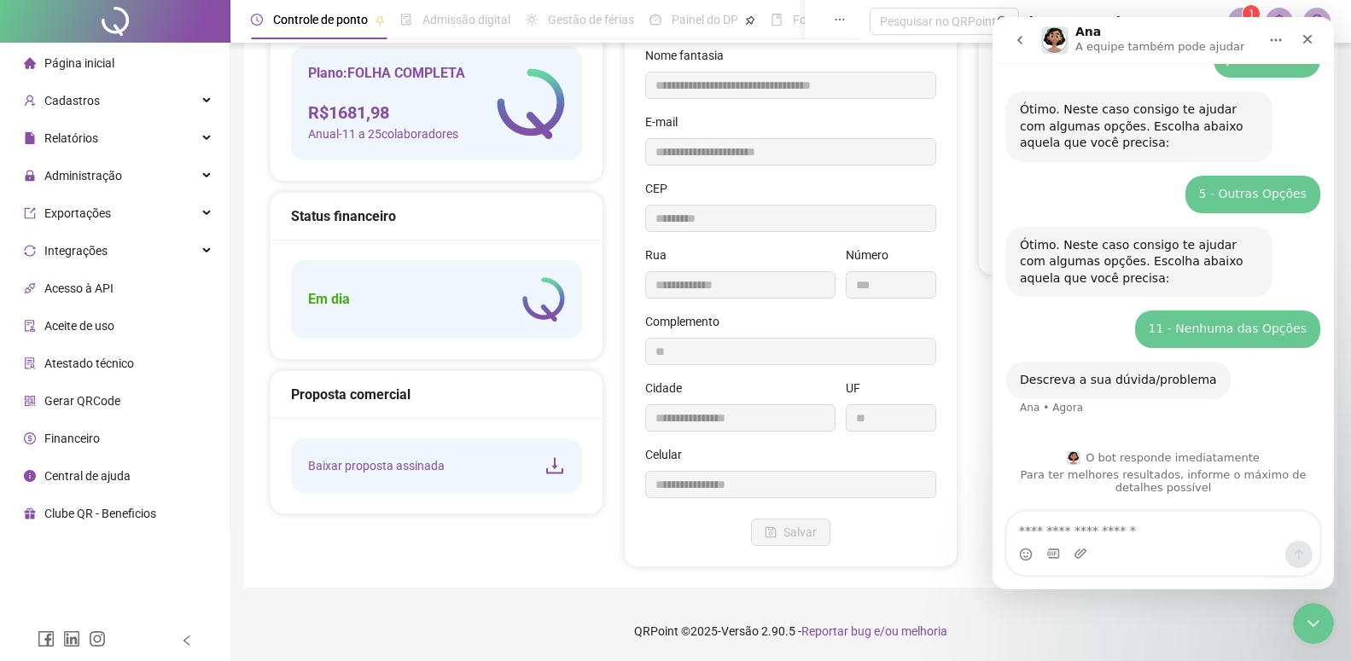
click at [1112, 543] on div "Messenger da Intercom" at bounding box center [1163, 554] width 312 height 27
click at [1116, 534] on textarea "Envie uma mensagem..." at bounding box center [1163, 526] width 312 height 29
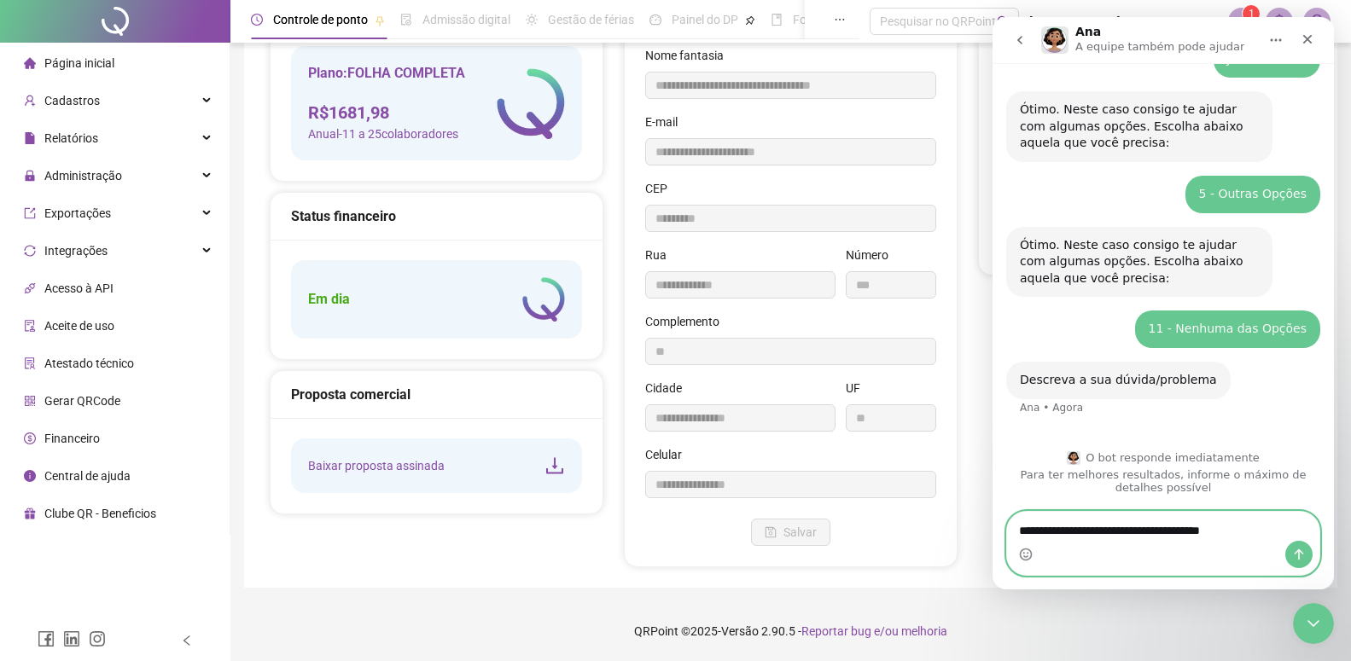
type textarea "**********"
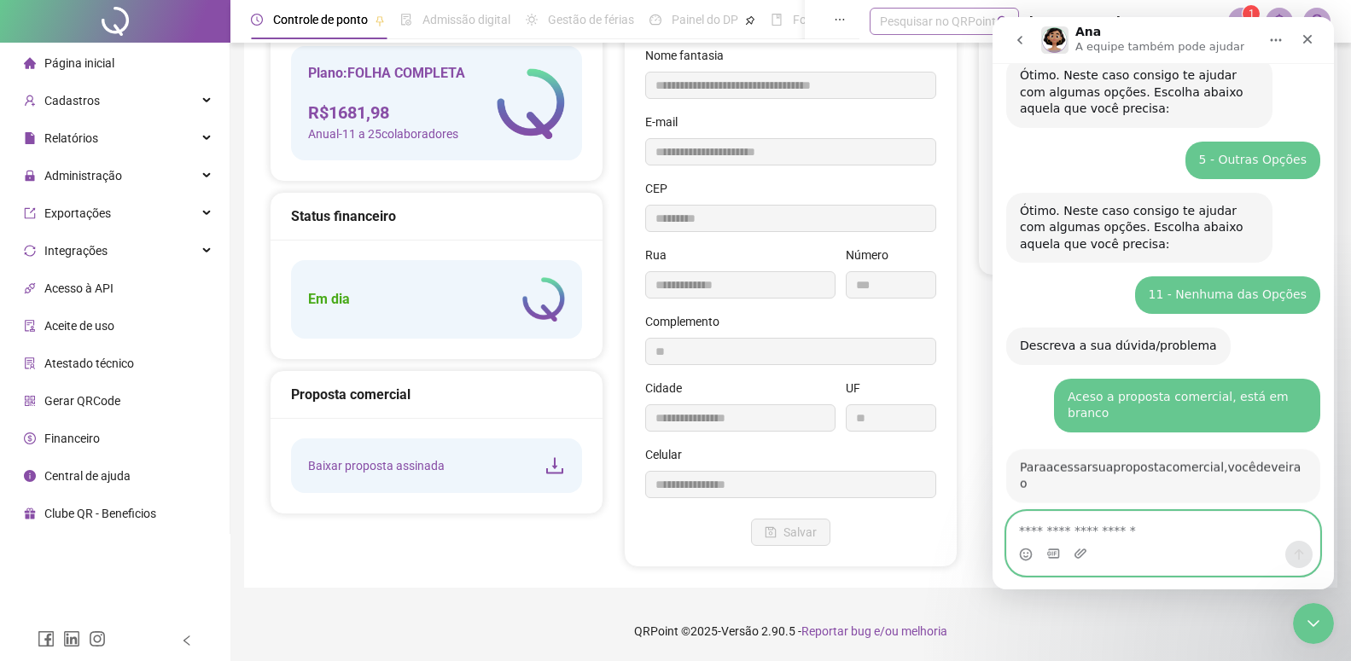
scroll to position [477, 0]
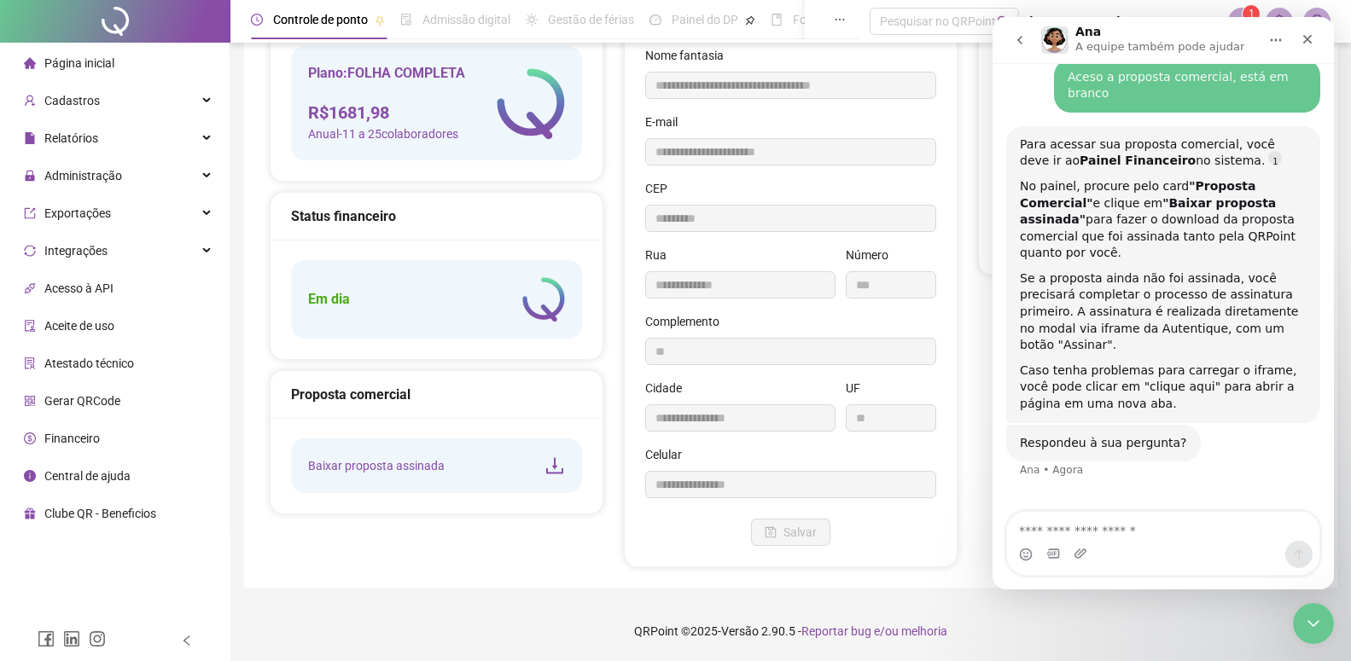
click at [1285, 42] on button "Início" at bounding box center [1276, 40] width 32 height 32
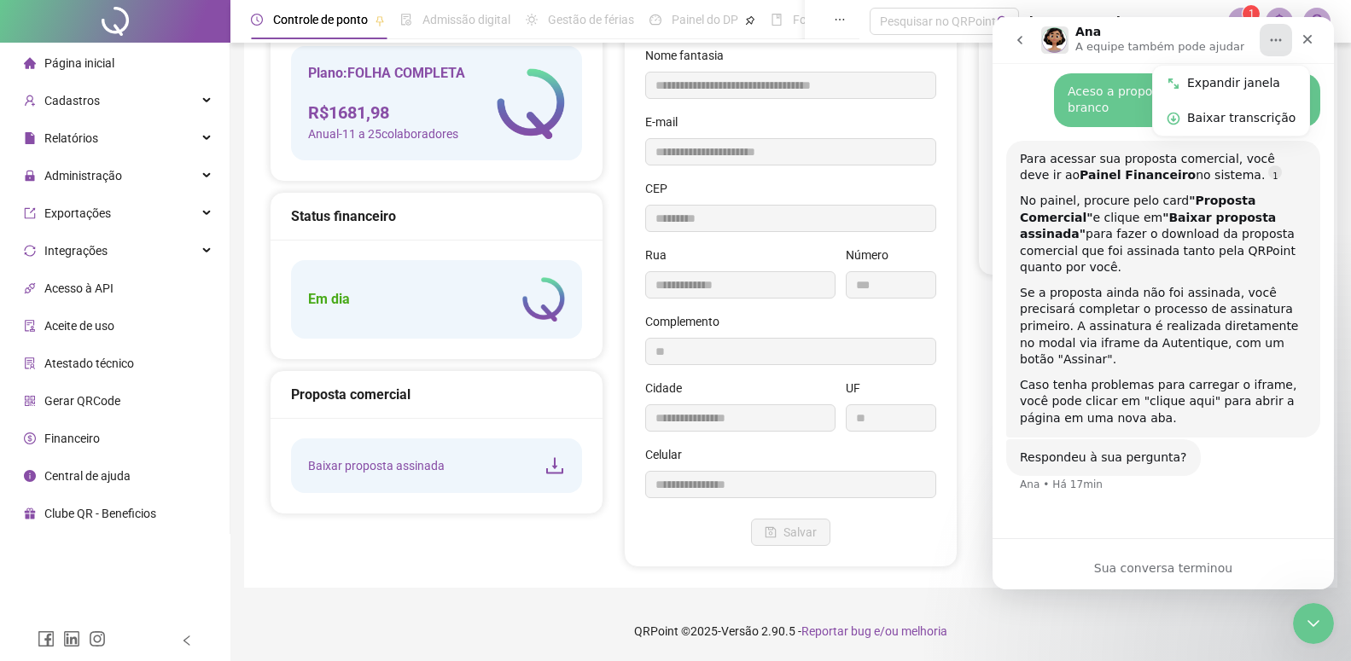
scroll to position [0, 0]
